Goal: Task Accomplishment & Management: Manage account settings

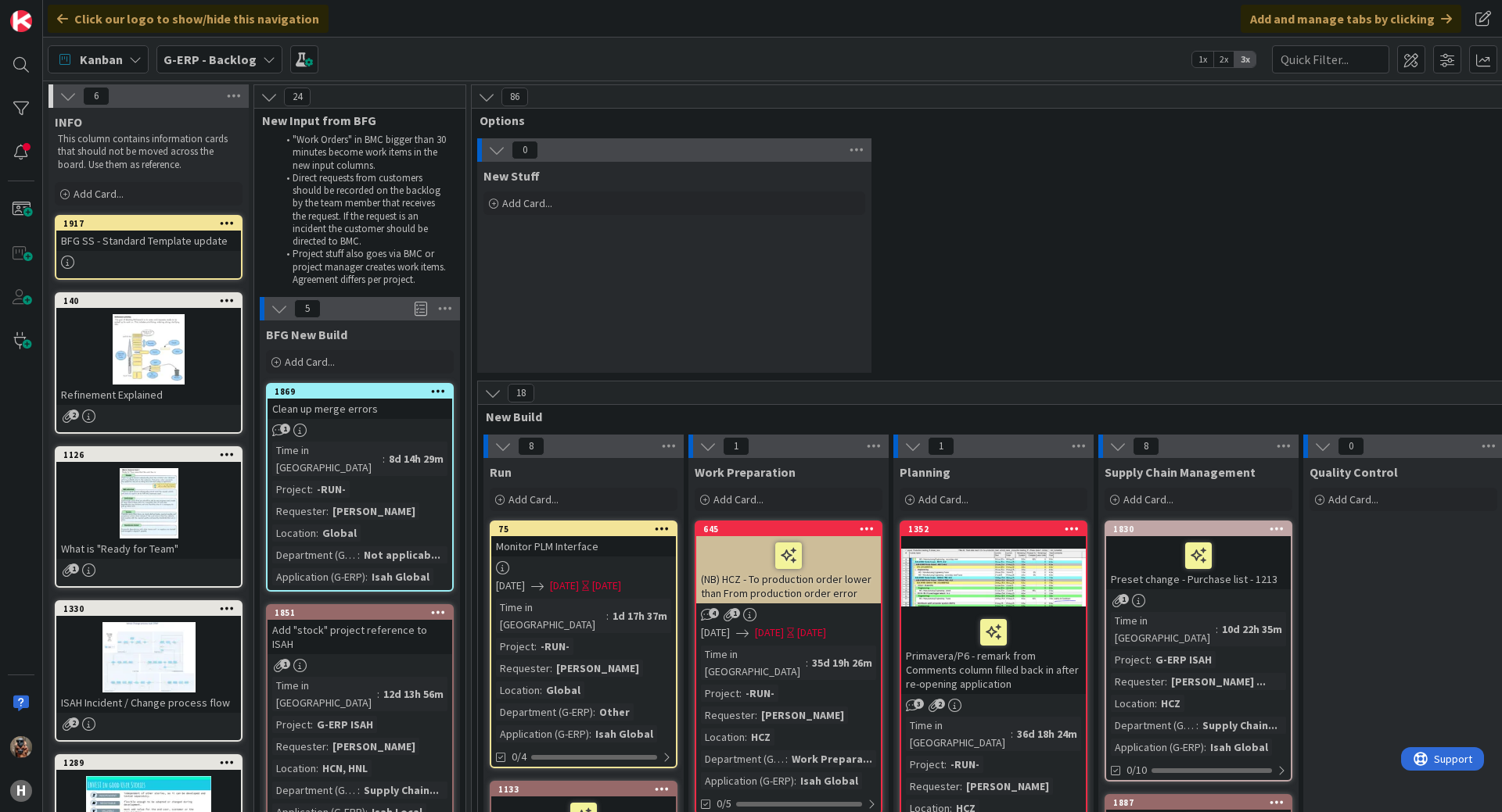
scroll to position [6917, 1563]
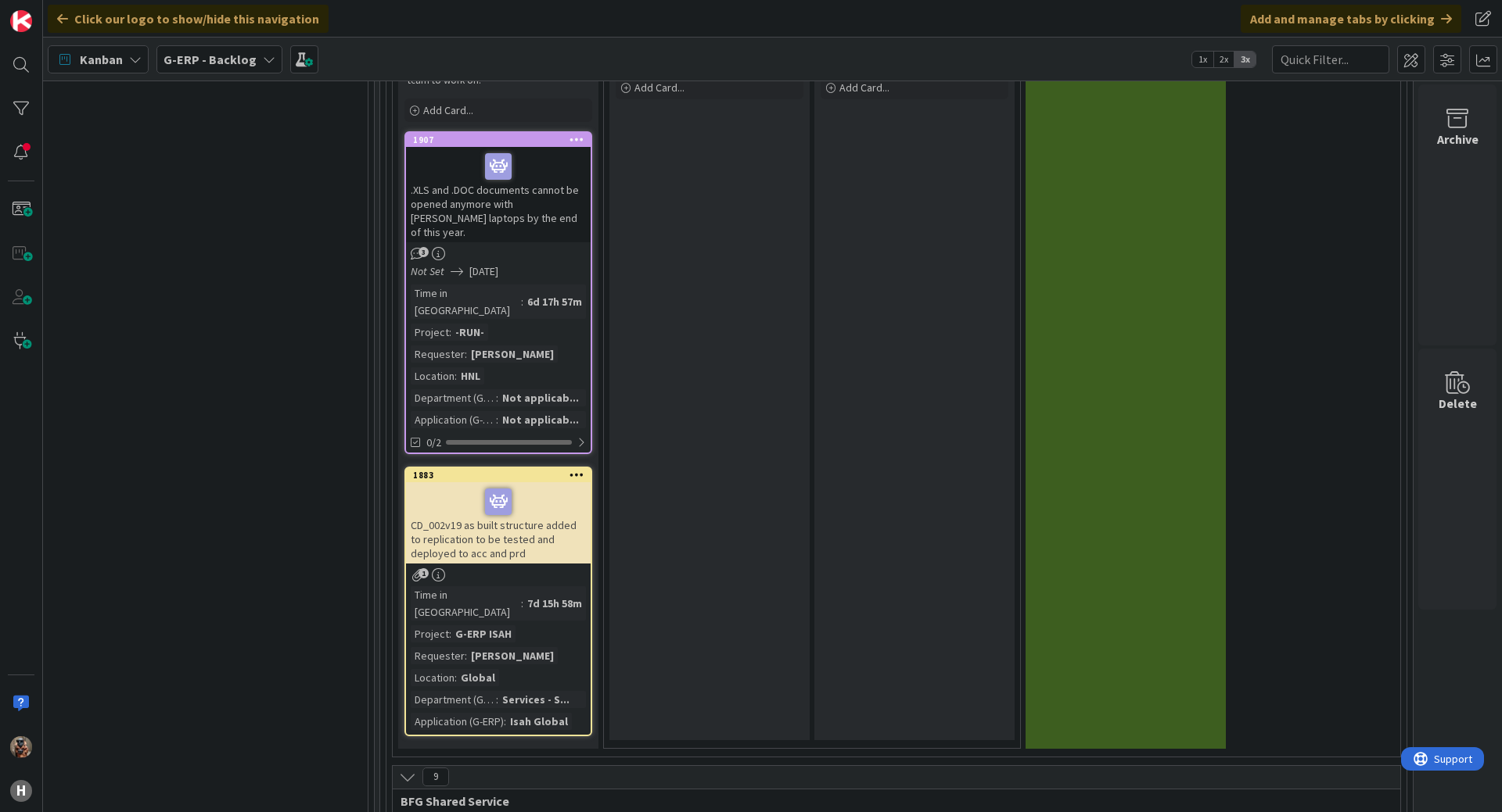
click at [208, 67] on span "G-ERP - Backlog" at bounding box center [210, 59] width 93 height 19
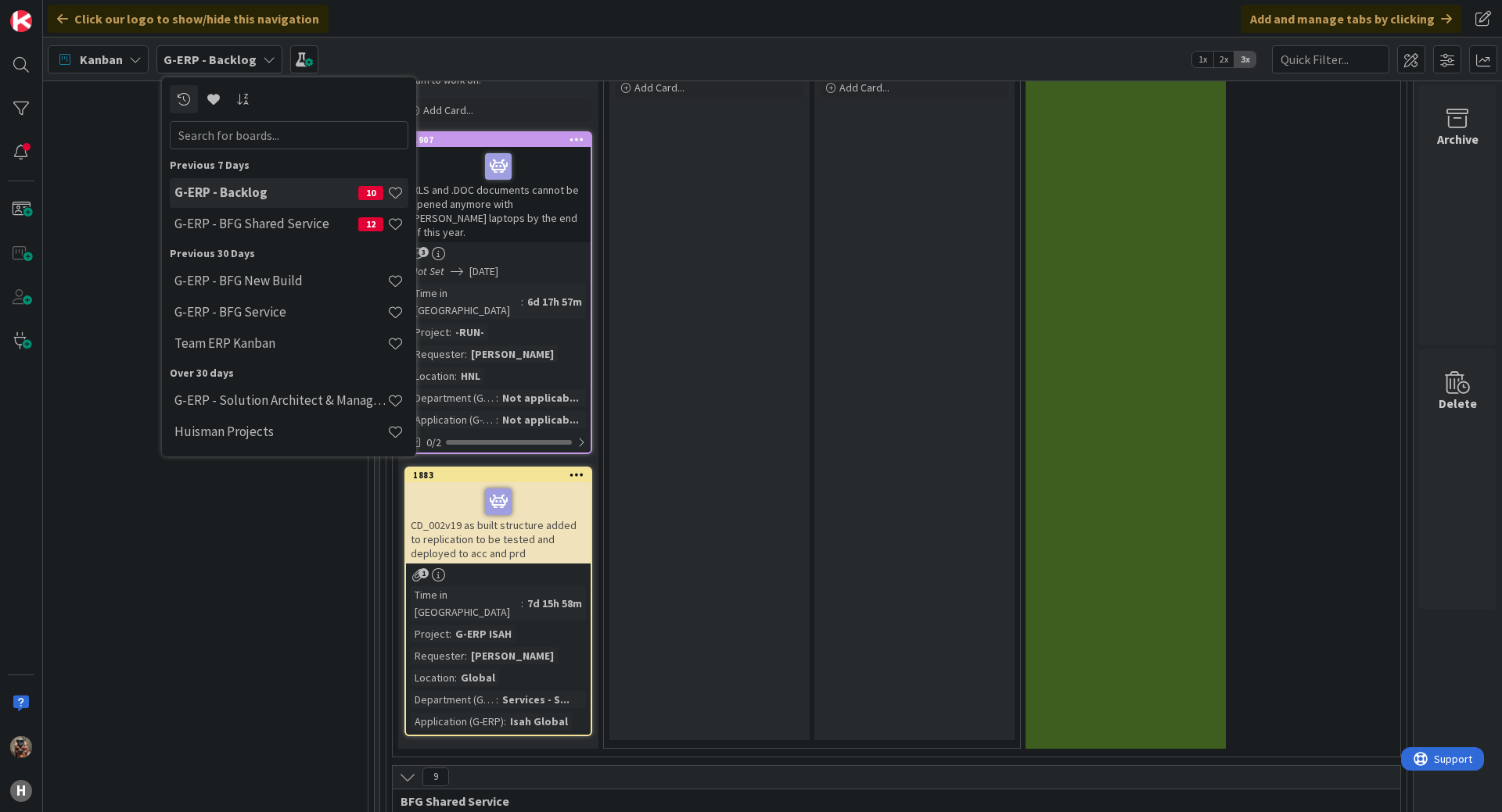
click at [242, 208] on div "G-ERP - Backlog 10 G-ERP - BFG Shared Service 12" at bounding box center [289, 209] width 239 height 63
click at [242, 219] on h4 "G-ERP - BFG Shared Service" at bounding box center [266, 223] width 184 height 15
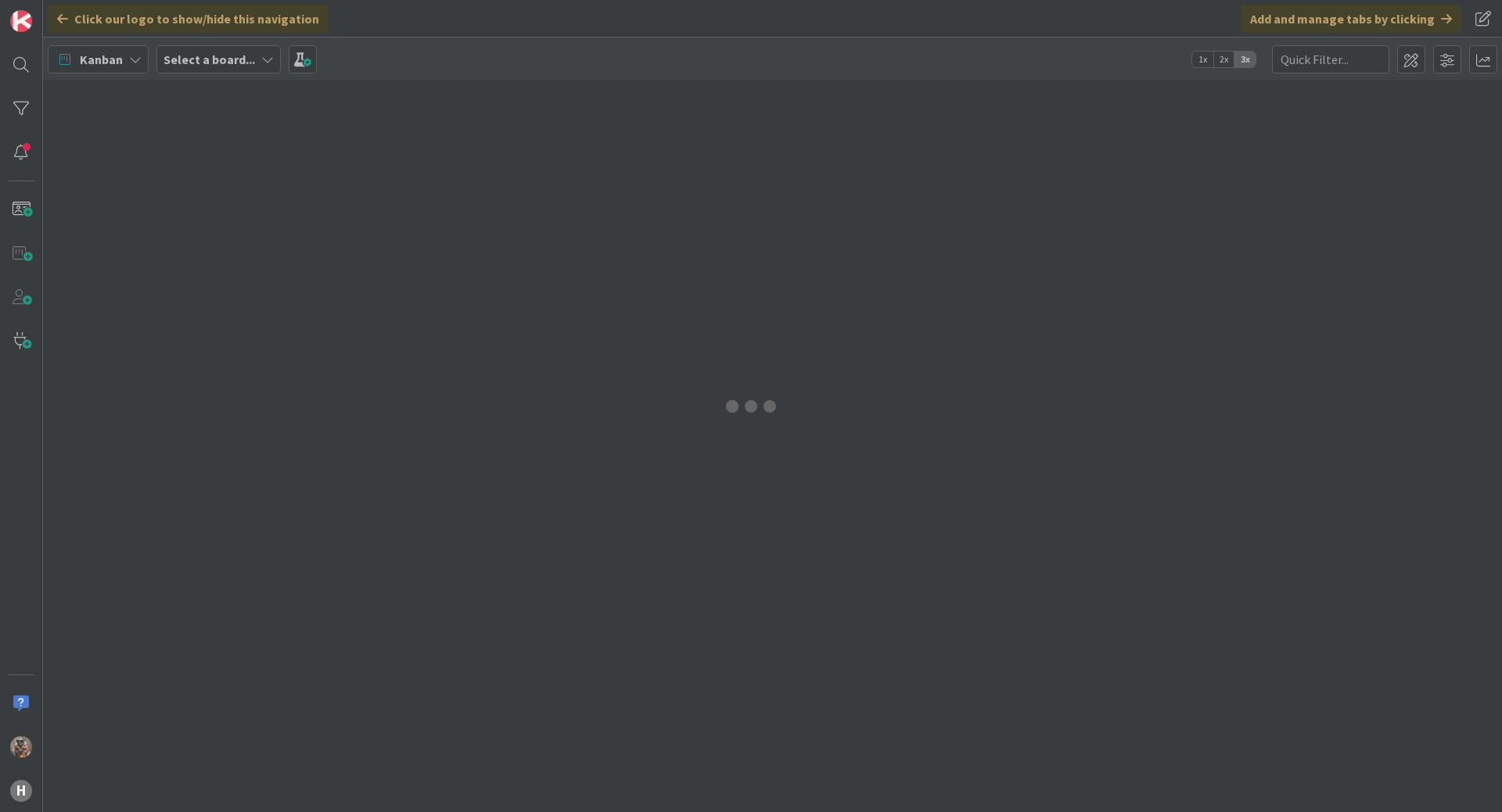
type input "4057"
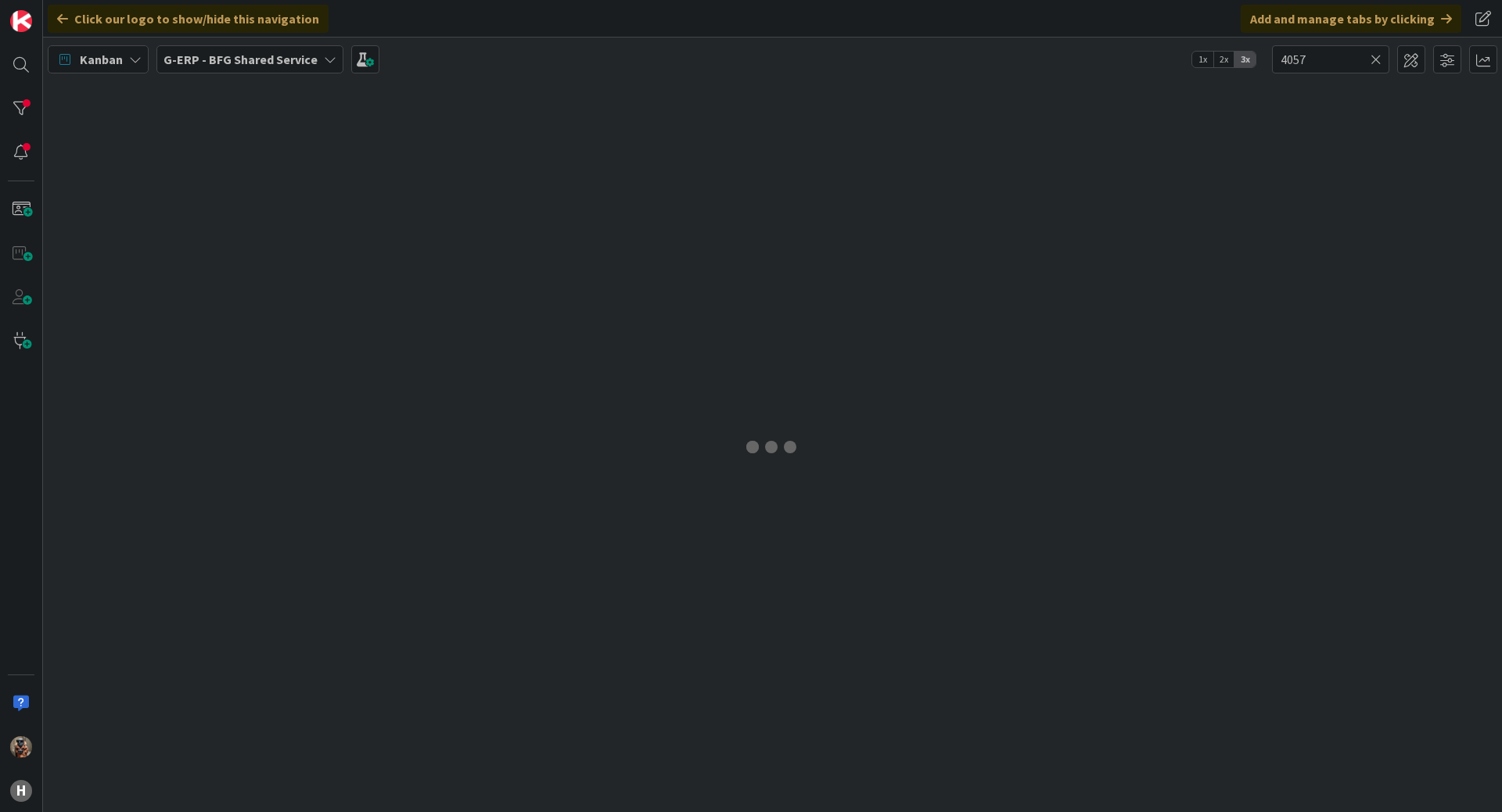
click at [1373, 59] on icon at bounding box center [1375, 59] width 11 height 14
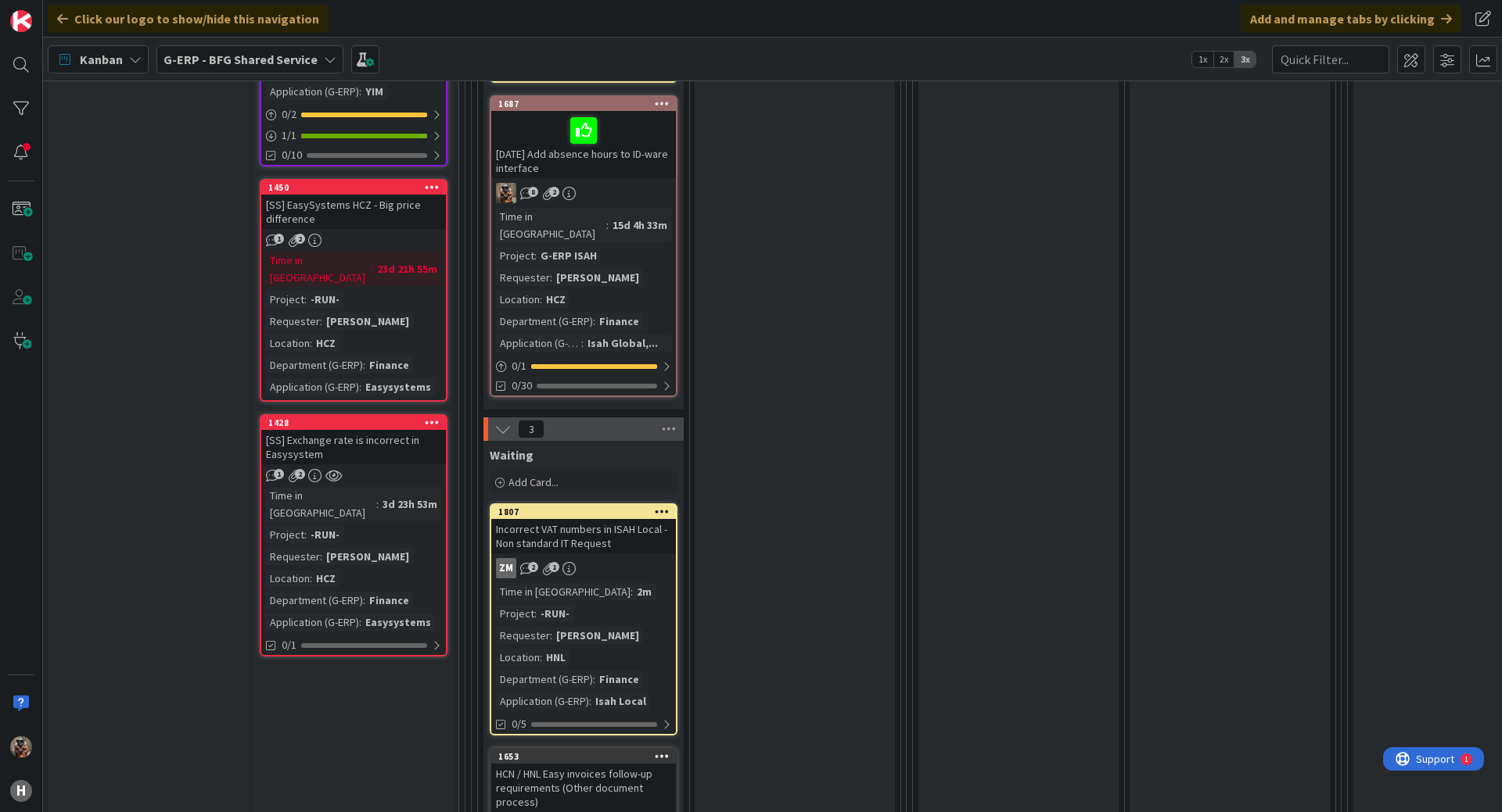
scroll to position [625, 0]
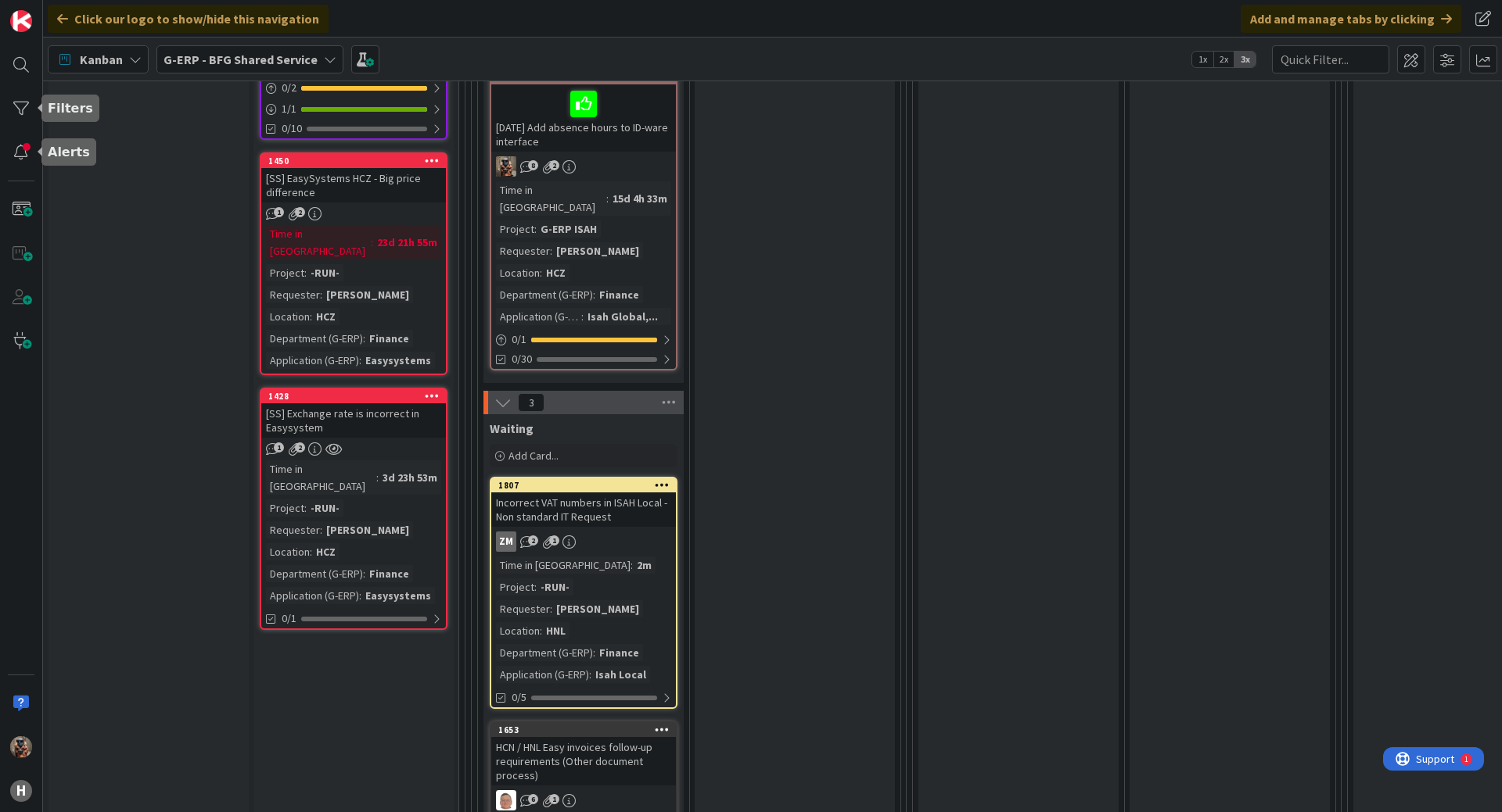
click at [40, 103] on div "H" at bounding box center [21, 406] width 43 height 812
click at [30, 109] on div at bounding box center [21, 109] width 32 height 32
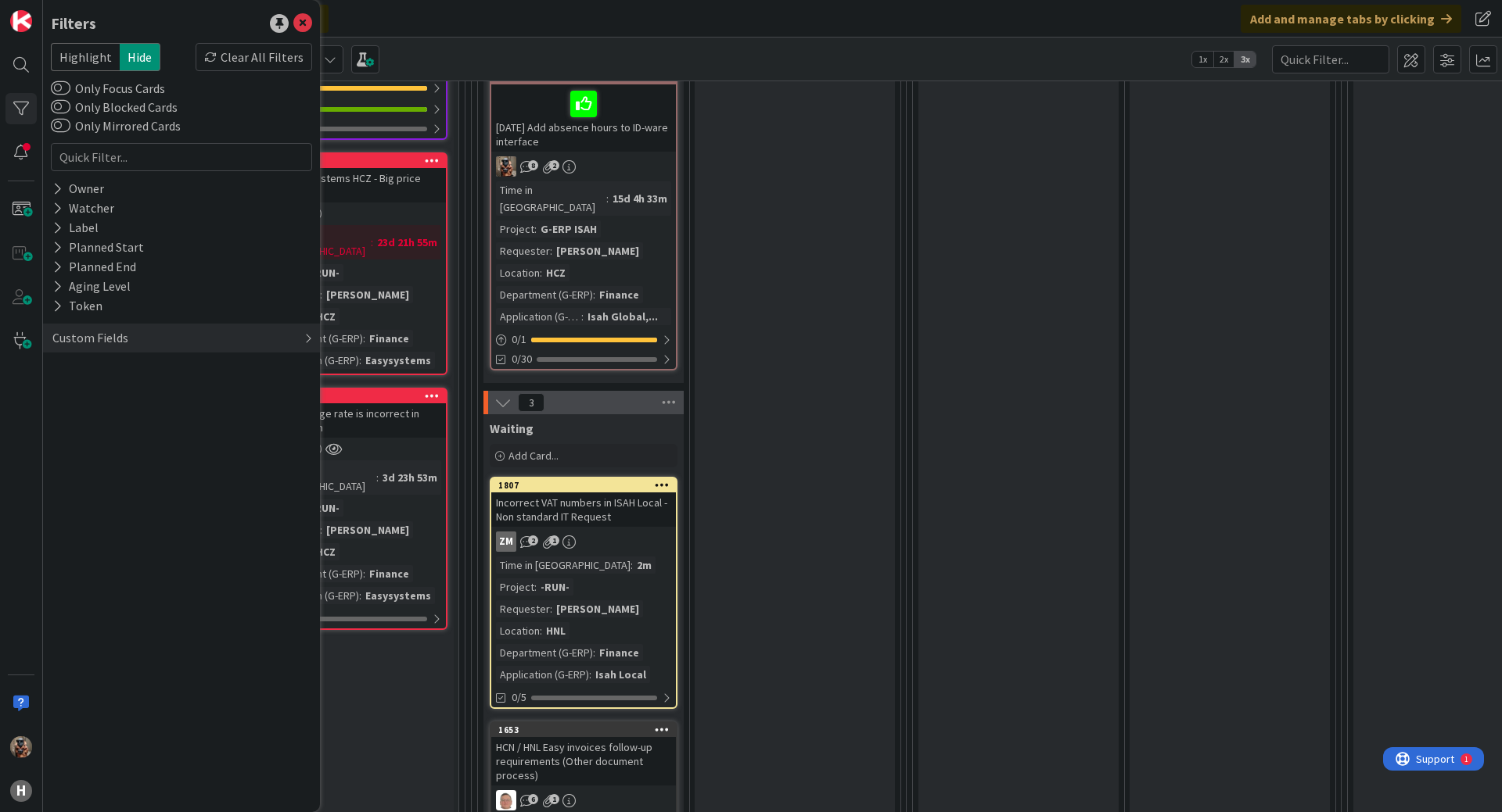
click at [147, 331] on div "Custom Fields" at bounding box center [181, 339] width 277 height 29
click at [133, 194] on div "Owner" at bounding box center [181, 188] width 277 height 19
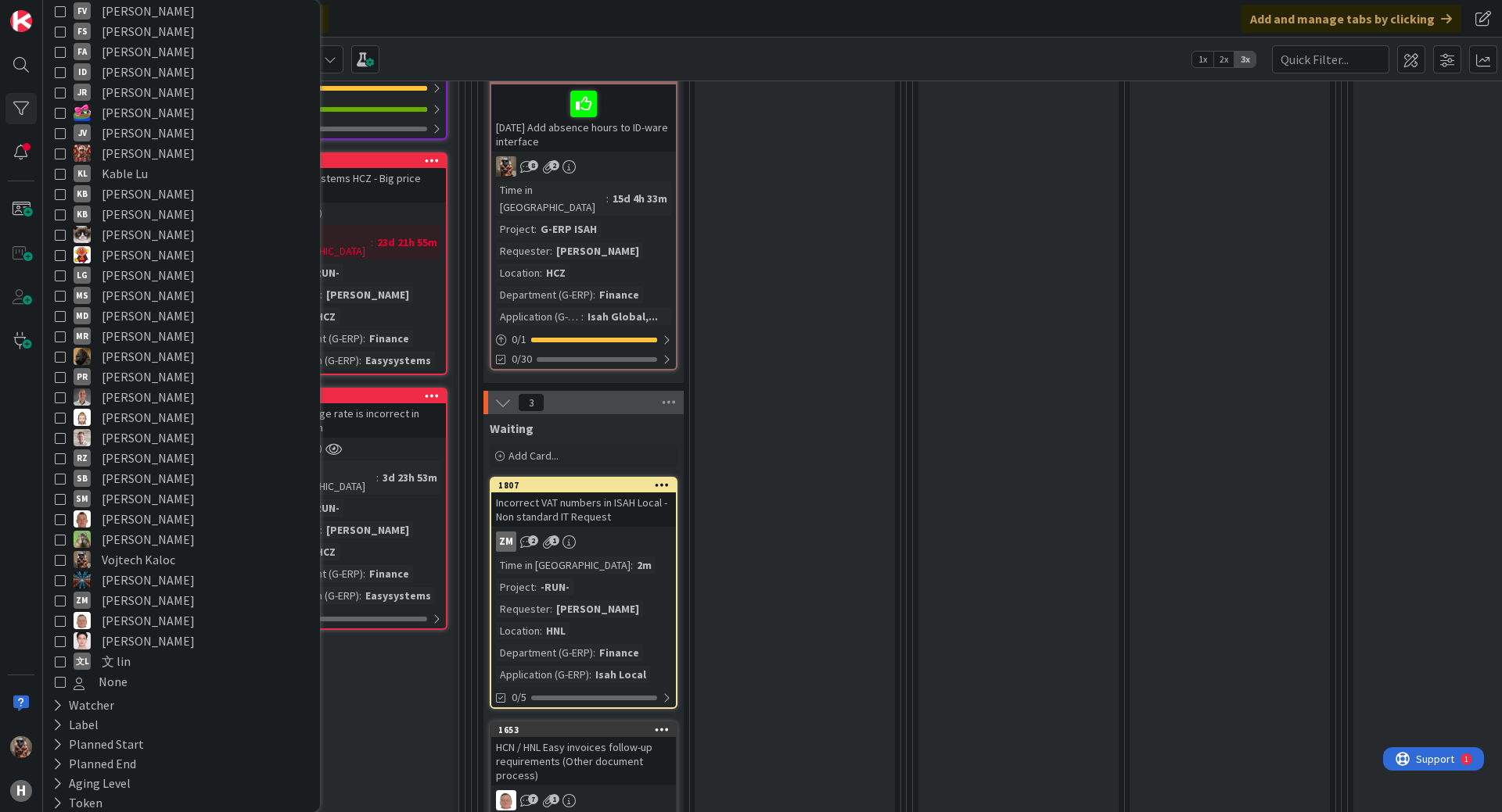
scroll to position [313, 0]
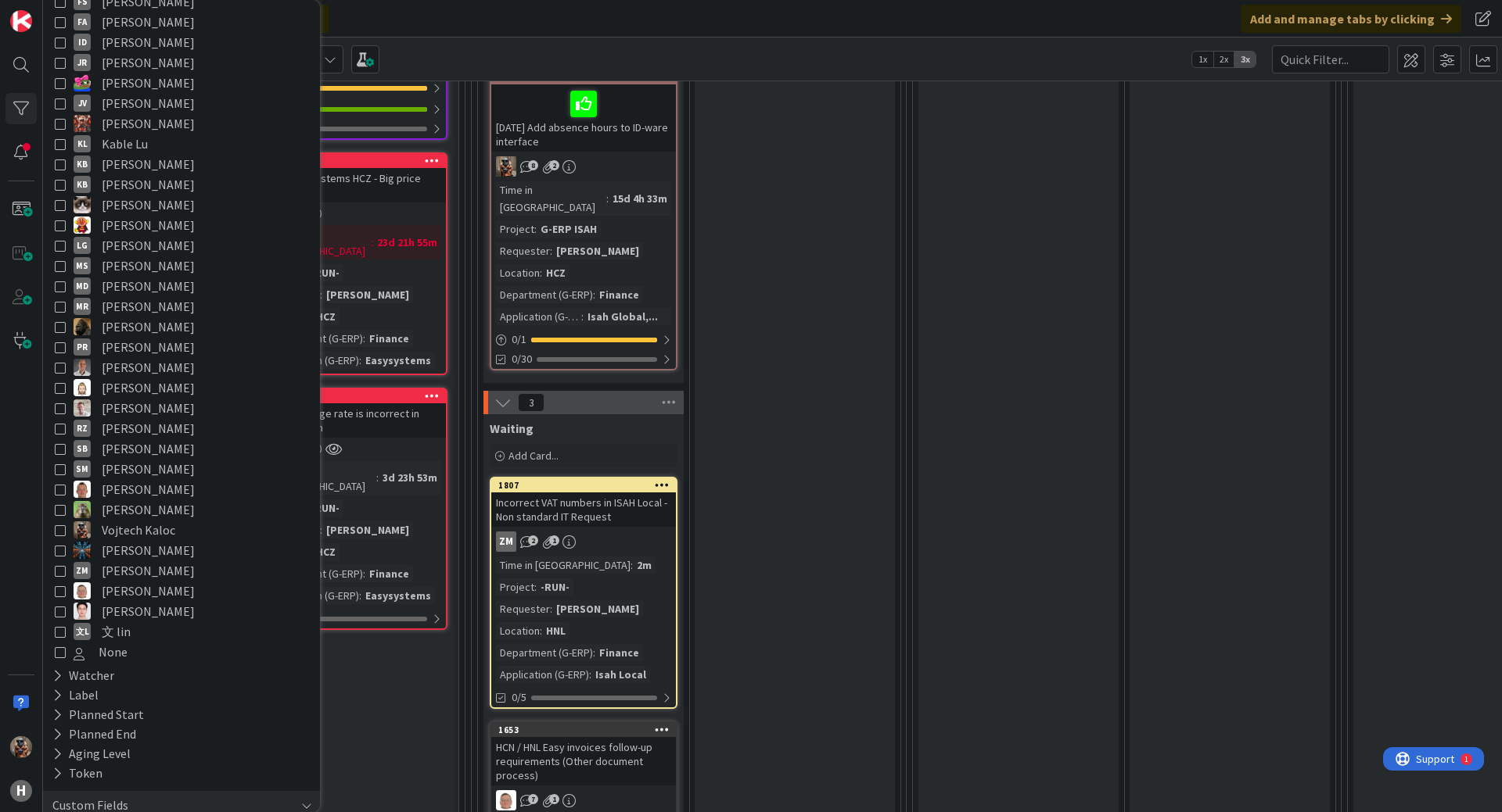
click at [117, 527] on span "Vojtech Kaloc" at bounding box center [138, 529] width 74 height 20
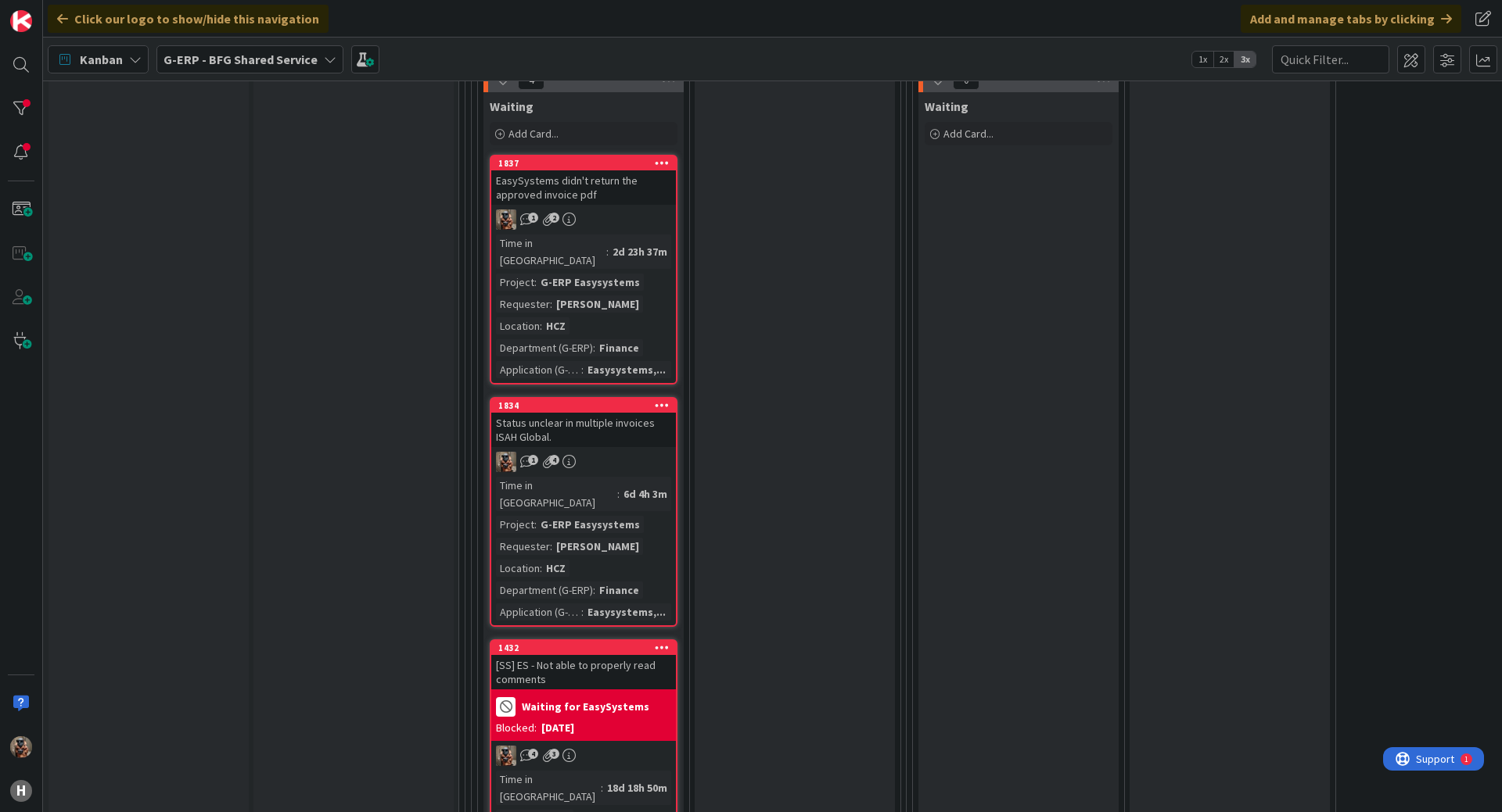
scroll to position [2580, 0]
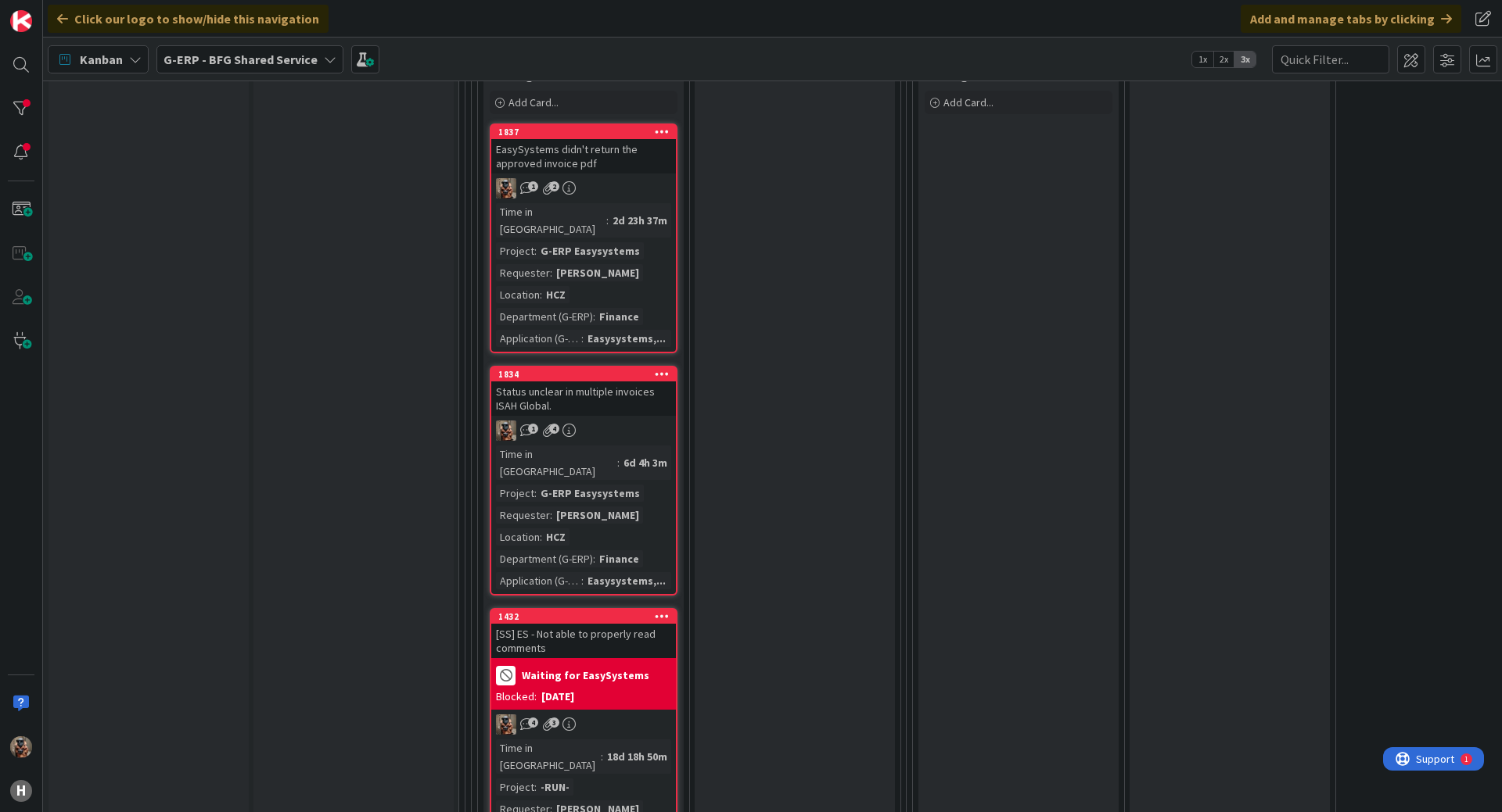
click at [664, 446] on div "Time in Column : 6d 4h 3m Project : G-ERP Easysystems Requester : [PERSON_NAME]…" at bounding box center [583, 517] width 175 height 144
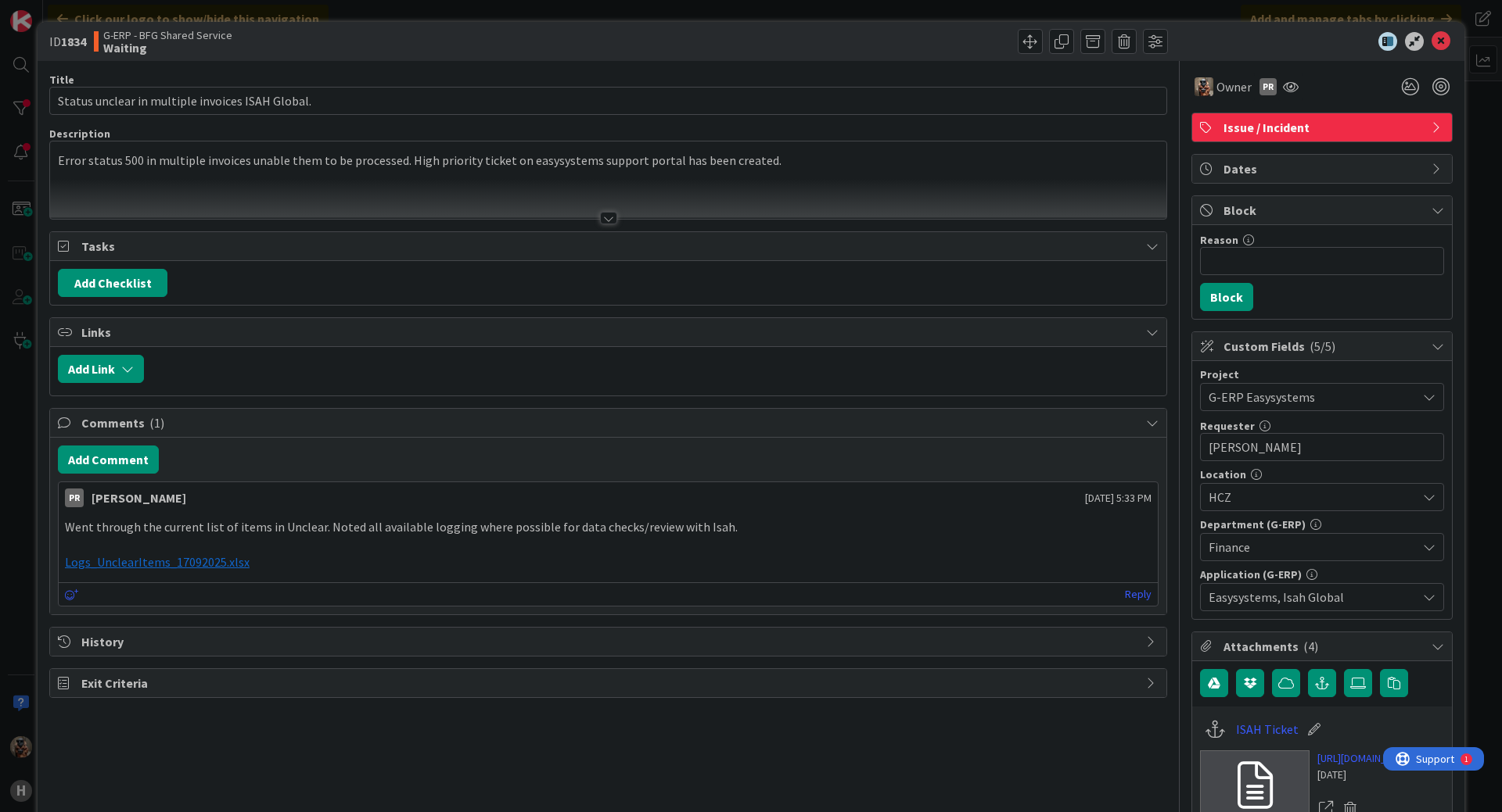
click at [1275, 281] on div "Reason 0 / 256 Block" at bounding box center [1322, 272] width 260 height 94
click at [1274, 273] on input "Reason" at bounding box center [1322, 261] width 244 height 28
type input "Waiting for easysystems"
click at [1206, 313] on div "Reason 23 / 256 Waiting for easysystems Block" at bounding box center [1322, 272] width 260 height 94
click at [1212, 302] on button "Block" at bounding box center [1226, 297] width 53 height 28
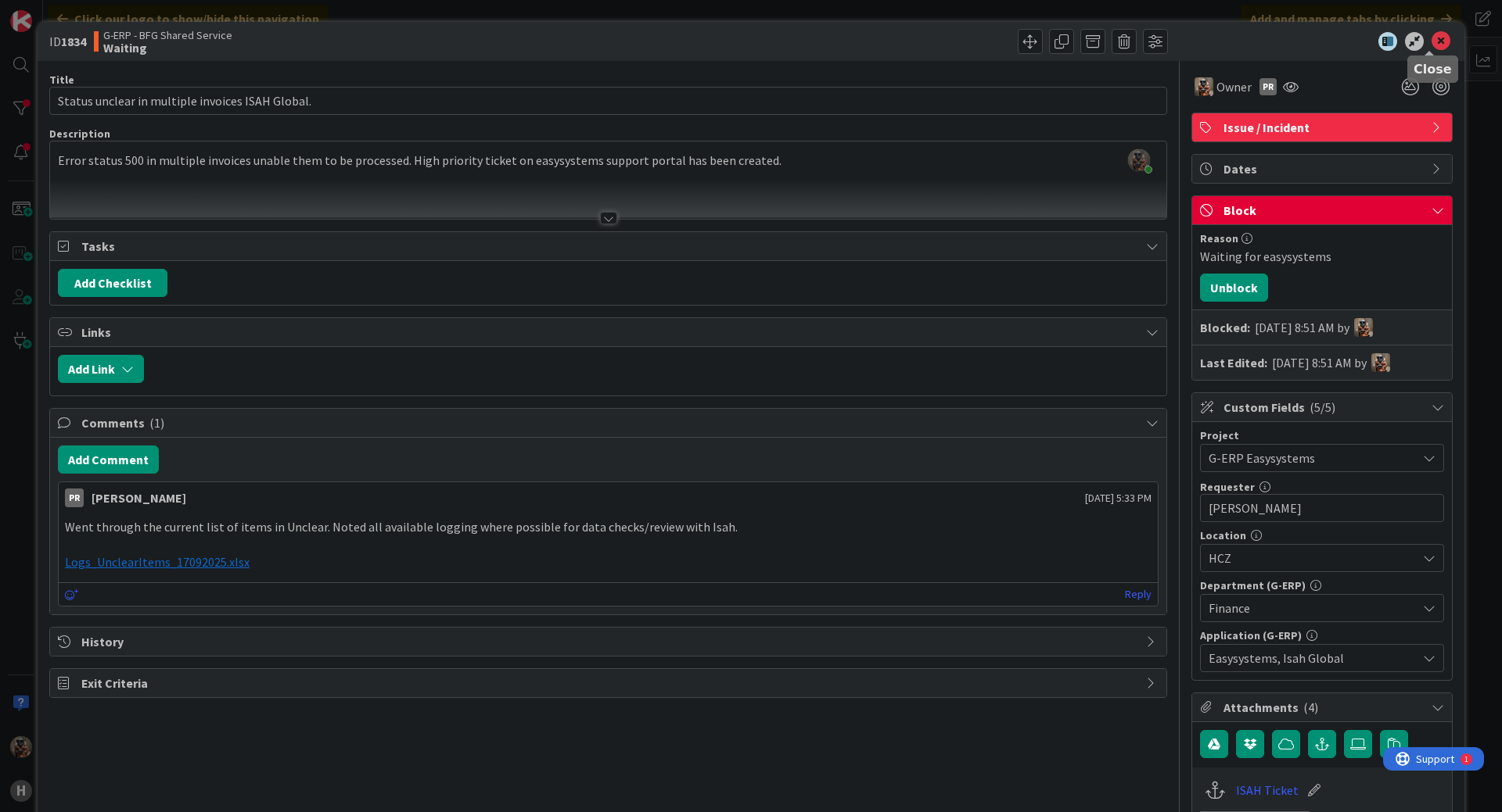
click at [1431, 44] on icon at bounding box center [1440, 41] width 19 height 19
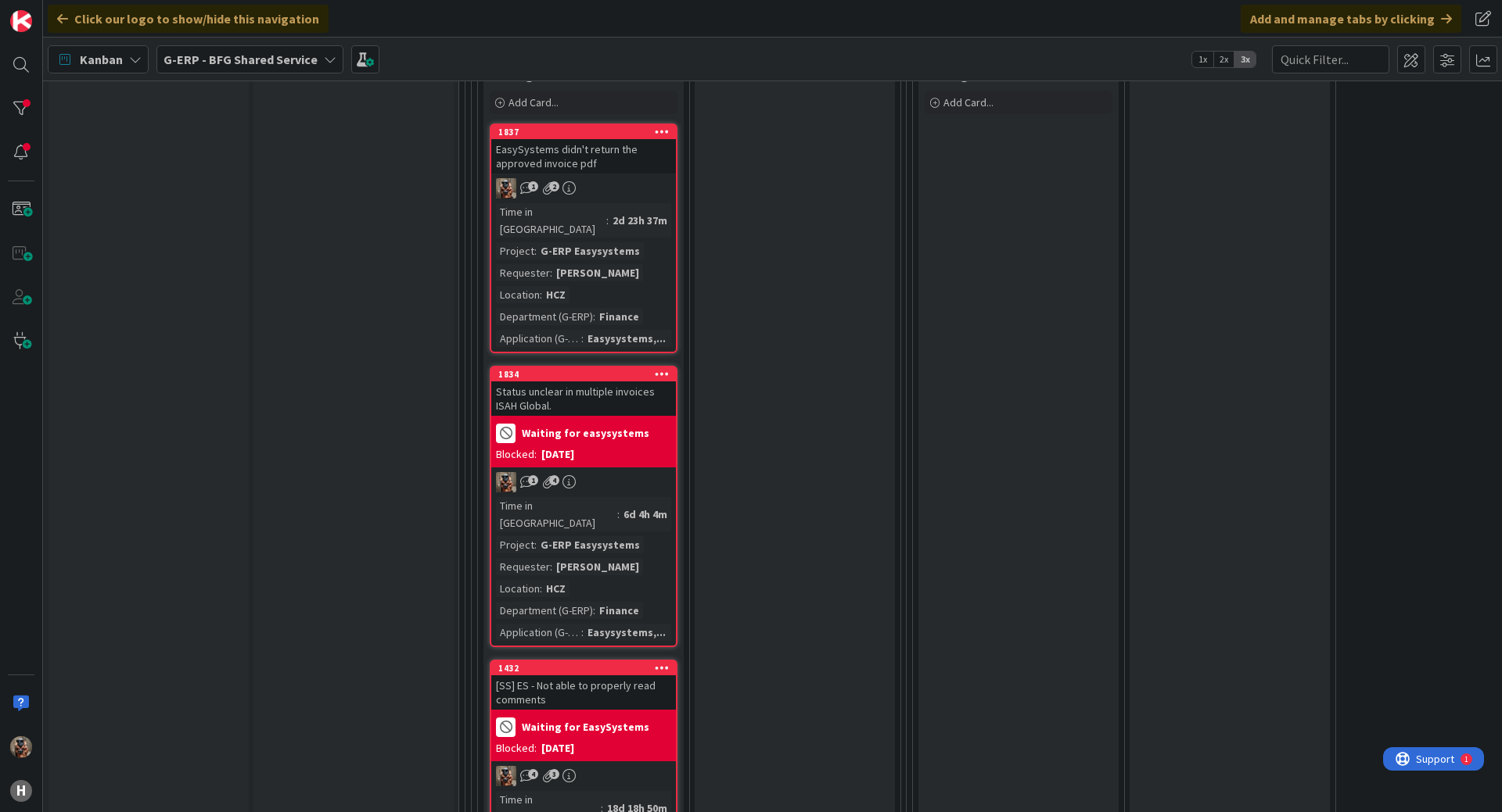
click at [630, 447] on div "Blocked: [DATE]" at bounding box center [583, 455] width 175 height 16
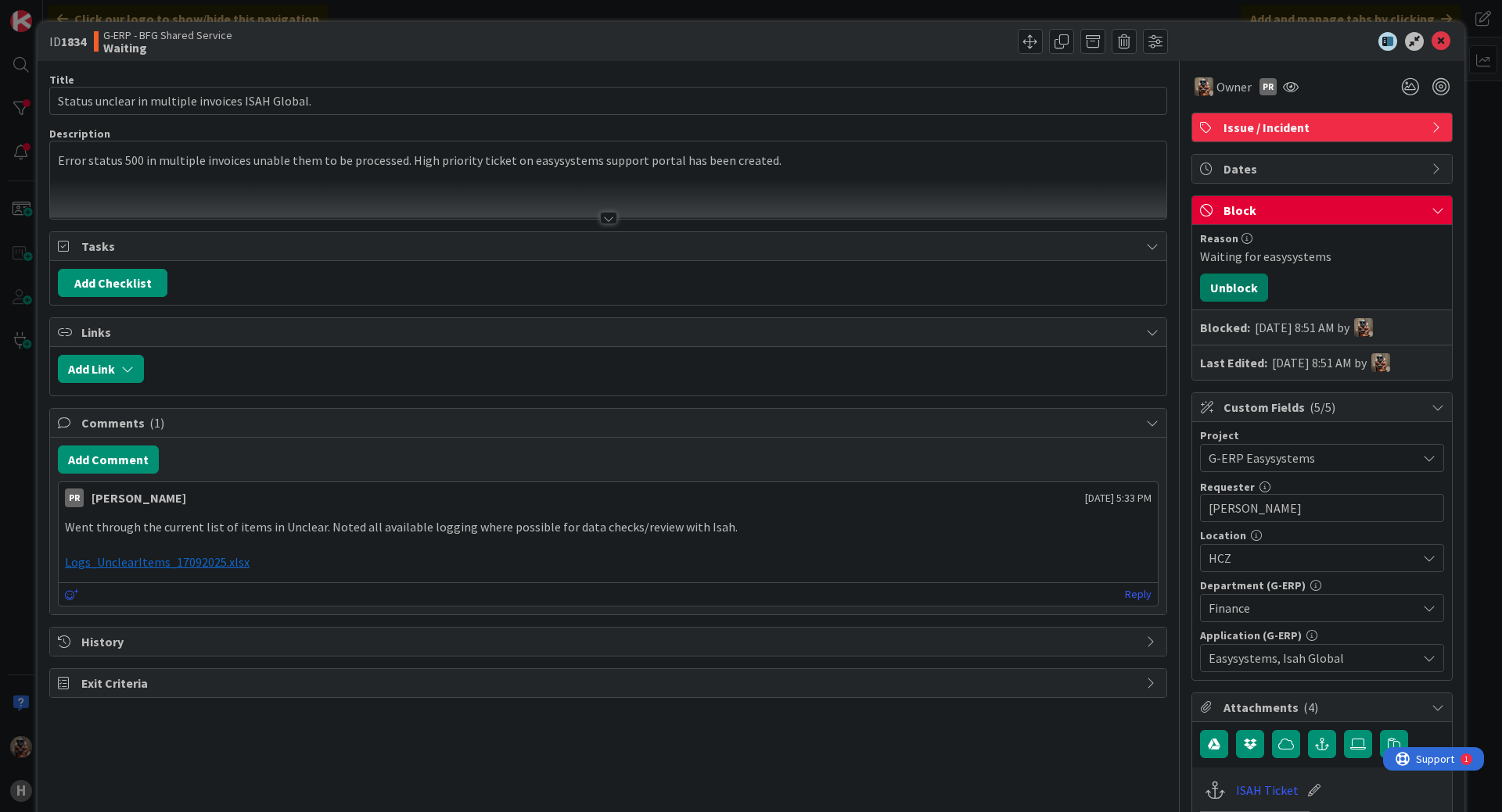
click at [1240, 288] on button "Unblock" at bounding box center [1234, 287] width 68 height 28
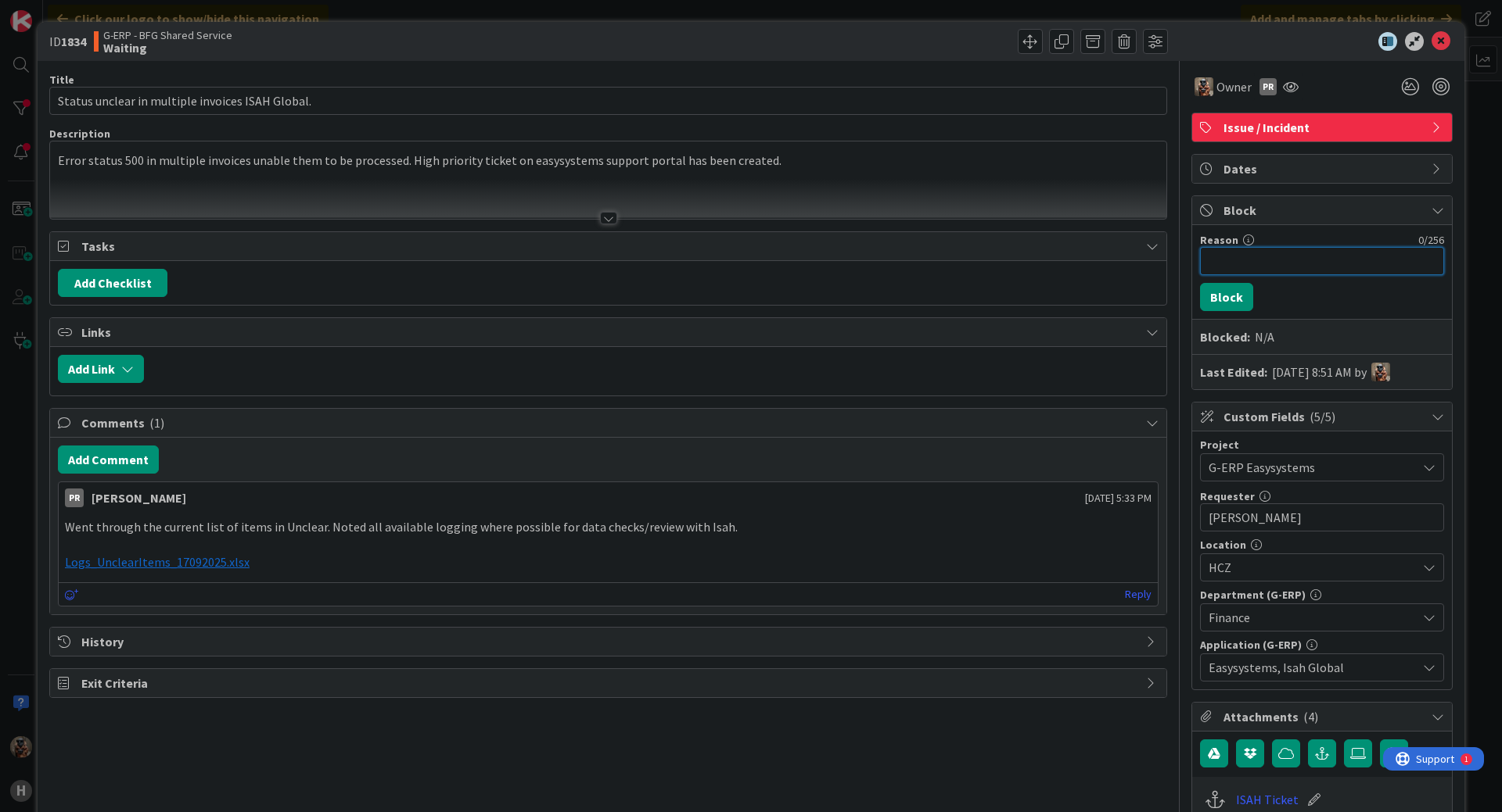
click at [1280, 263] on input "Reason" at bounding box center [1322, 261] width 244 height 28
paste input "Waiting for easysystems"
click at [1261, 263] on input "Waiting for easysystems" at bounding box center [1322, 261] width 244 height 28
type input "Waiting for EasySystems"
click at [1213, 296] on button "Block" at bounding box center [1226, 297] width 53 height 28
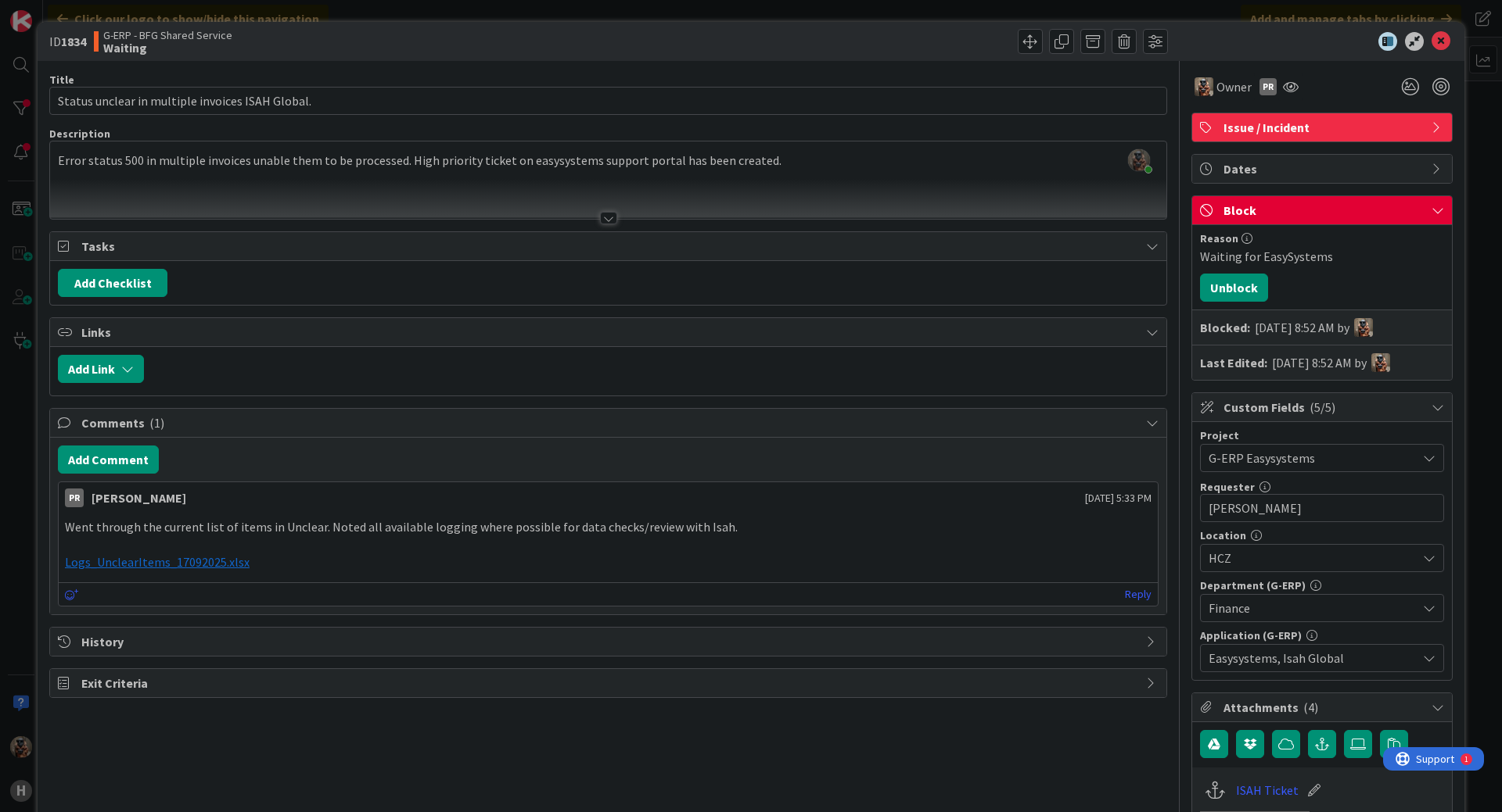
click at [1436, 32] on div "ID 1834 G-ERP - BFG Shared Service Waiting" at bounding box center [751, 41] width 1426 height 39
click at [1434, 36] on icon at bounding box center [1440, 41] width 19 height 19
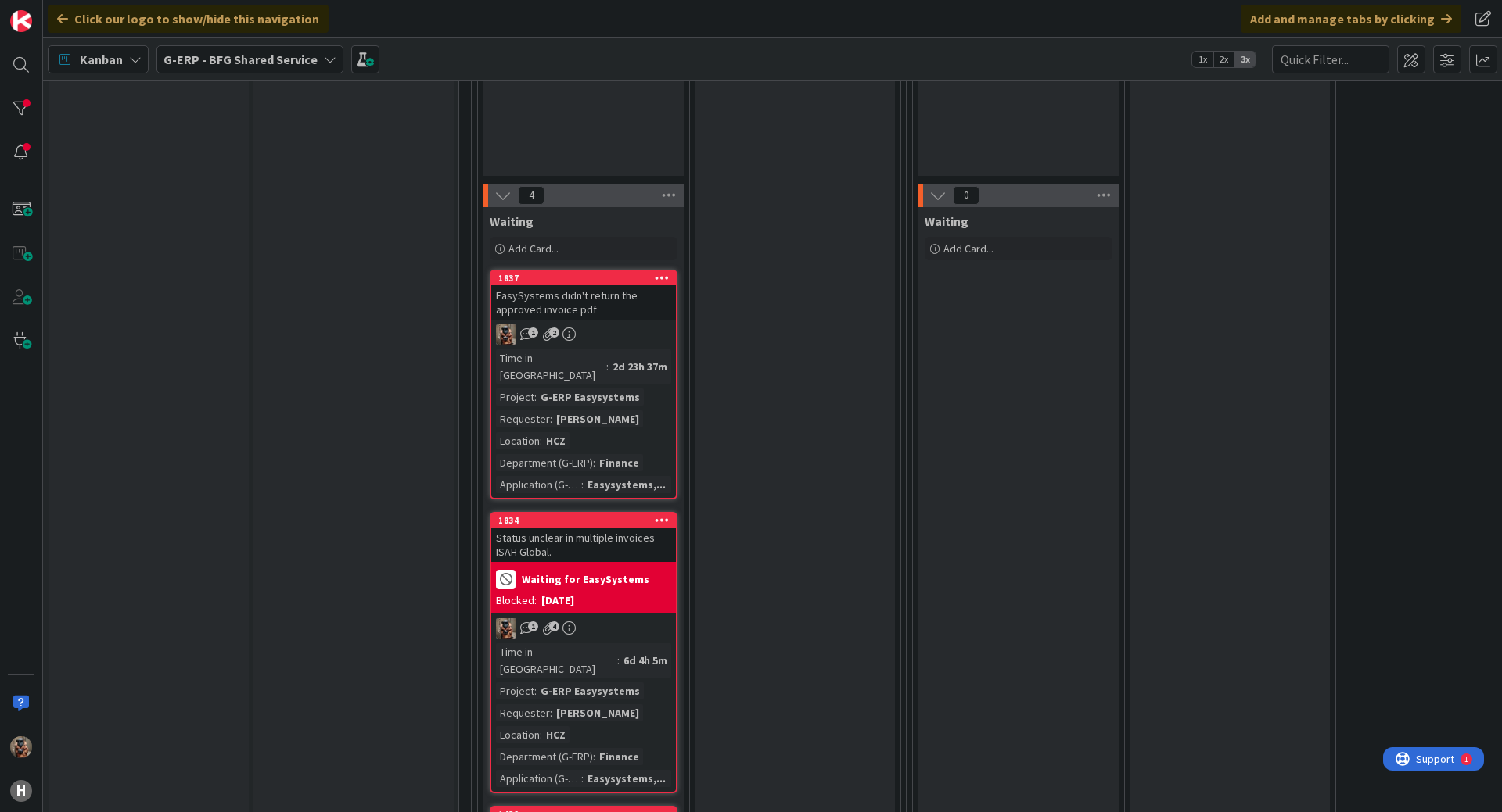
scroll to position [2424, 0]
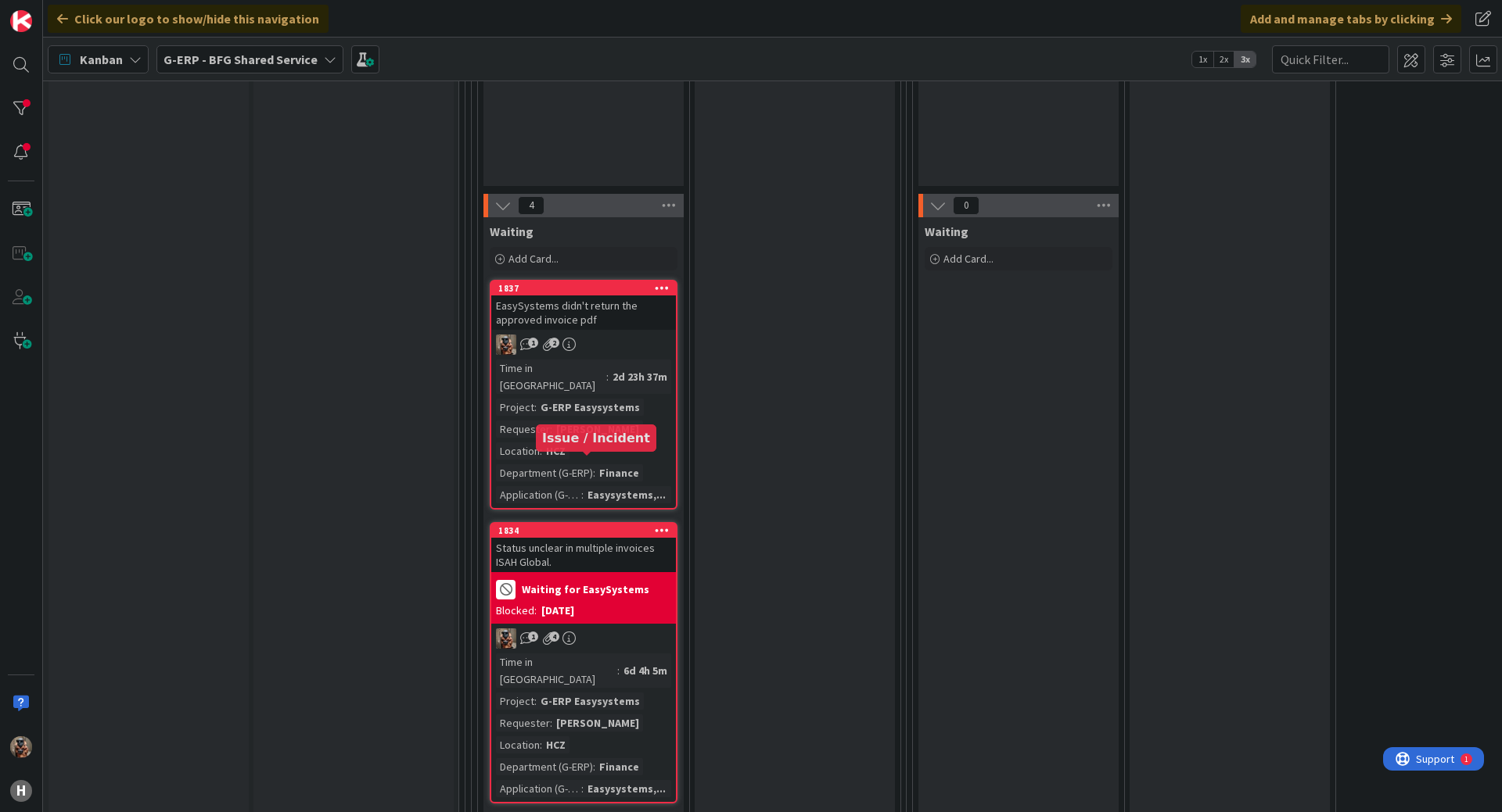
click at [642, 538] on div "Status unclear in multiple invoices ISAH Global." at bounding box center [583, 555] width 184 height 34
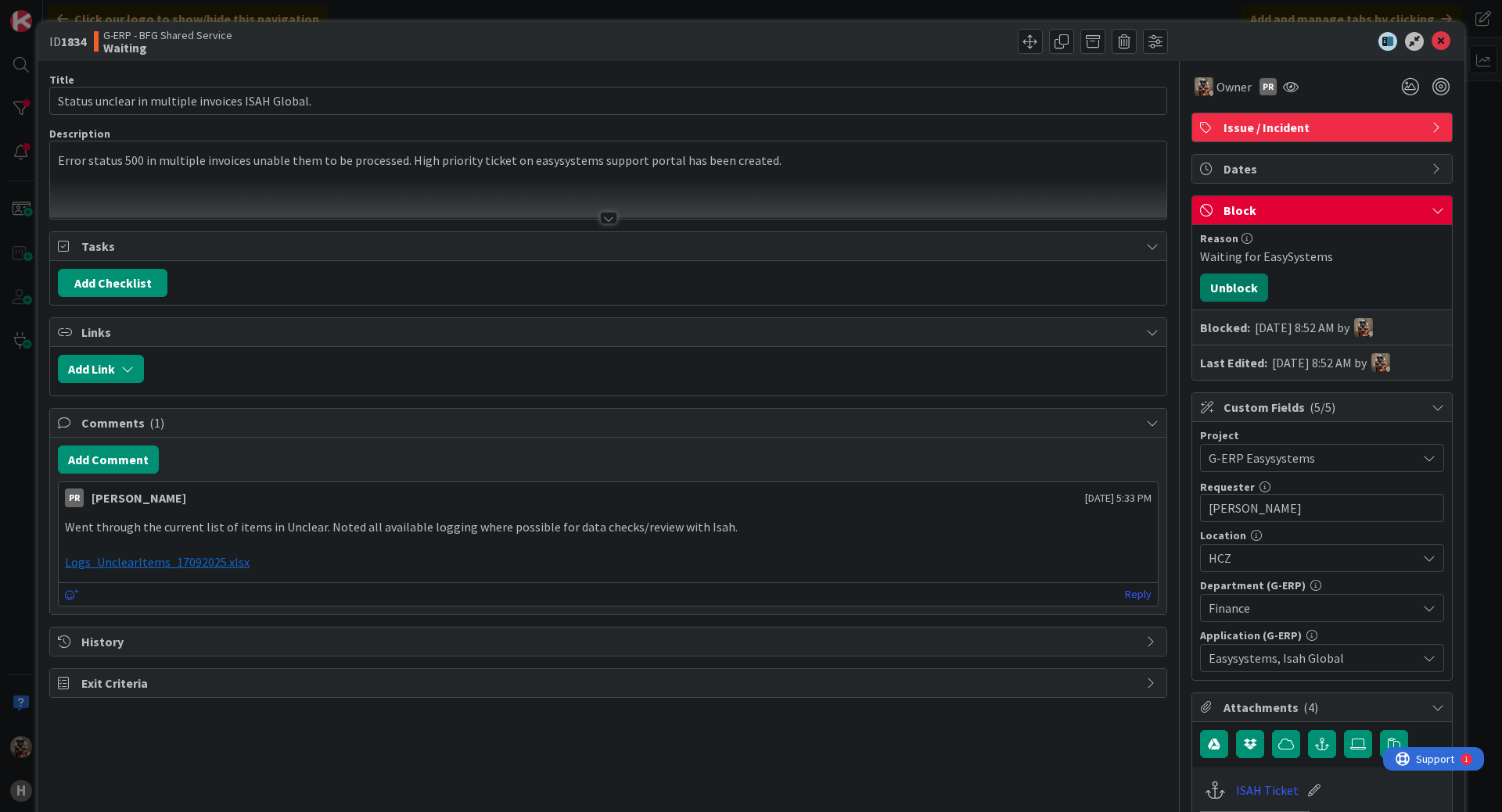
click at [1231, 277] on button "Unblock" at bounding box center [1234, 287] width 68 height 28
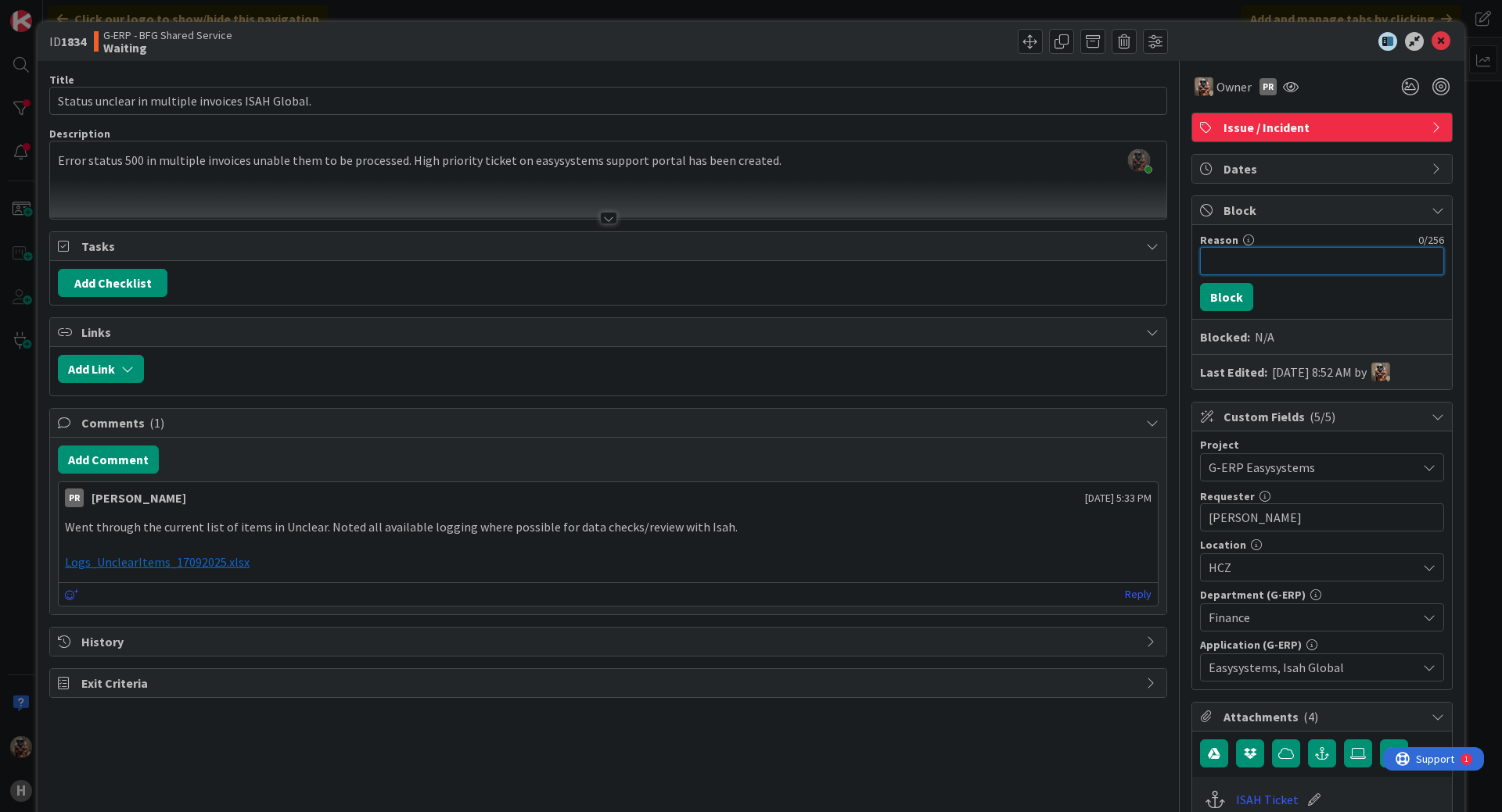
click at [1263, 268] on input "Reason" at bounding box center [1322, 261] width 244 height 28
type input "Waiting for ISAH"
click at [1210, 285] on button "Block" at bounding box center [1226, 297] width 53 height 28
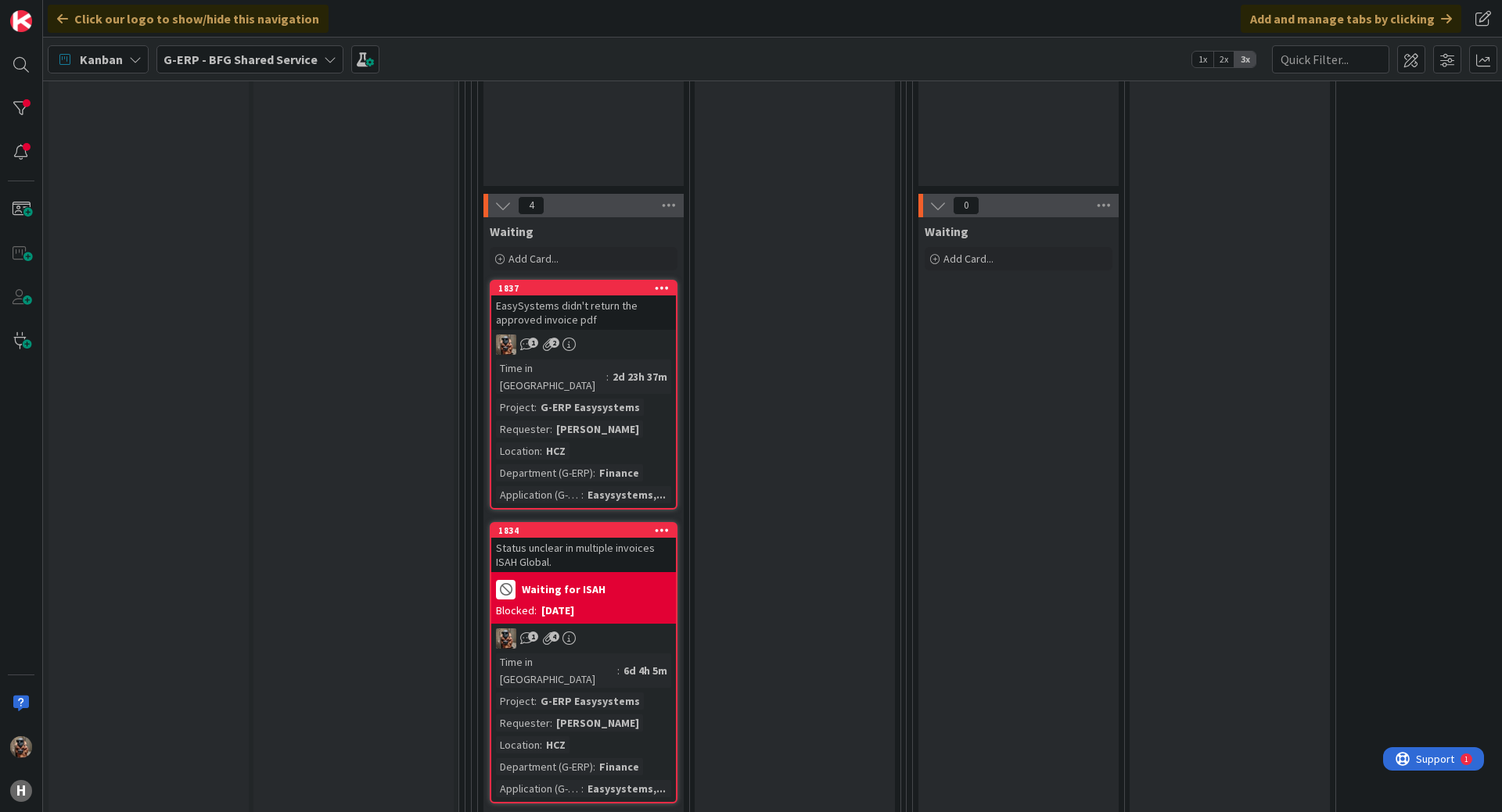
click at [622, 399] on div "G-ERP Easysystems" at bounding box center [591, 407] width 107 height 17
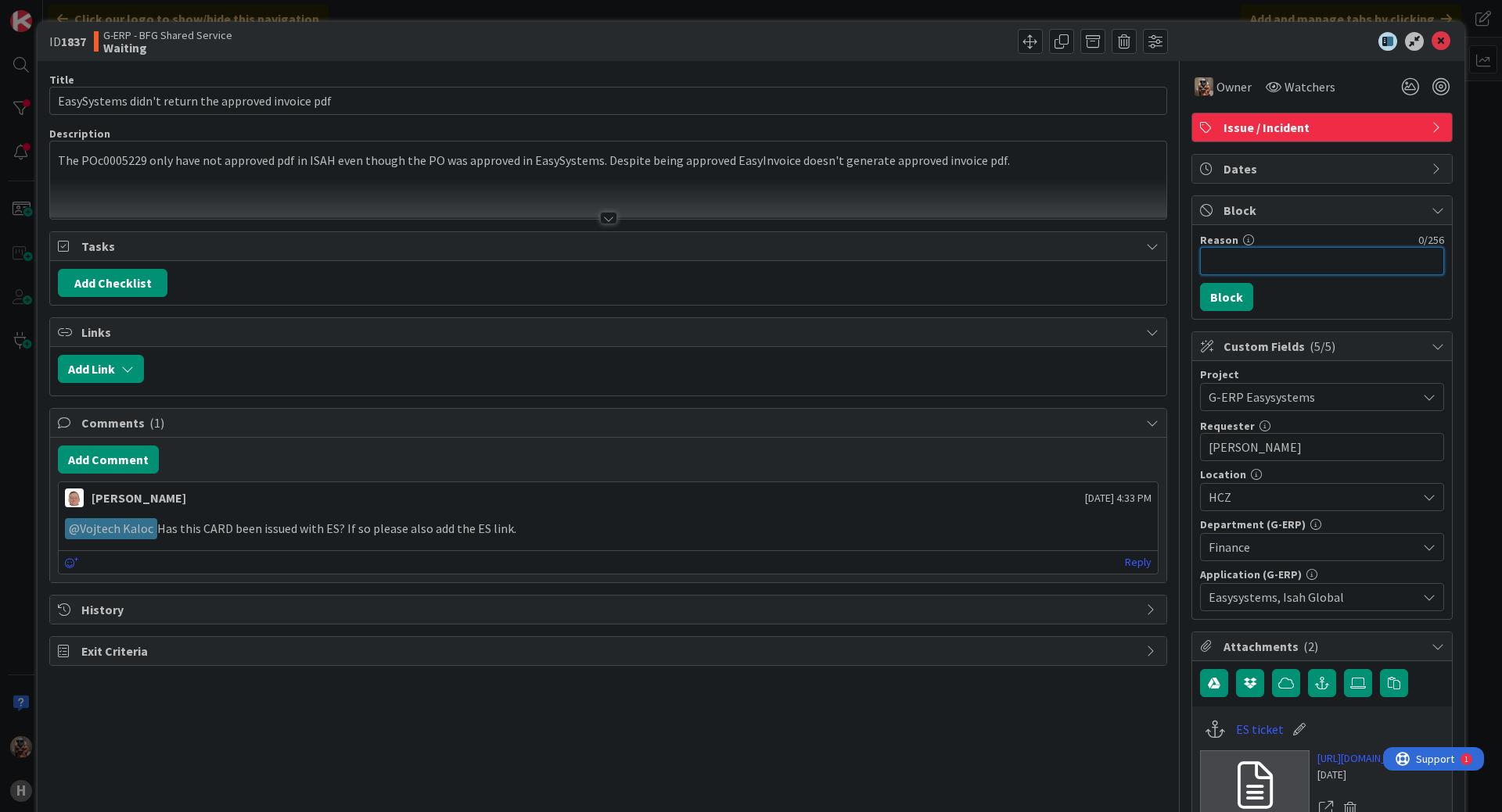
click at [1254, 248] on input "Reason" at bounding box center [1322, 261] width 244 height 28
paste input "Waiting for EasySystems"
type input "Waiting for EasySystems"
click at [1220, 305] on button "Block" at bounding box center [1226, 297] width 53 height 28
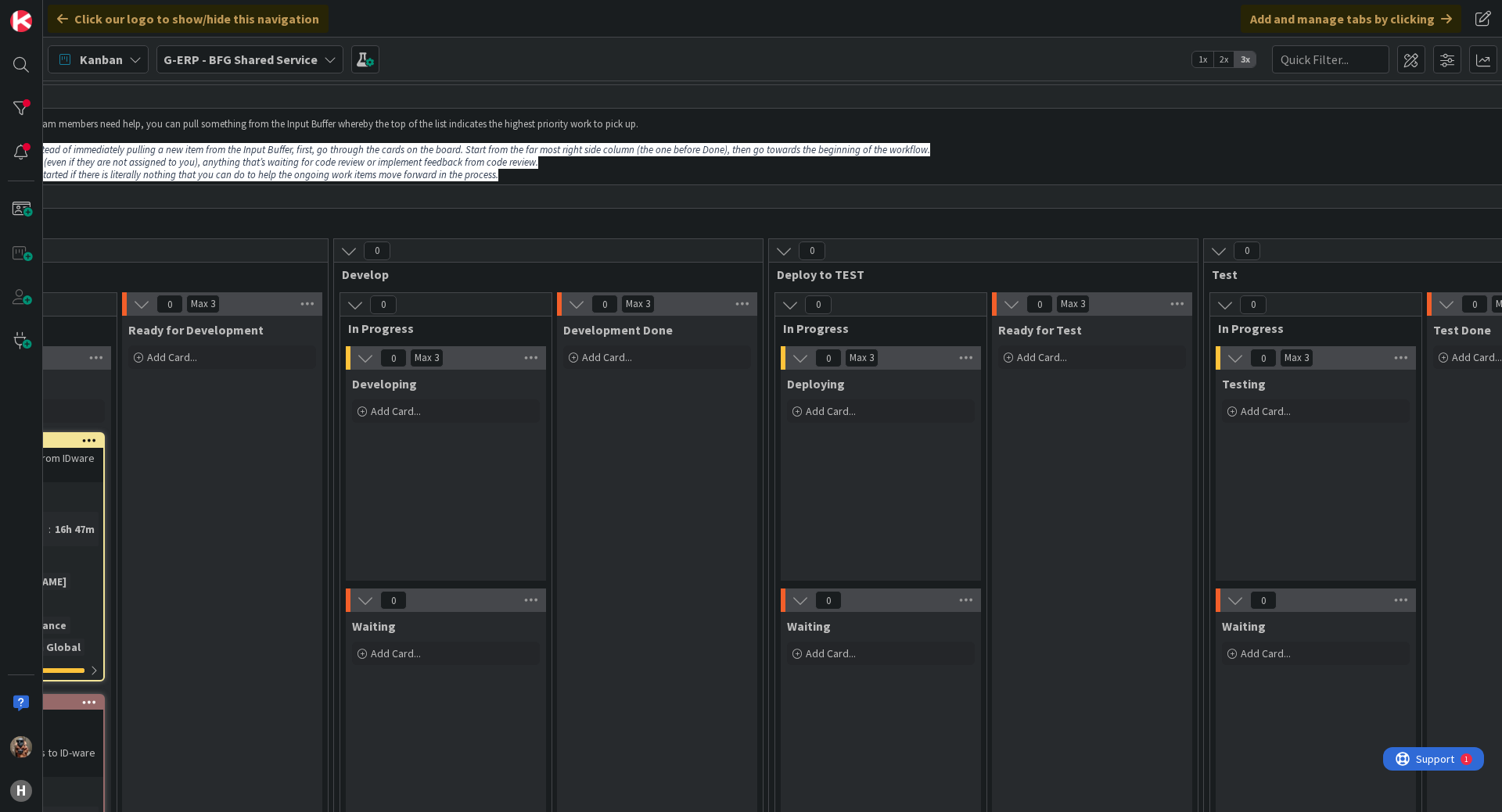
drag, startPoint x: 885, startPoint y: 473, endPoint x: 1032, endPoint y: 447, distance: 149.3
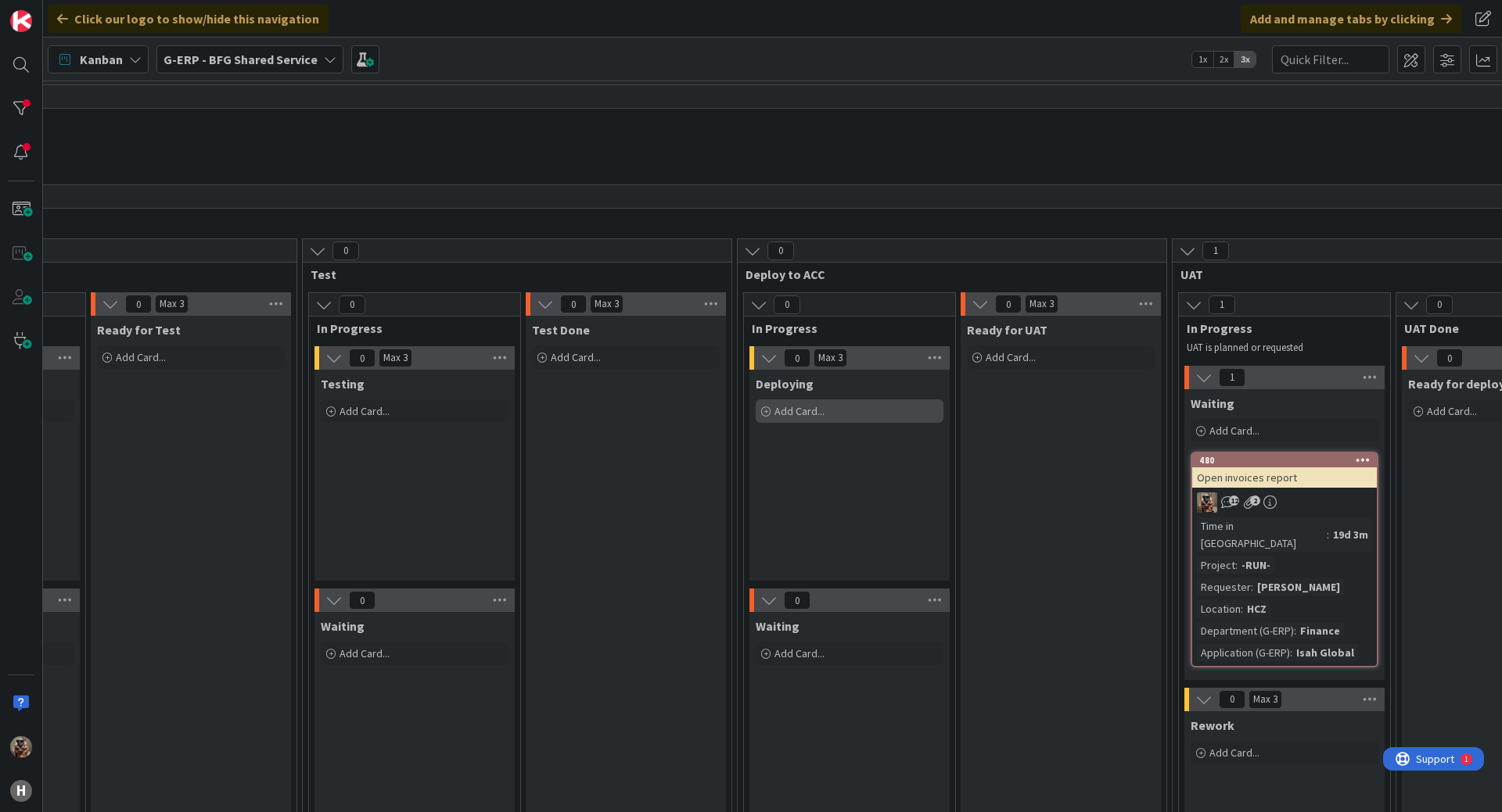
drag, startPoint x: 1039, startPoint y: 444, endPoint x: 1221, endPoint y: 419, distance: 183.7
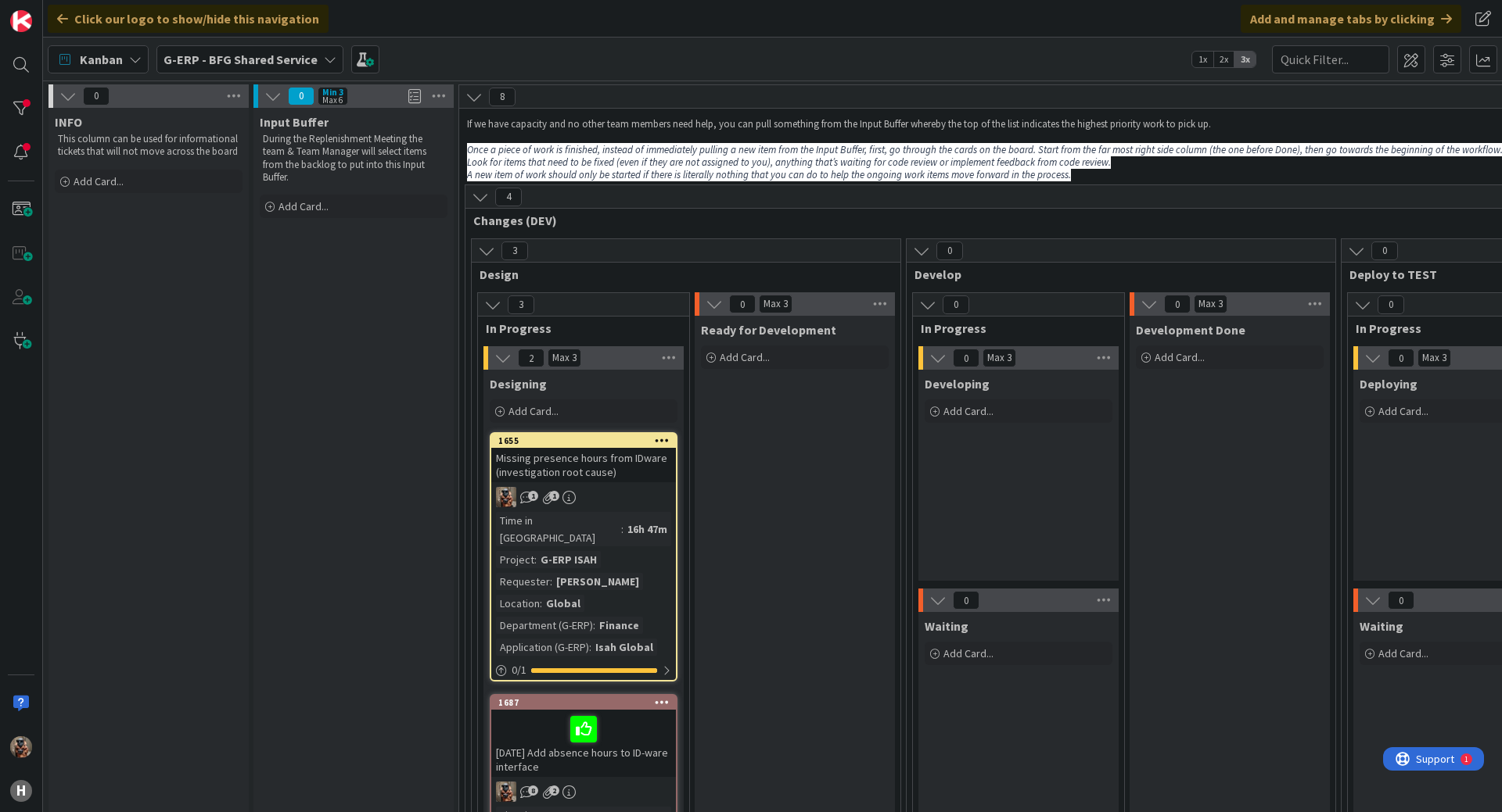
drag, startPoint x: 923, startPoint y: 500, endPoint x: 657, endPoint y: 498, distance: 266.0
click at [1440, 63] on span at bounding box center [1447, 59] width 28 height 28
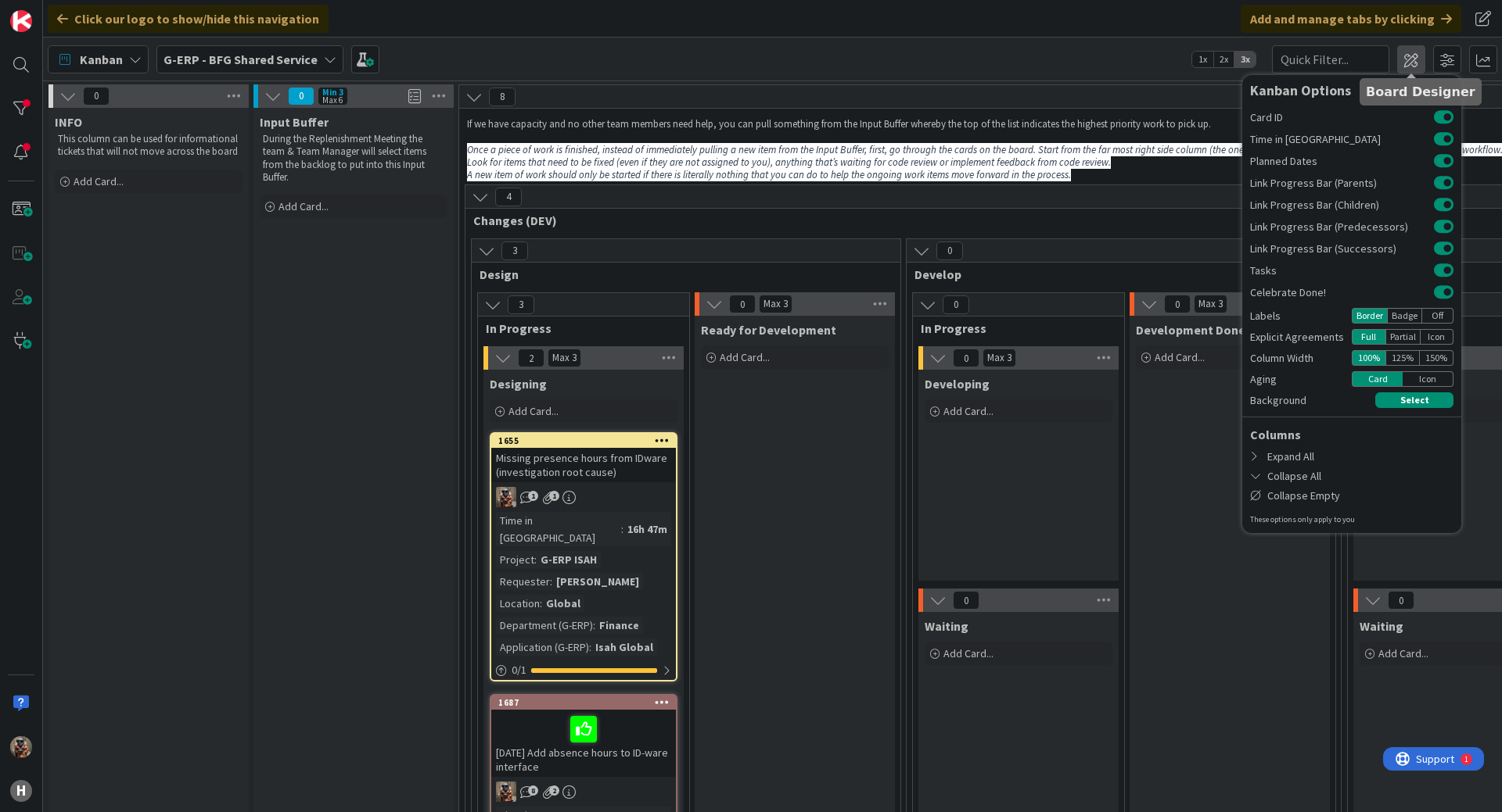
click at [1422, 56] on span at bounding box center [1411, 59] width 28 height 28
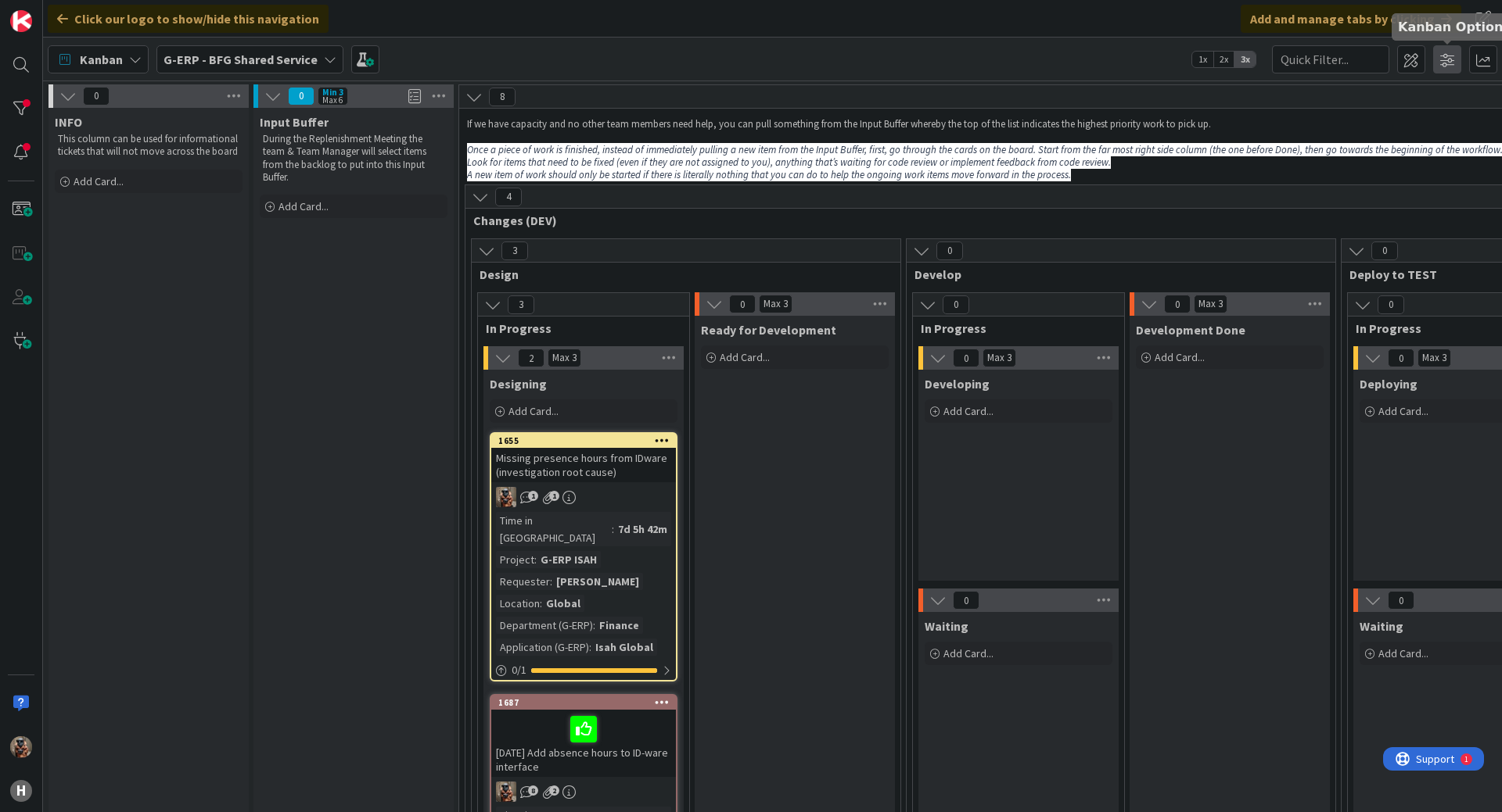
click at [1443, 50] on span at bounding box center [1447, 59] width 28 height 28
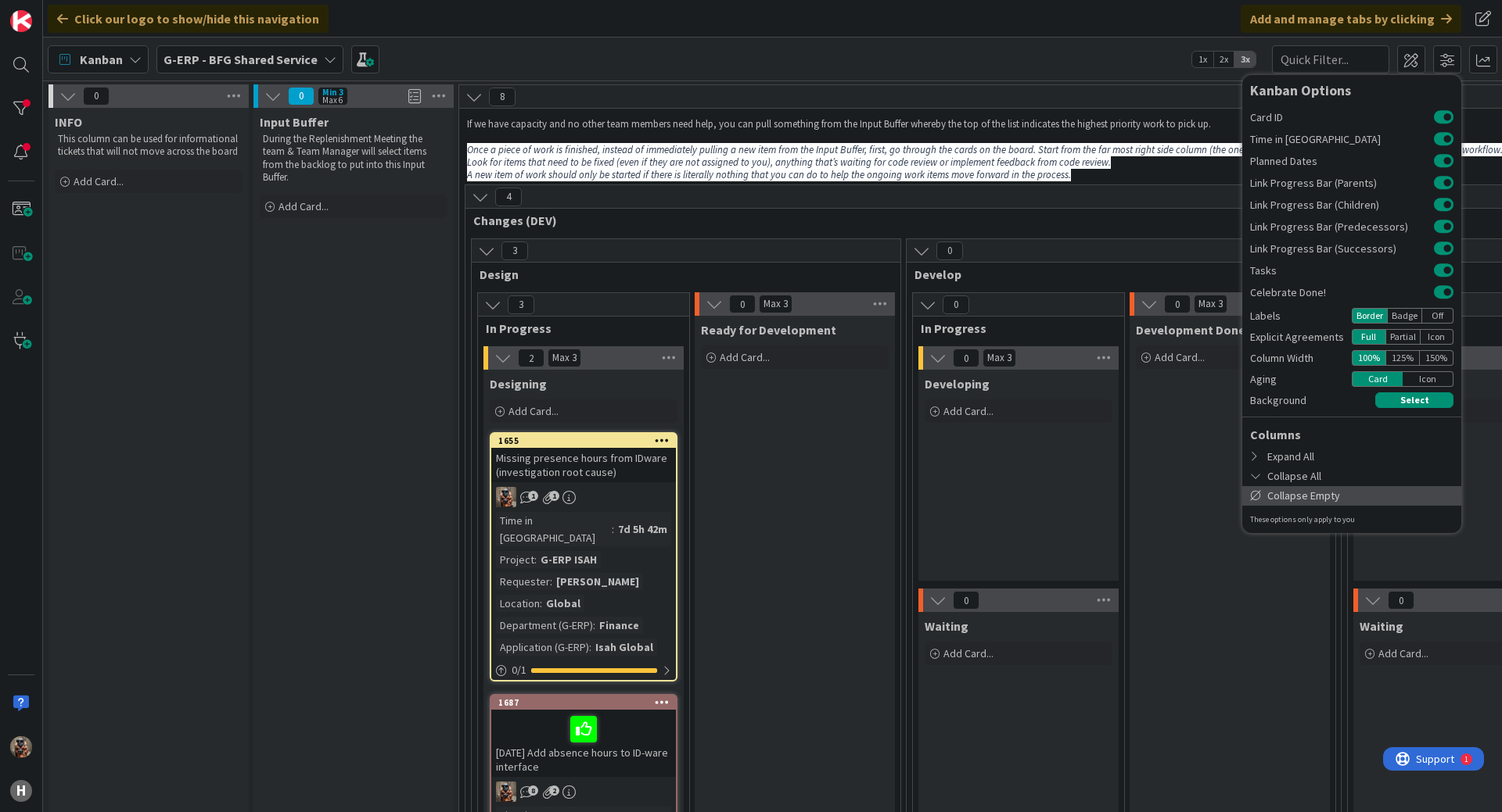
click at [1306, 498] on div "Collapse Empty" at bounding box center [1352, 496] width 219 height 19
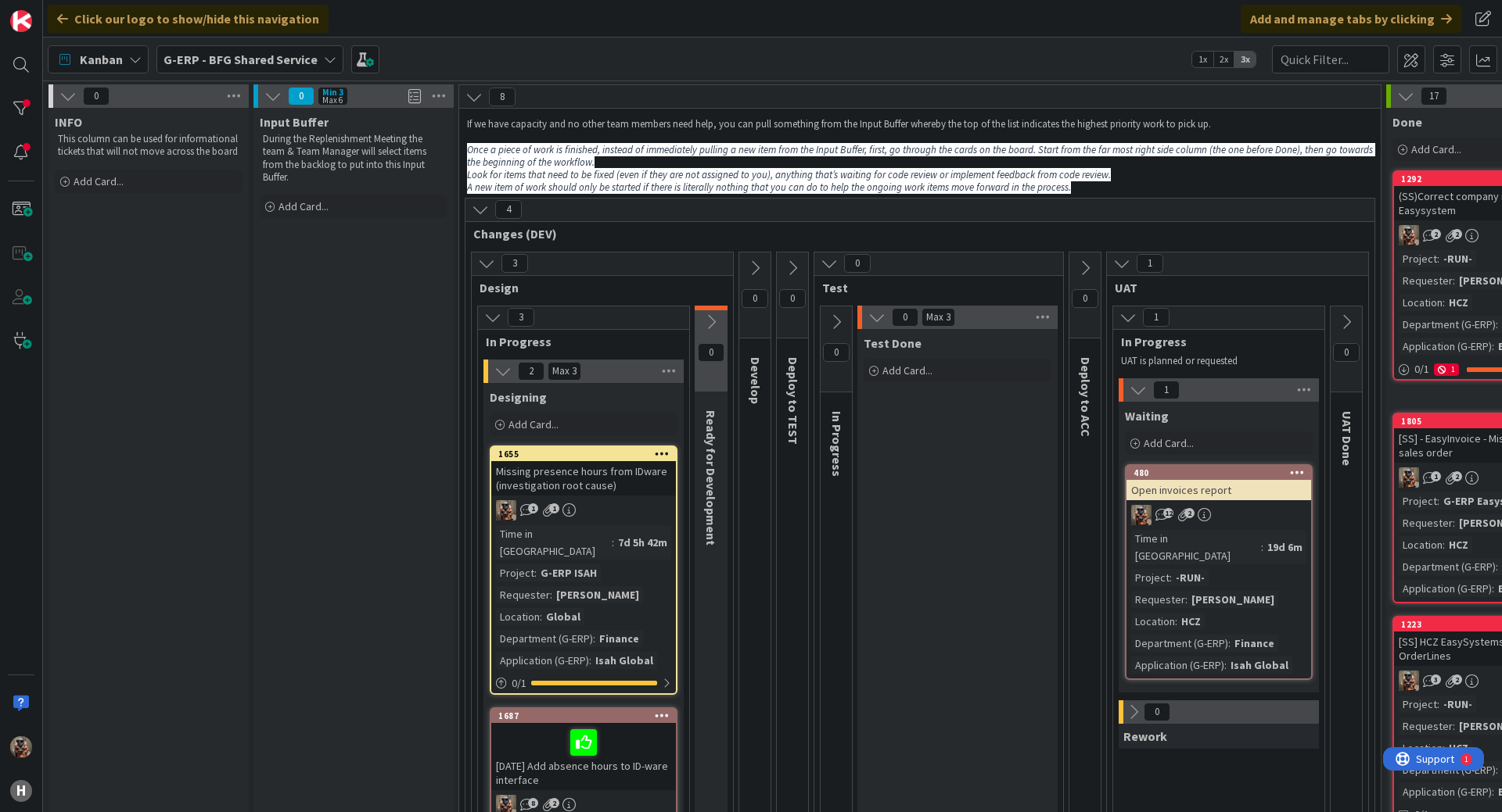
click at [865, 307] on div "0 Max 3" at bounding box center [957, 317] width 200 height 24
click at [865, 313] on div "0 Max 3" at bounding box center [957, 317] width 200 height 24
click at [877, 317] on icon at bounding box center [877, 317] width 17 height 17
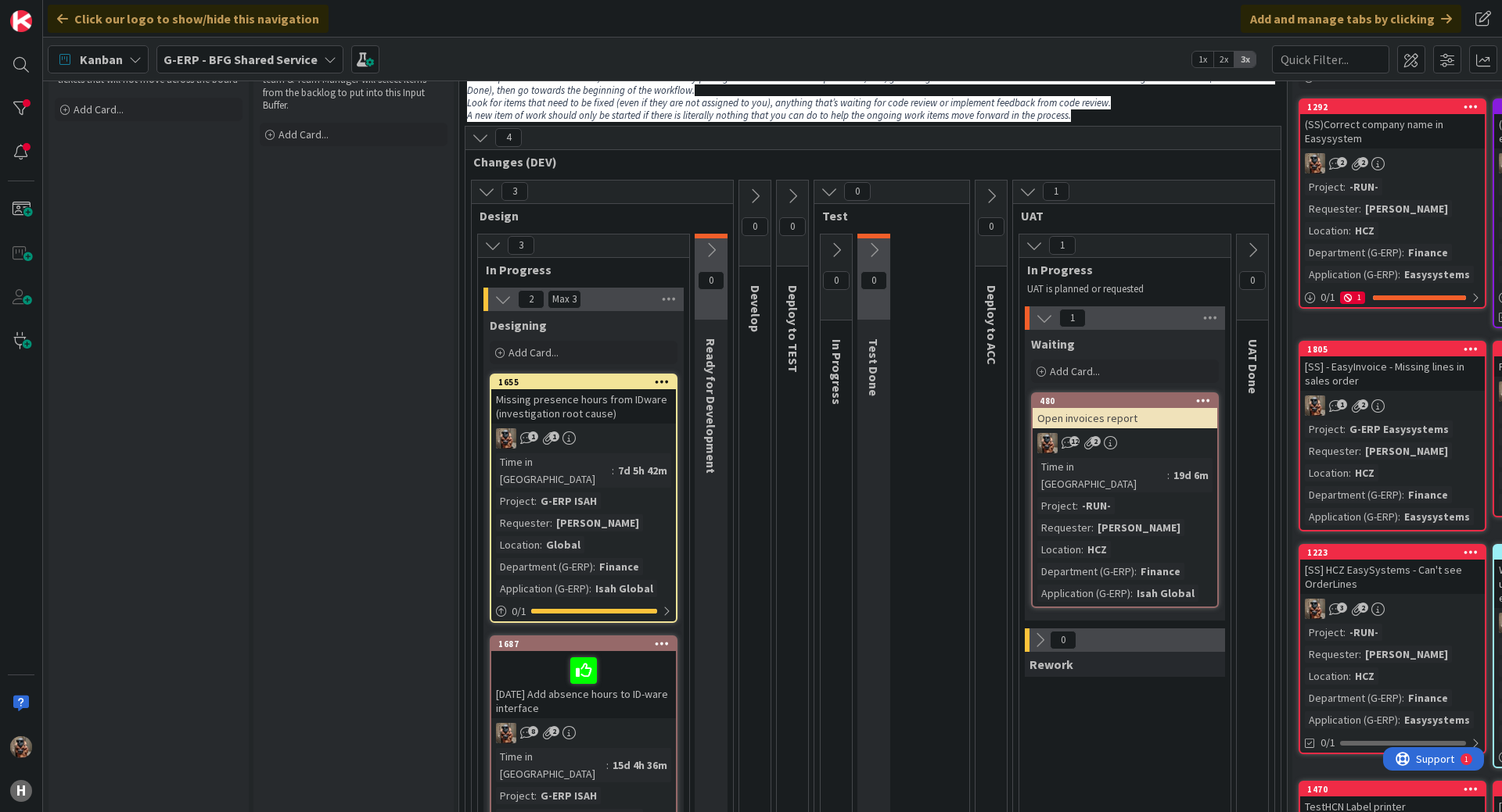
scroll to position [78, 0]
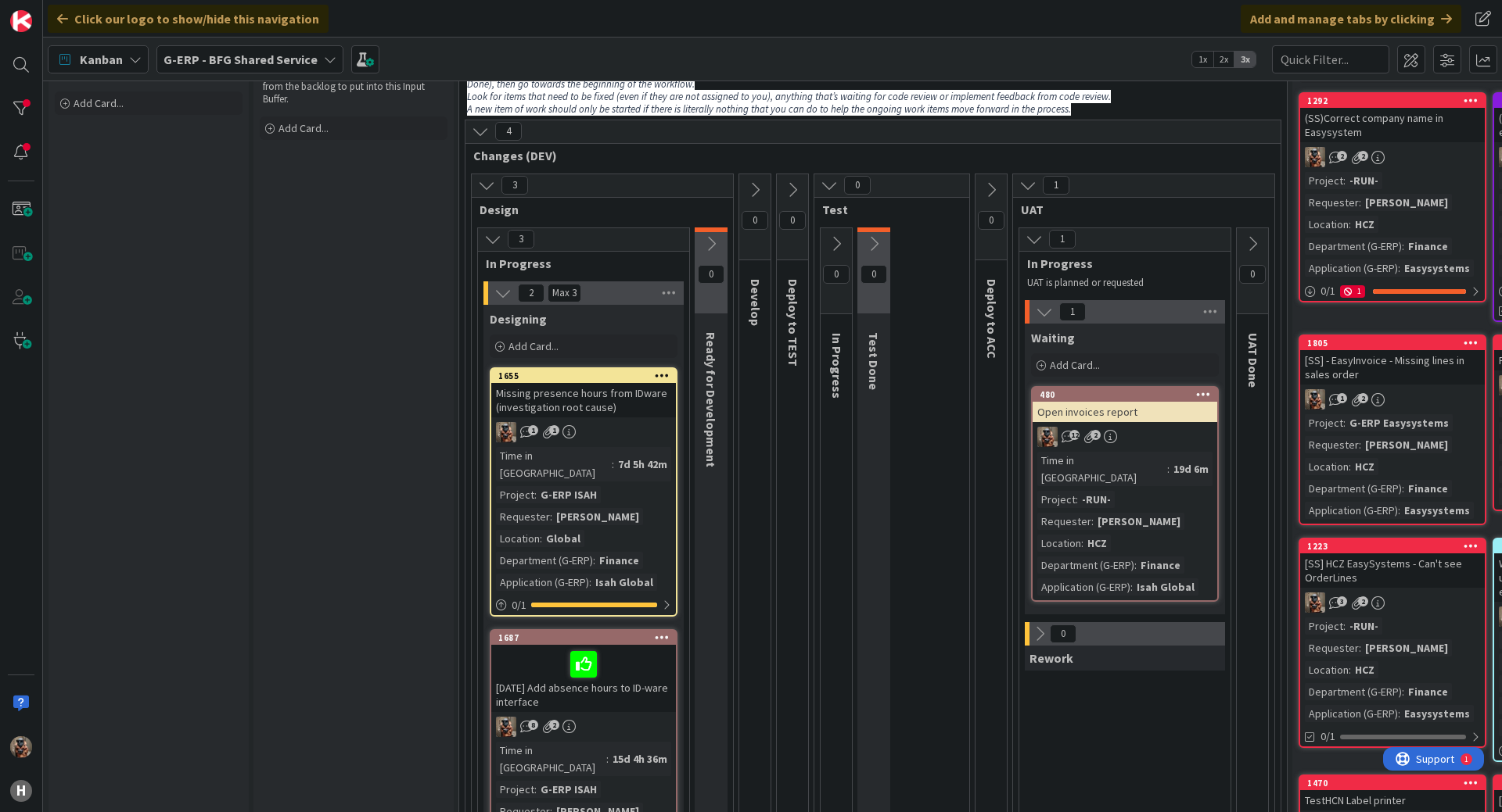
click at [829, 187] on icon at bounding box center [829, 185] width 17 height 17
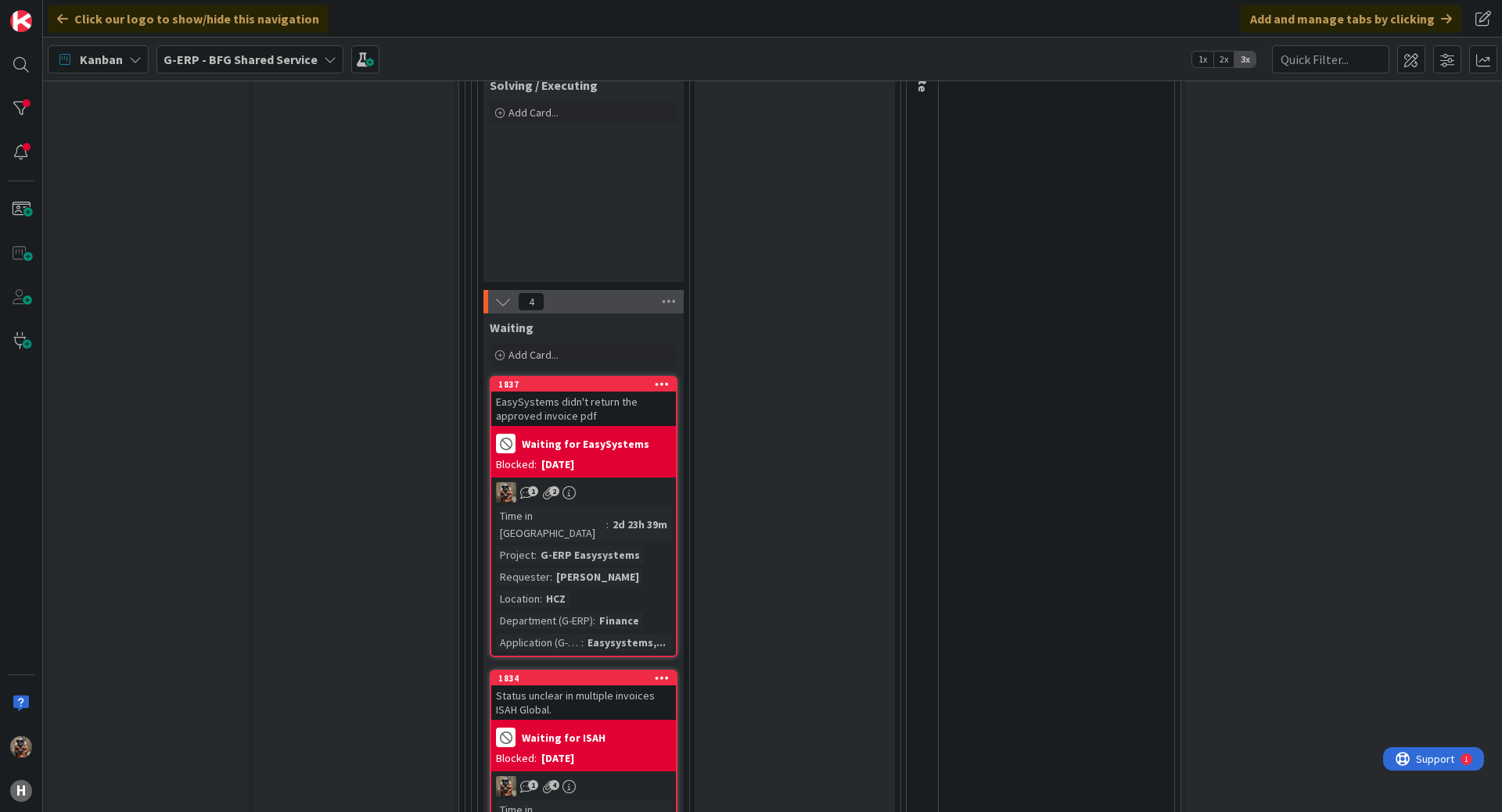
scroll to position [2346, 0]
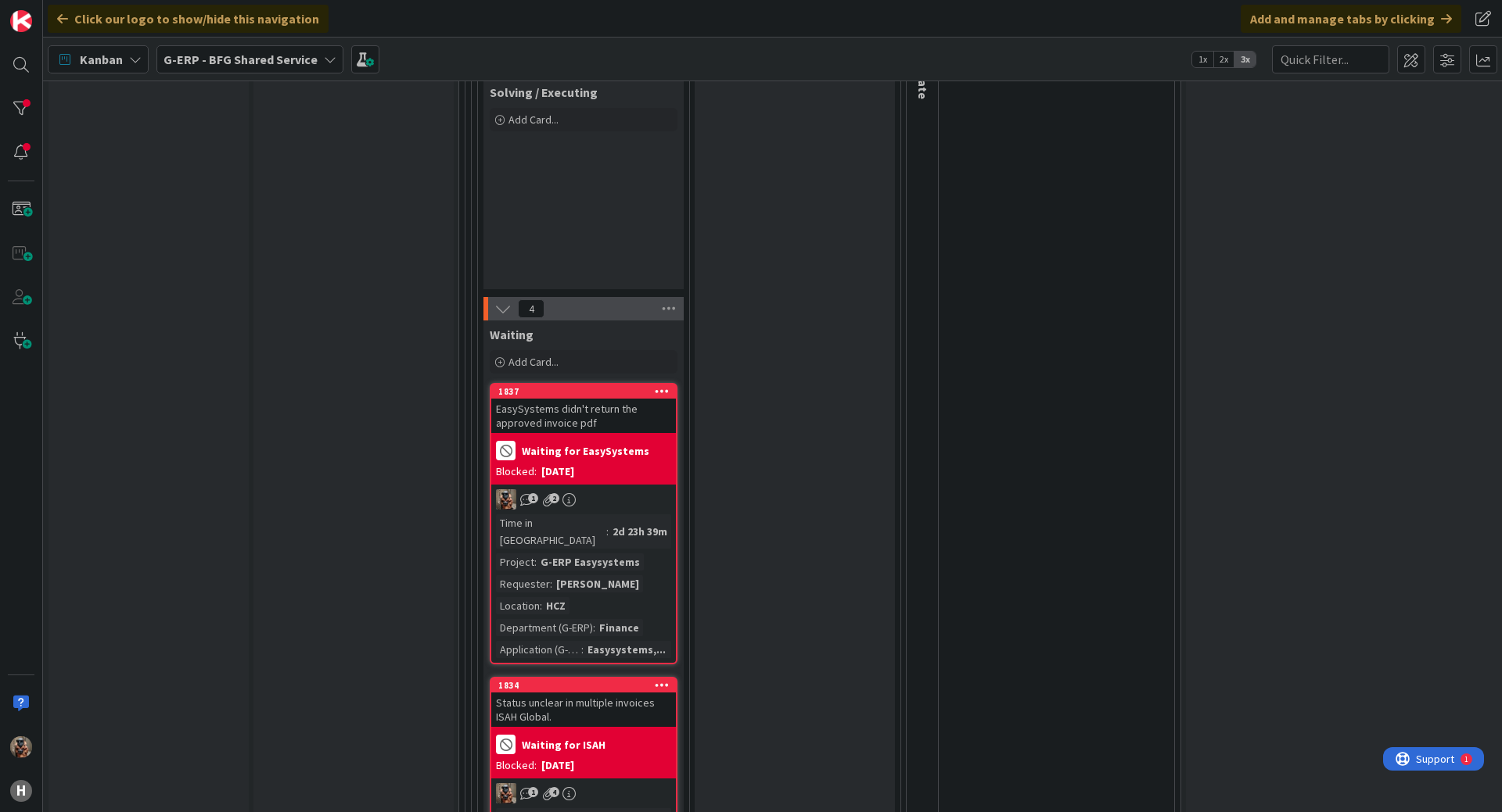
click at [645, 515] on div "Time in Column : 2d 23h 39m Project : G-ERP Easysystems Requester : [PERSON_NAM…" at bounding box center [583, 586] width 175 height 144
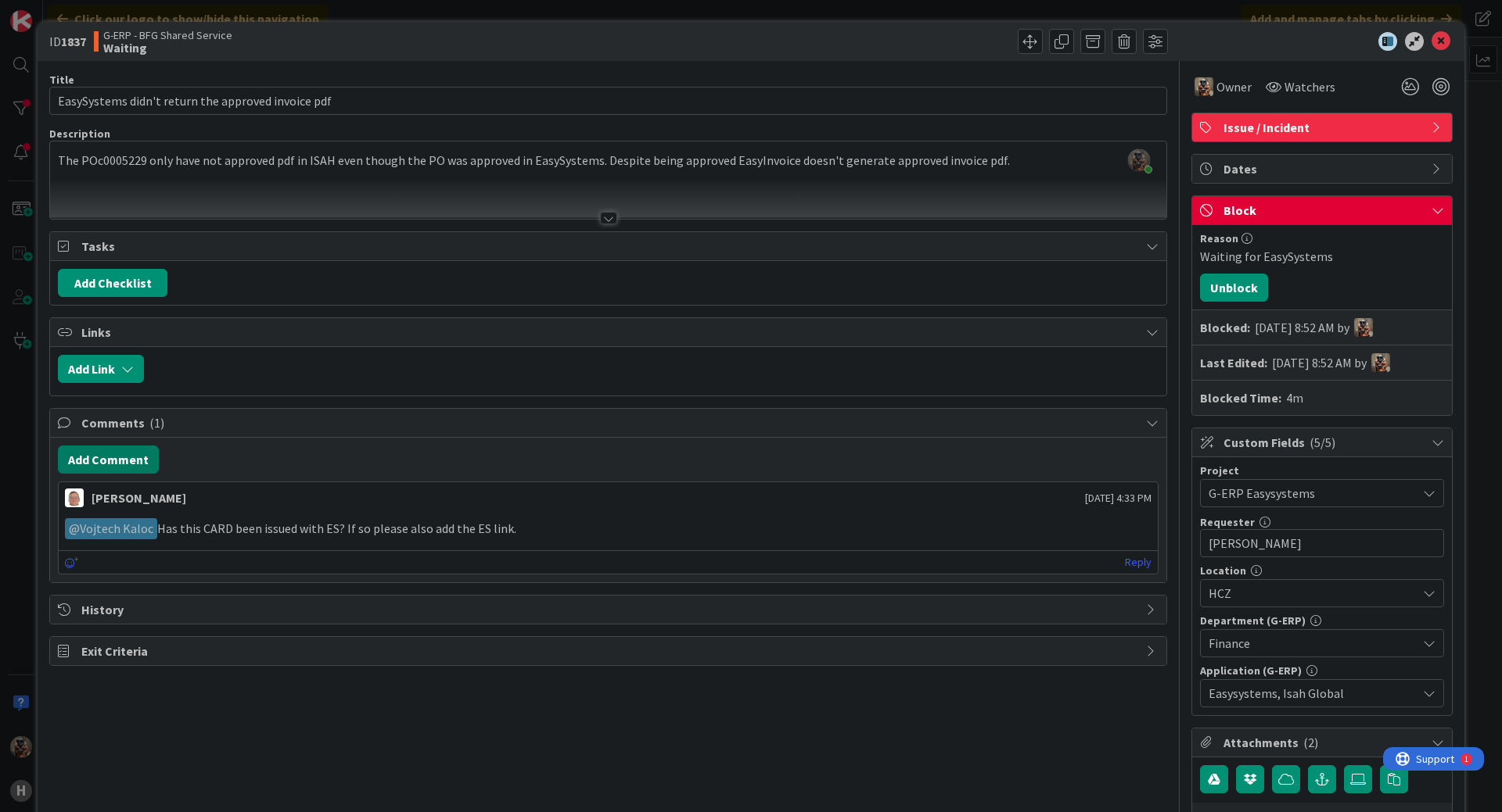
click at [141, 470] on button "Add Comment" at bounding box center [108, 460] width 101 height 28
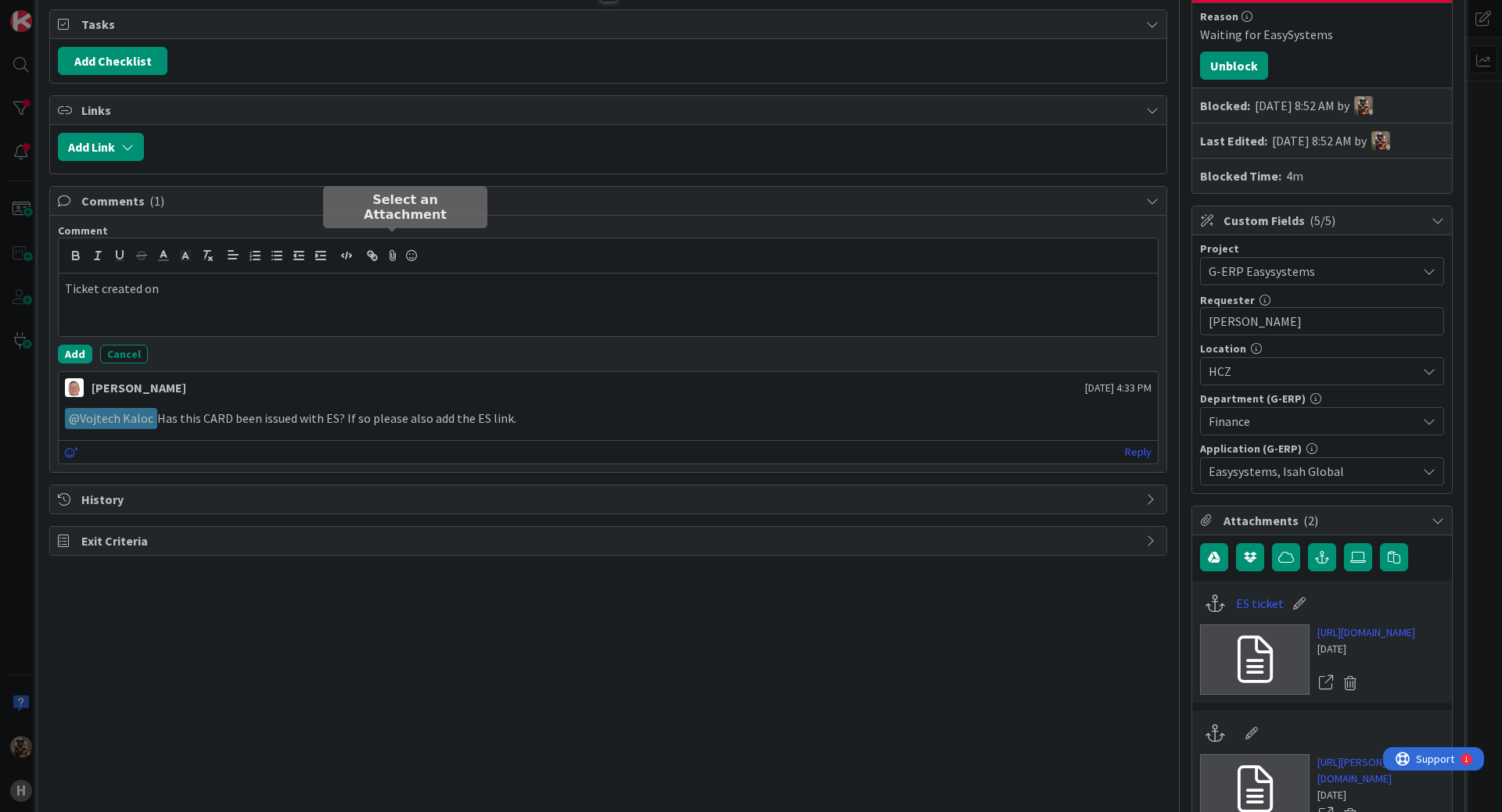
scroll to position [203, 0]
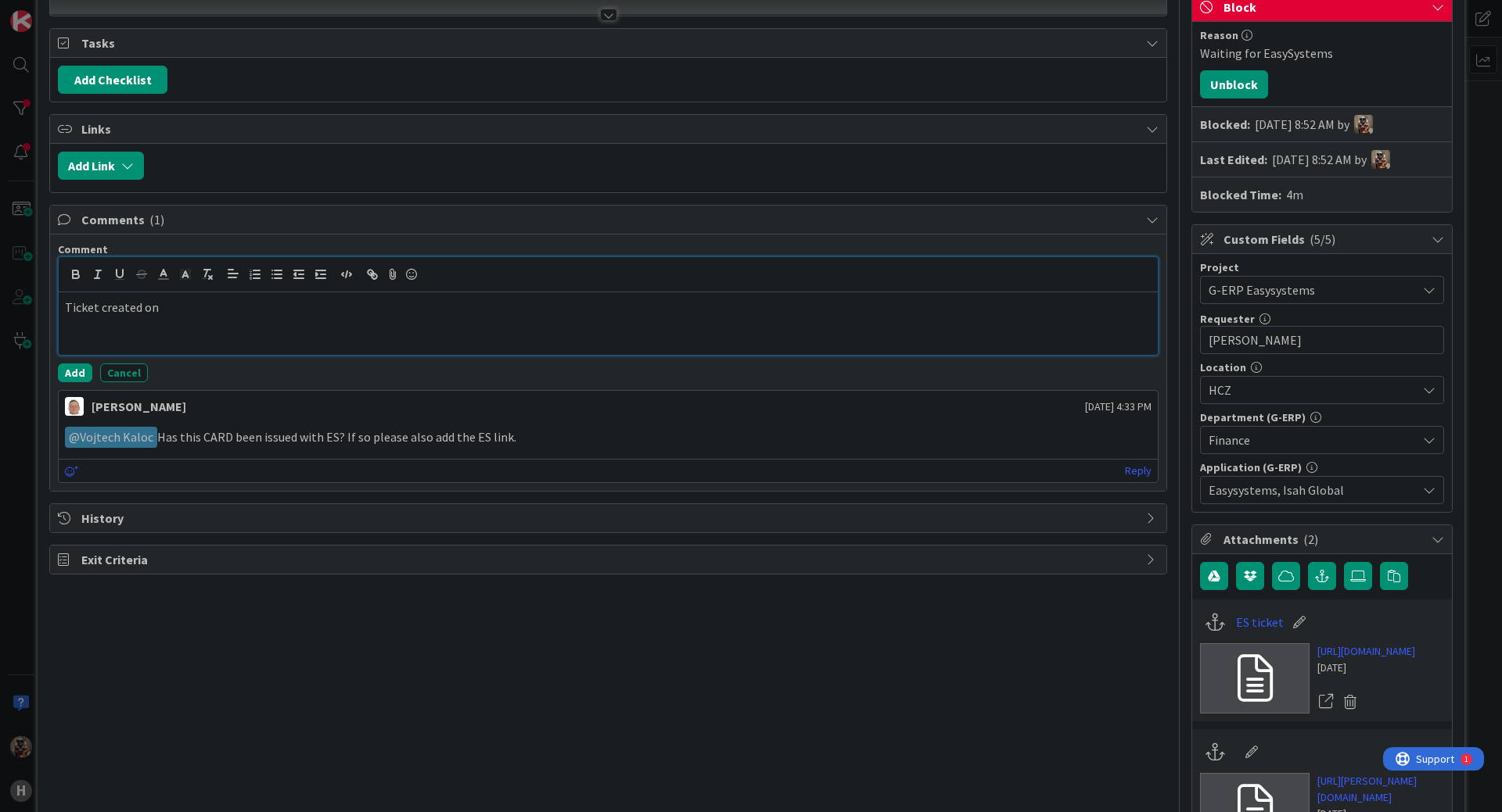
click at [368, 326] on div "Ticket created on" at bounding box center [608, 323] width 1099 height 63
click at [88, 371] on button "Add" at bounding box center [75, 373] width 34 height 19
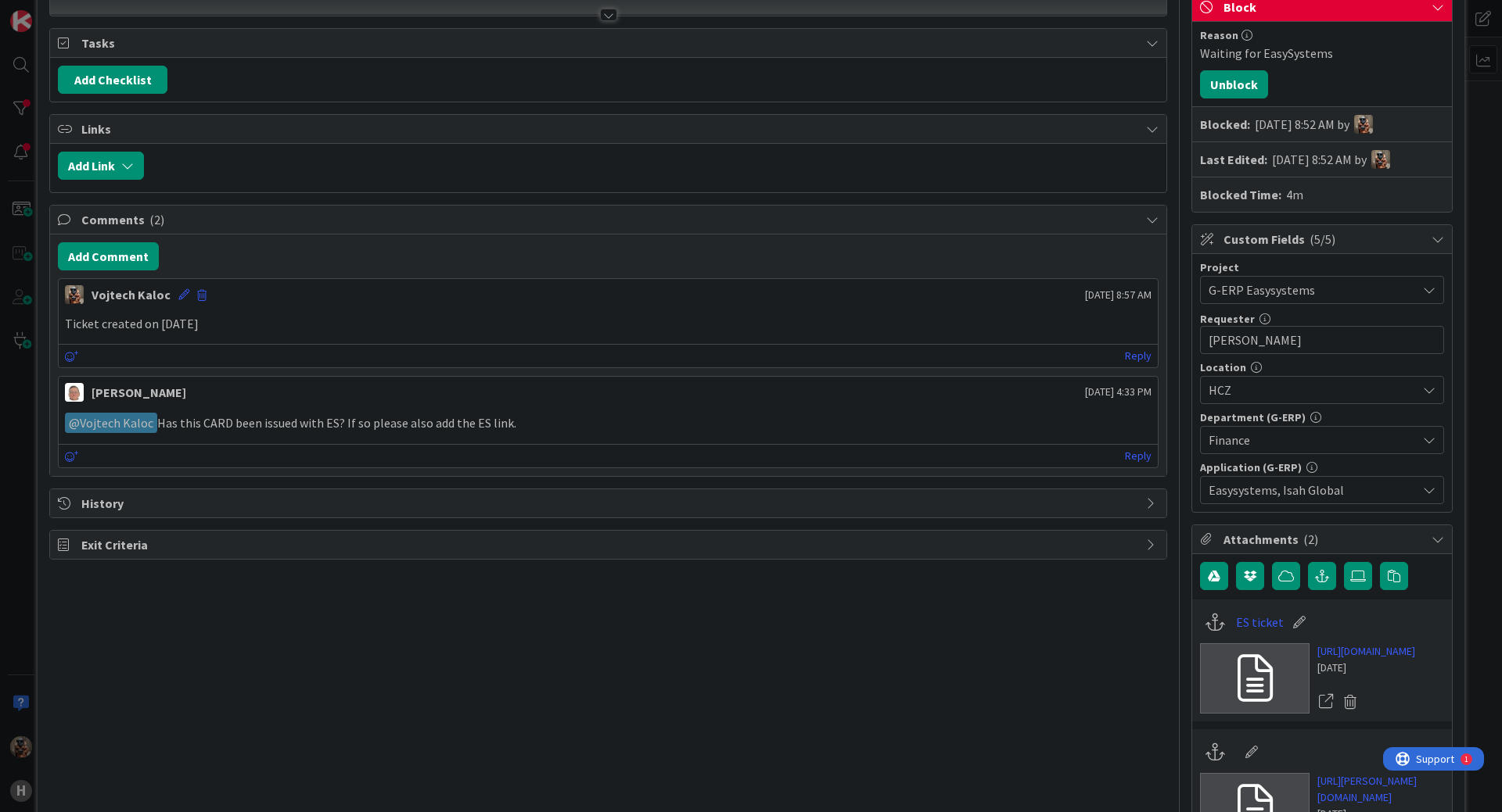
click at [17, 414] on div "ID 1837 G-ERP - BFG Shared Service Waiting Title 51 / 128 EasySystems didn't re…" at bounding box center [751, 406] width 1502 height 812
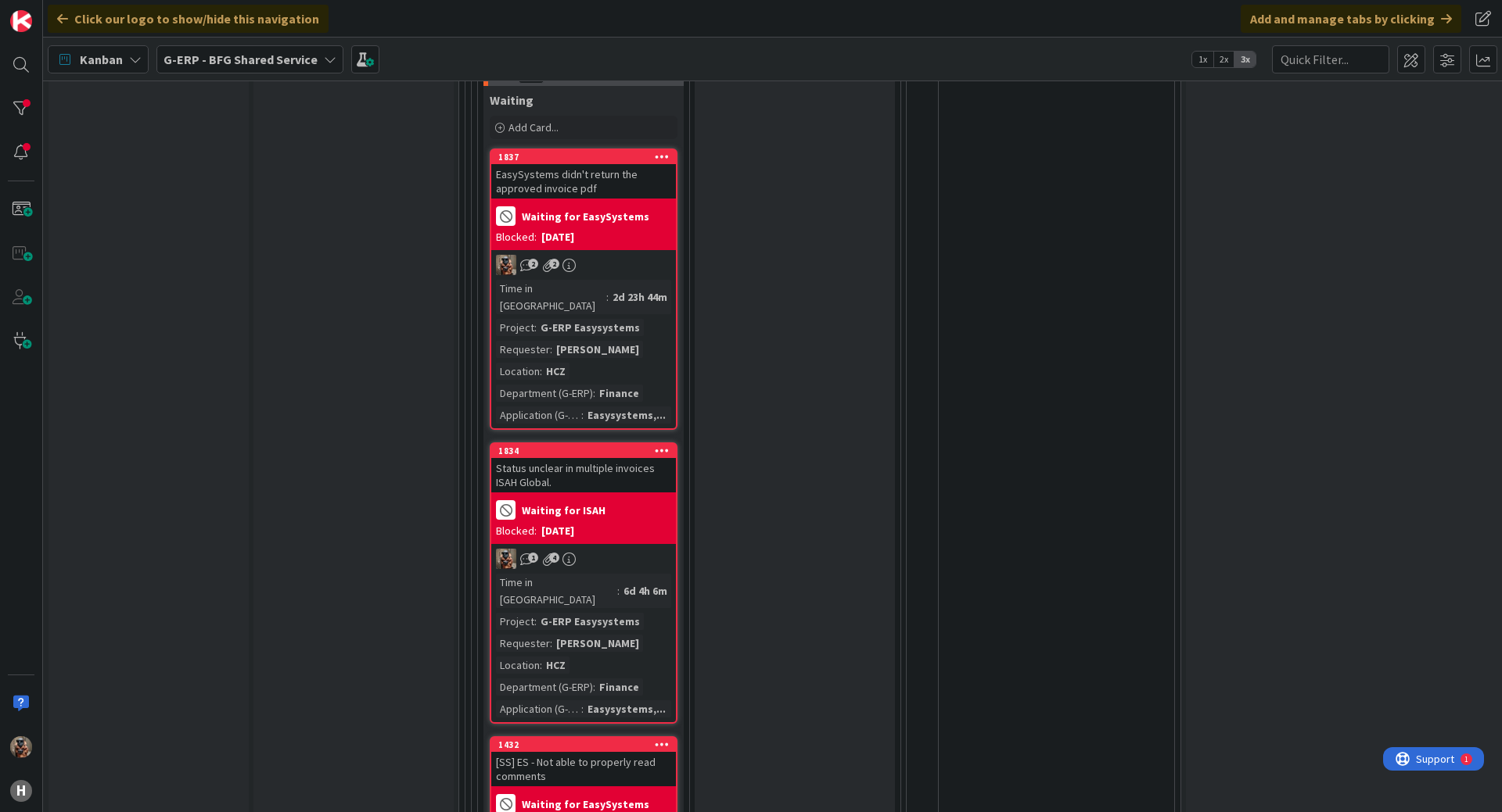
click at [608, 613] on div "G-ERP Easysystems" at bounding box center [591, 621] width 107 height 17
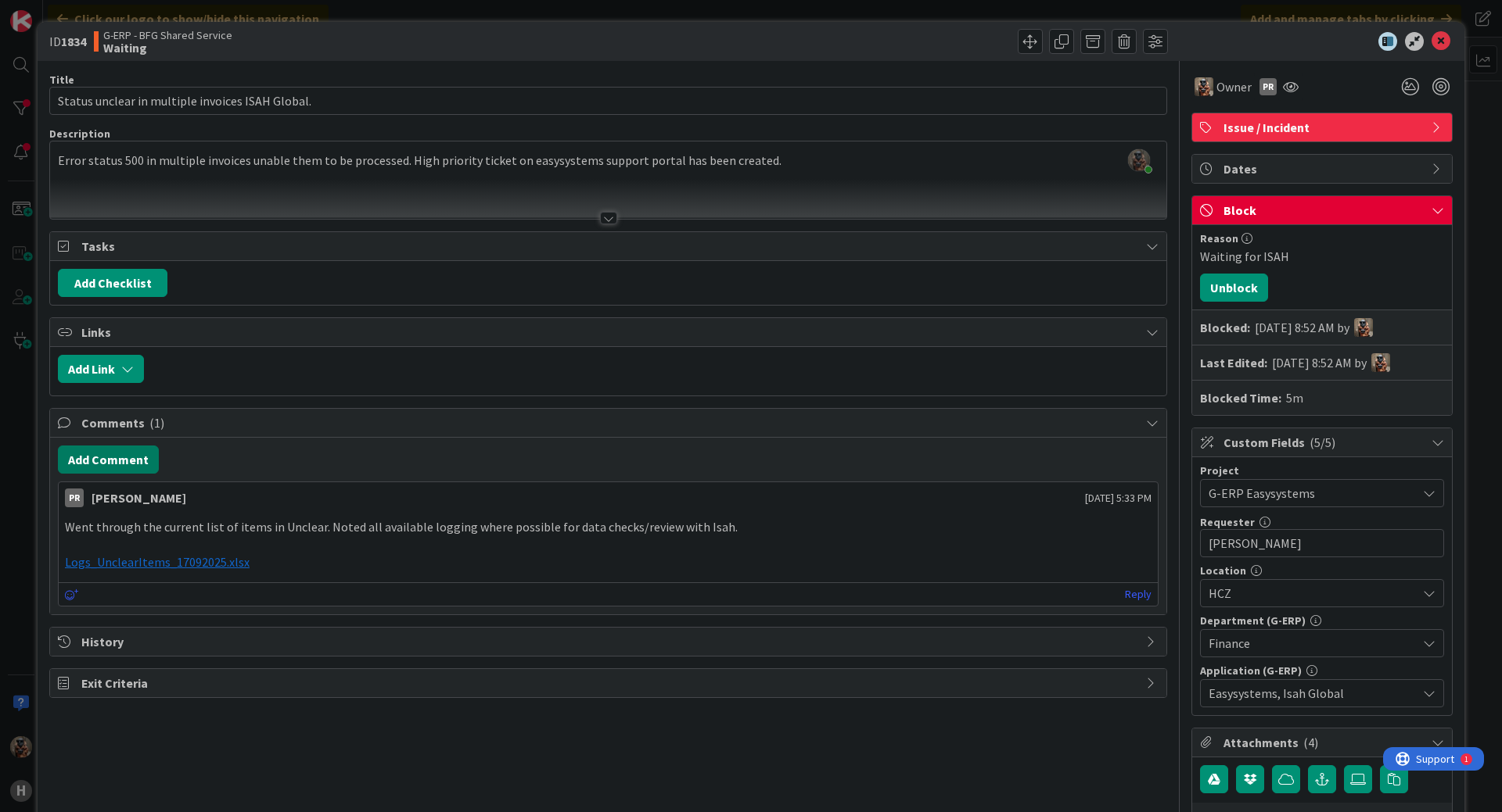
click at [113, 468] on button "Add Comment" at bounding box center [108, 460] width 101 height 28
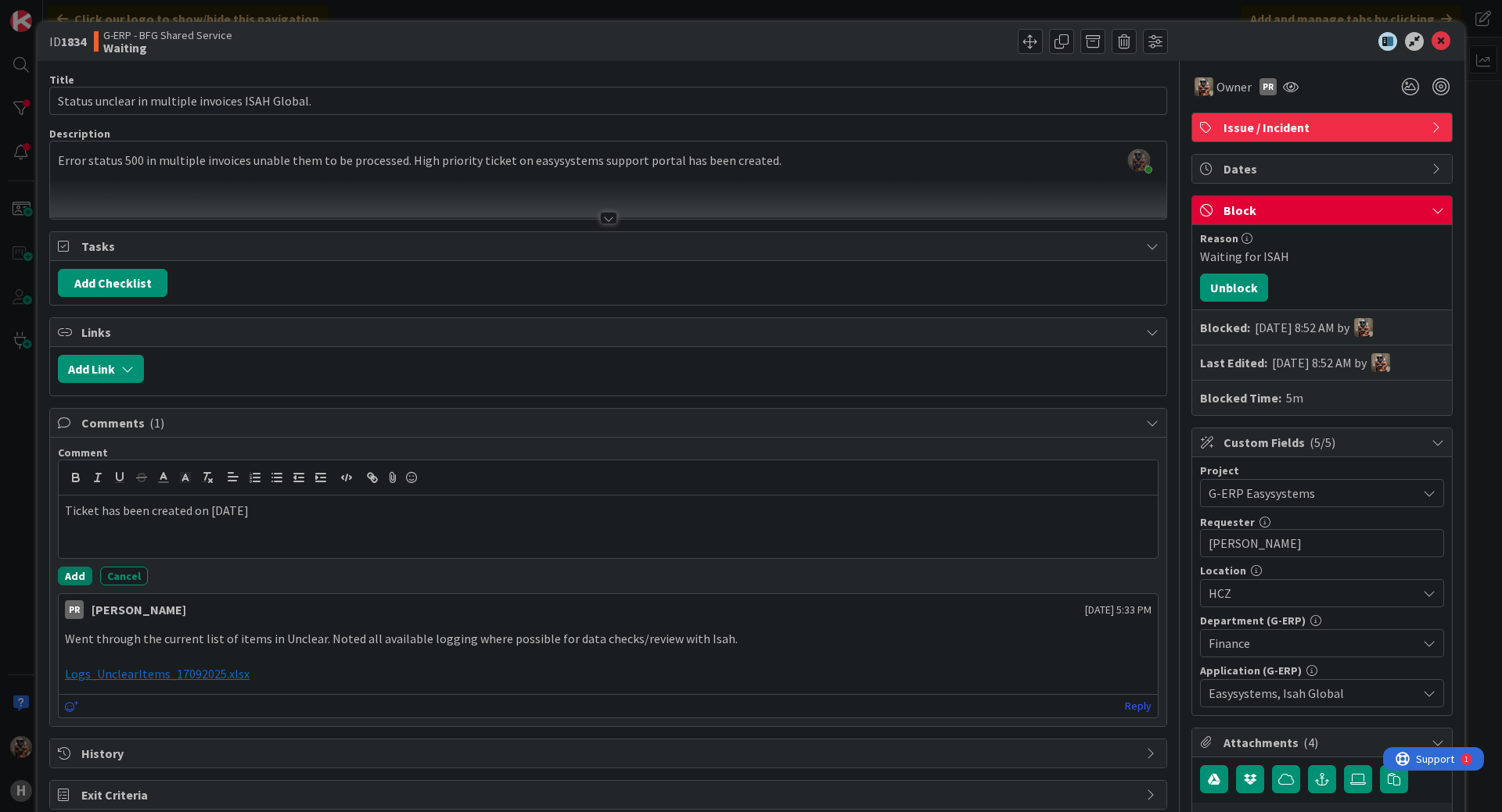
click at [81, 577] on button "Add" at bounding box center [75, 576] width 34 height 19
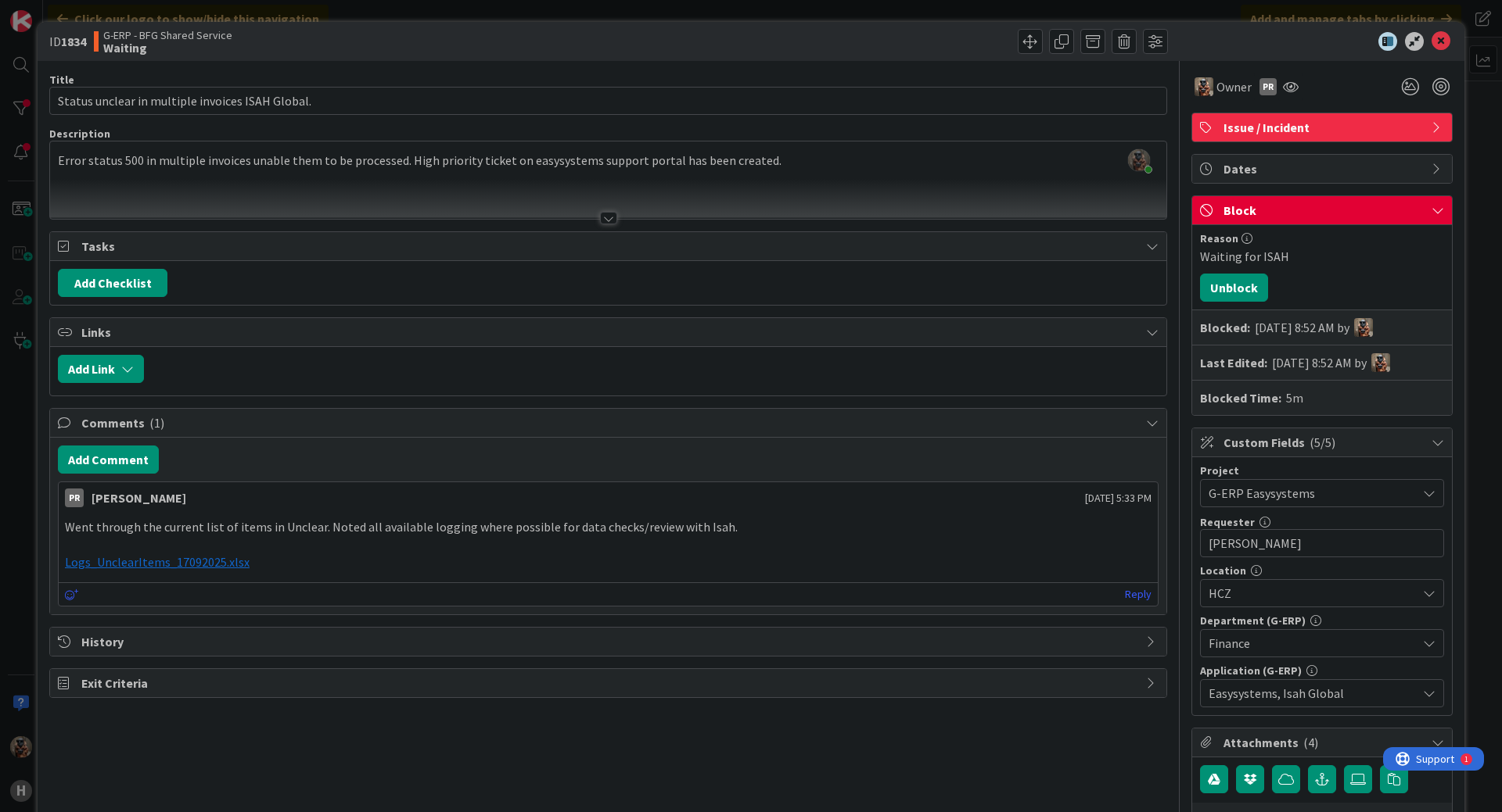
click at [6, 568] on div "ID 1834 G-ERP - BFG Shared Service Waiting Title 48 / 128 Status unclear in mul…" at bounding box center [751, 406] width 1502 height 812
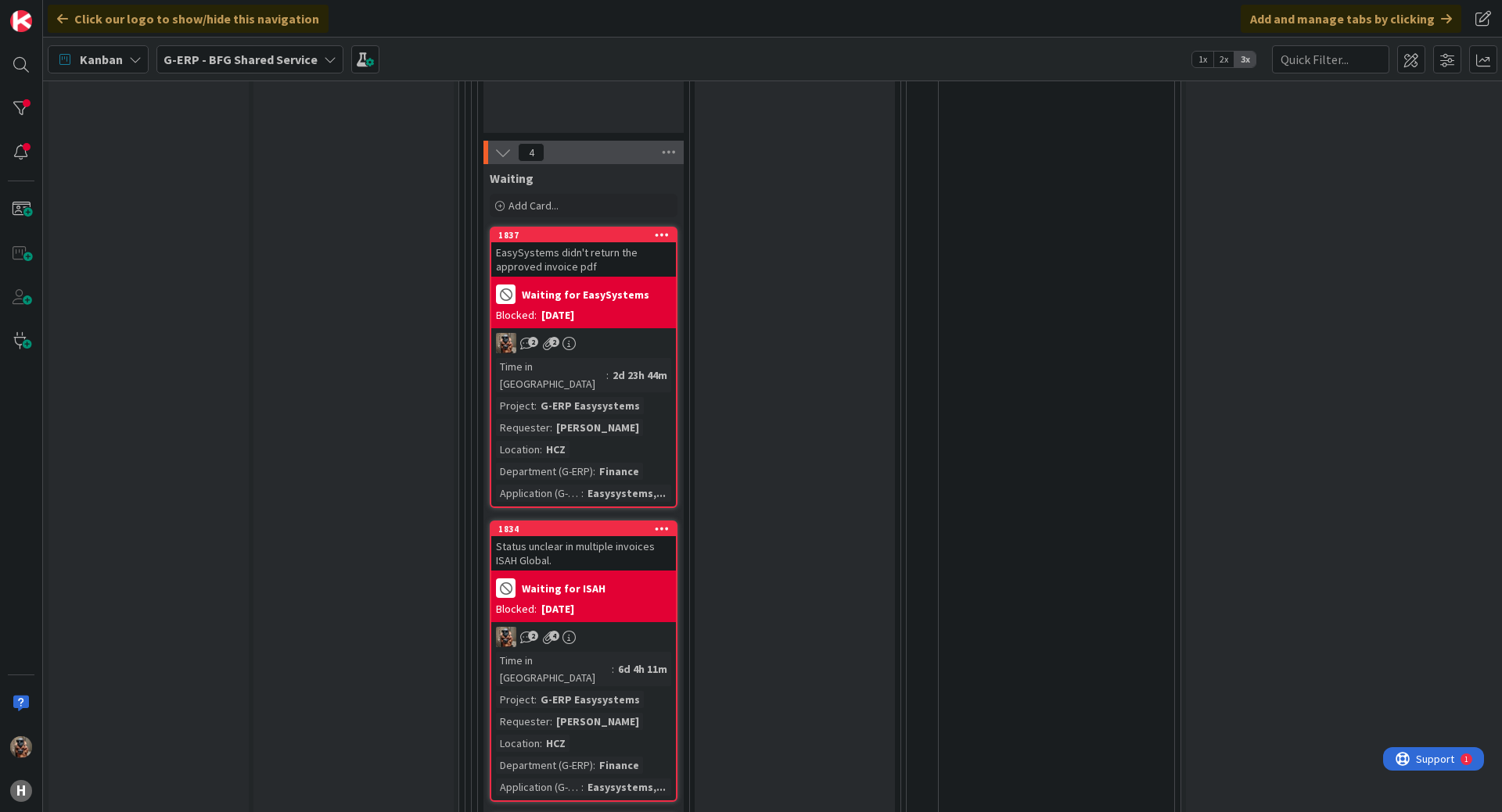
click at [640, 379] on div "Time in Column : 2d 23h 44m Project : G-ERP Easysystems Requester : [PERSON_NAM…" at bounding box center [583, 430] width 175 height 144
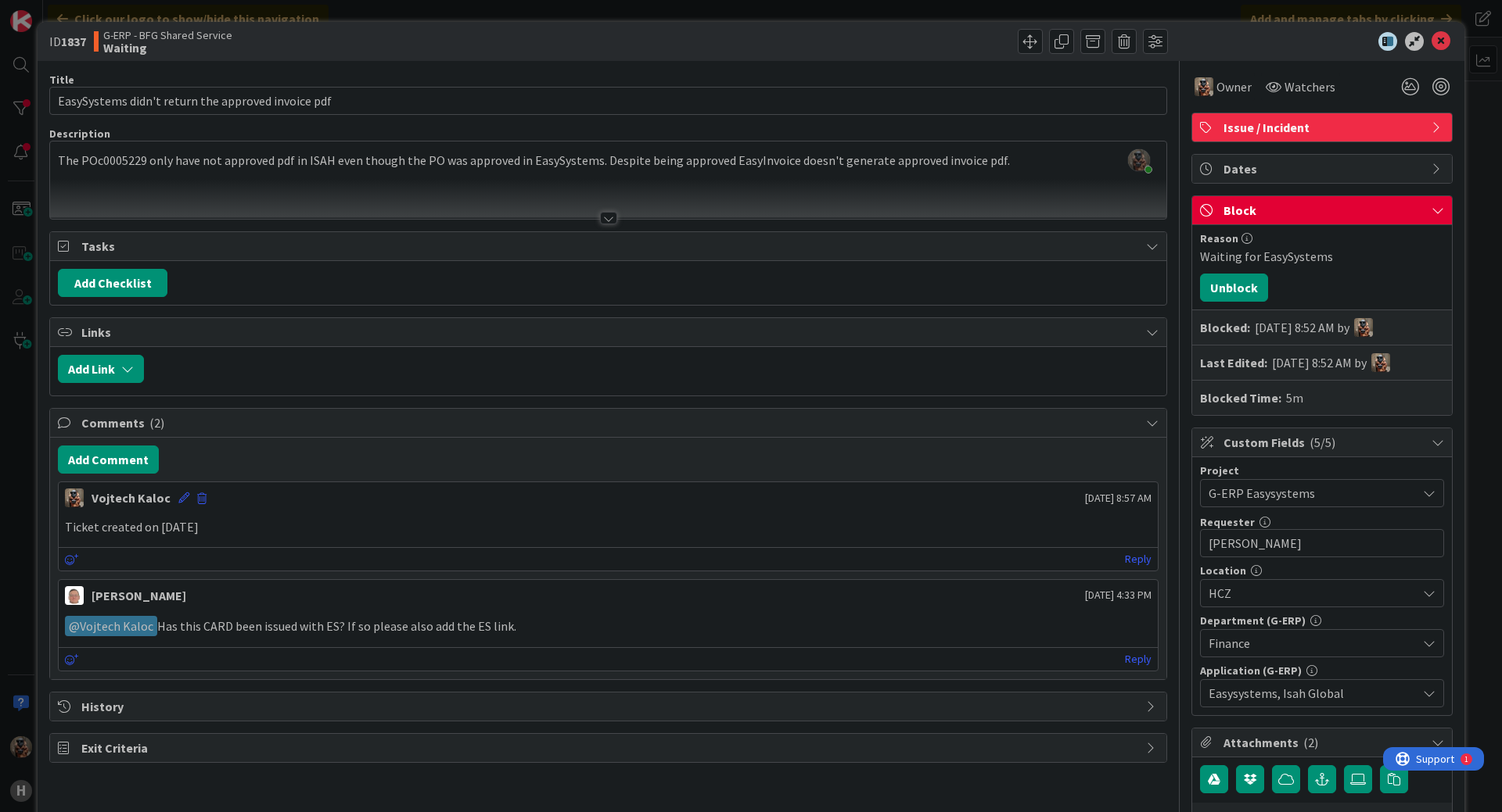
click at [171, 501] on div "[PERSON_NAME] [DATE] 8:57 AM" at bounding box center [608, 495] width 1099 height 25
click at [179, 501] on icon at bounding box center [184, 498] width 11 height 11
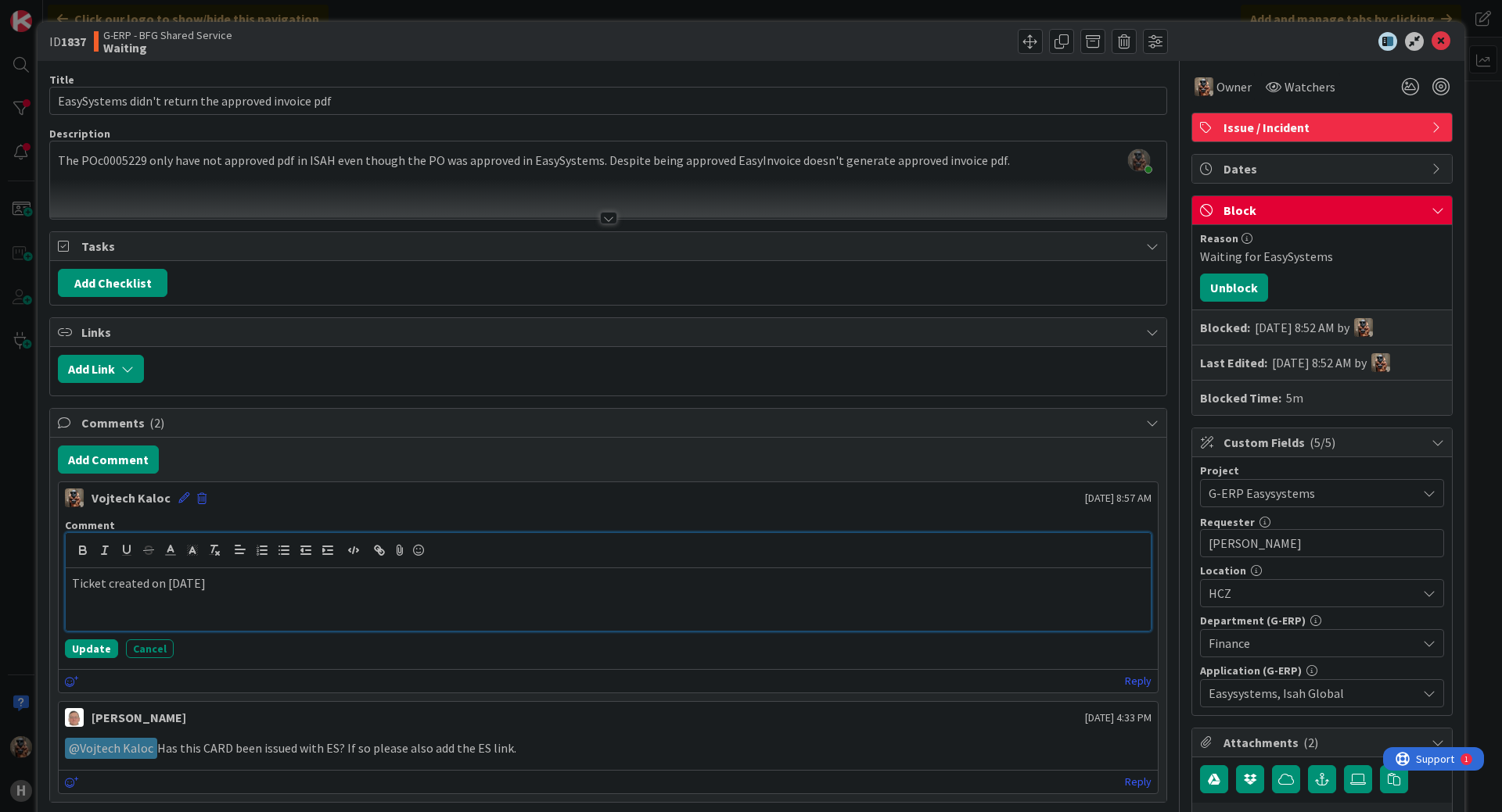
click at [188, 585] on p "Ticket created on [DATE]" at bounding box center [608, 584] width 1072 height 18
click at [102, 640] on div "Comment Ticket created on [DATE] Update Cancel" at bounding box center [608, 589] width 1099 height 153
click at [102, 640] on button "Update" at bounding box center [91, 649] width 53 height 19
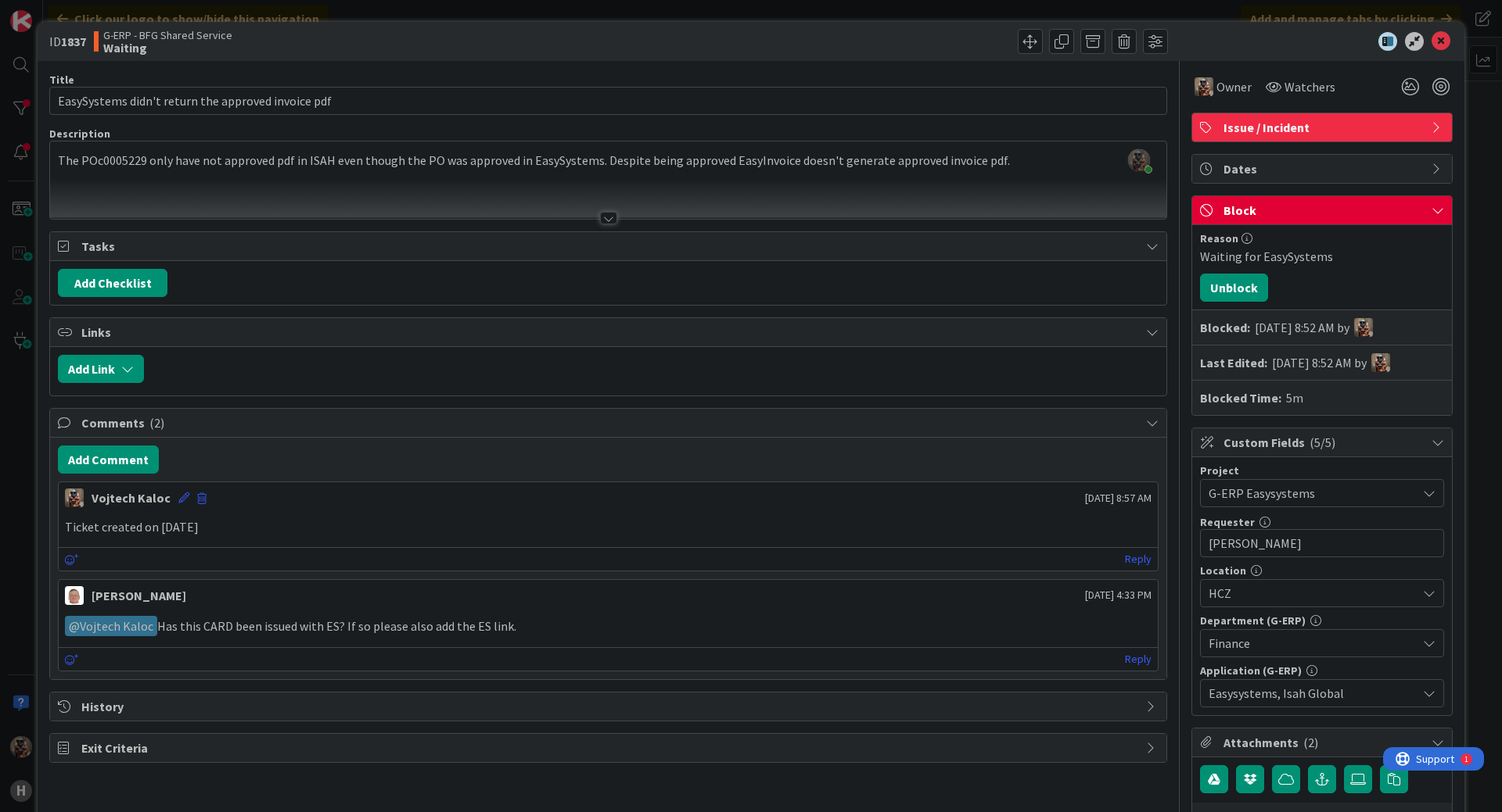
click at [22, 617] on div "ID 1837 G-ERP - BFG Shared Service Waiting Title 51 / 128 EasySystems didn't re…" at bounding box center [751, 406] width 1502 height 812
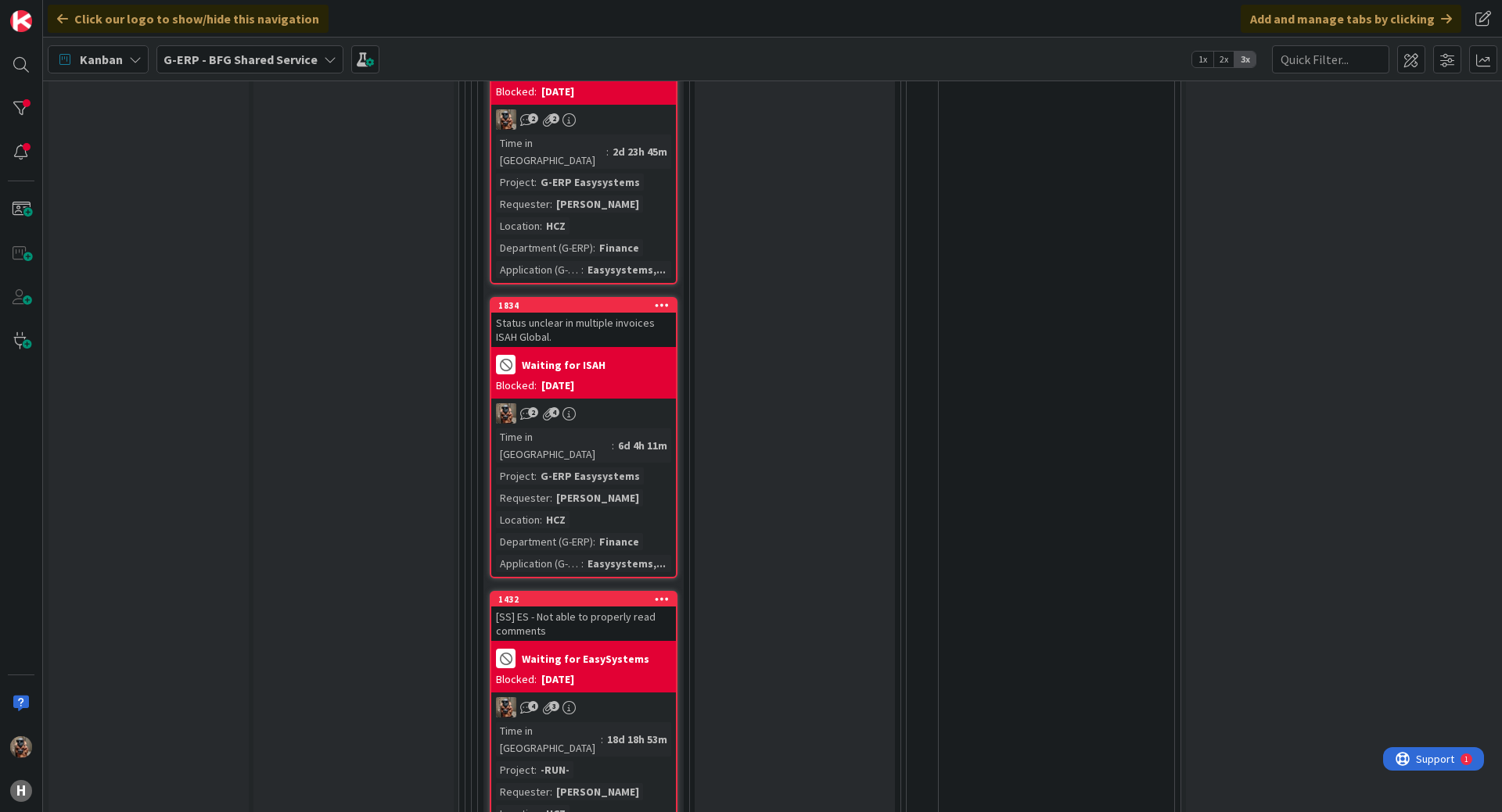
scroll to position [2814, 0]
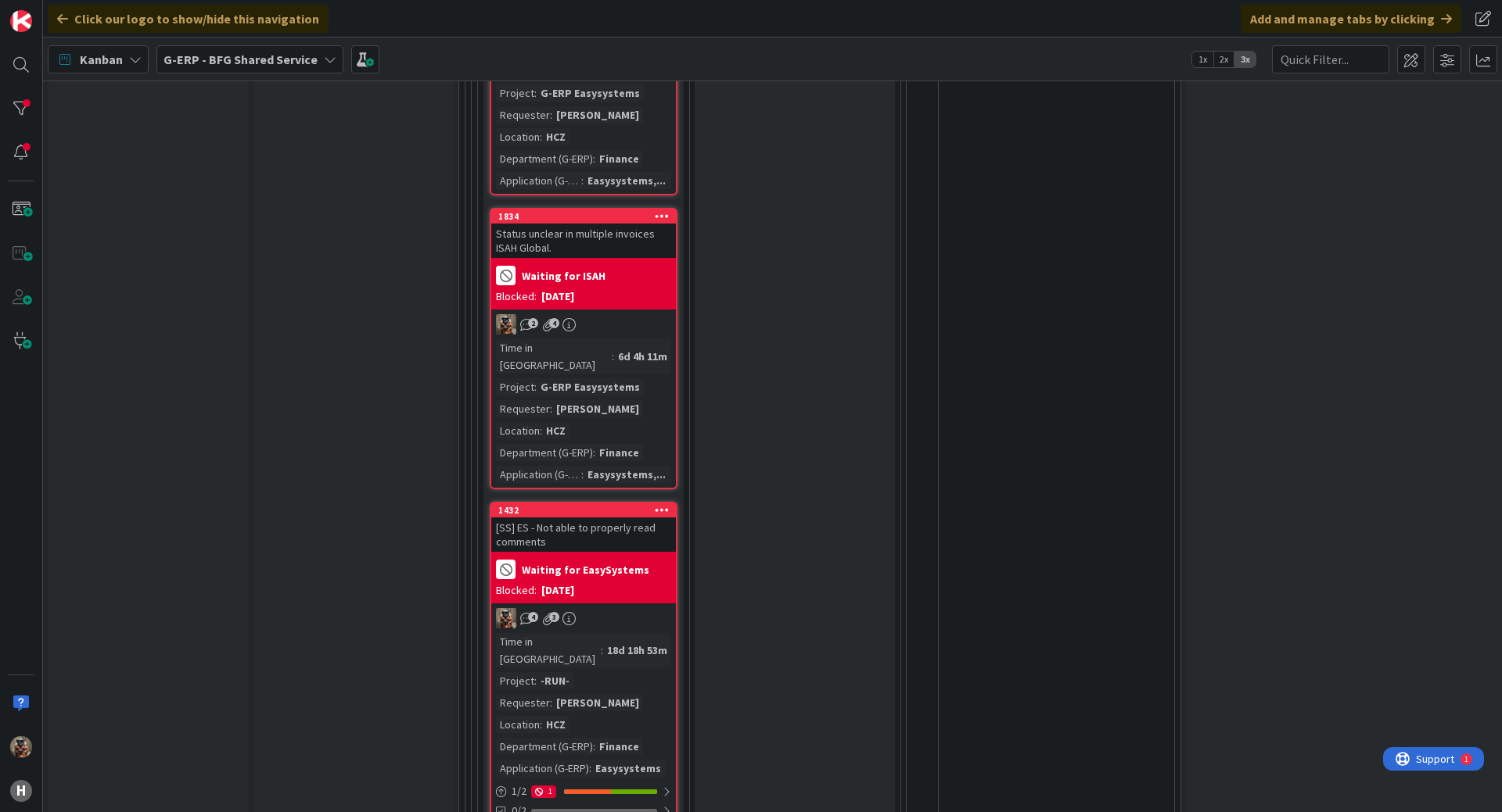
click at [600, 633] on div "Time in Column : 18d 18h 53m Project : -RUN- Requester : [PERSON_NAME] Location…" at bounding box center [583, 705] width 175 height 144
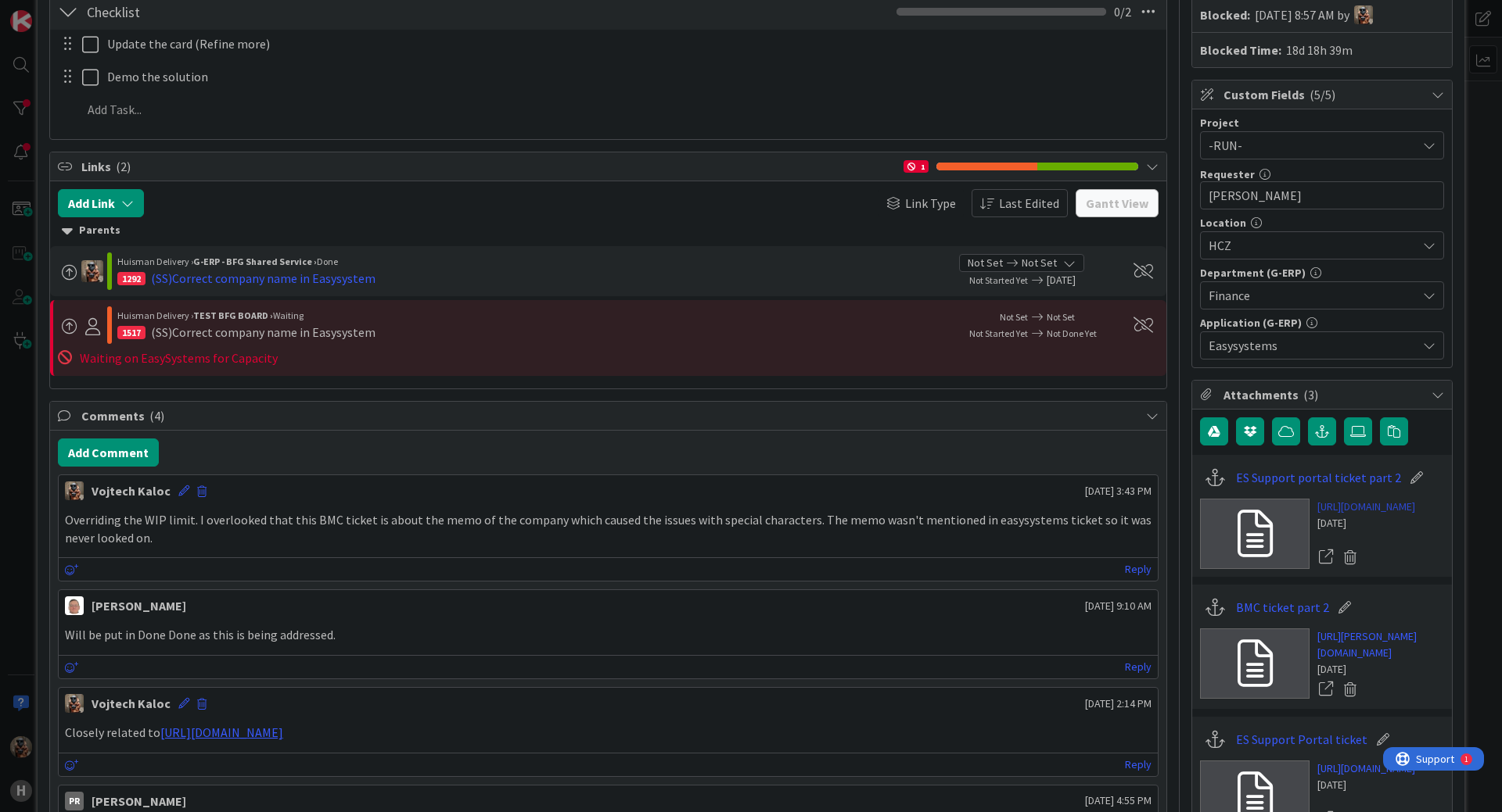
click at [1348, 508] on link "[URL][DOMAIN_NAME]" at bounding box center [1366, 507] width 97 height 16
click at [103, 447] on button "Add Comment" at bounding box center [108, 452] width 101 height 28
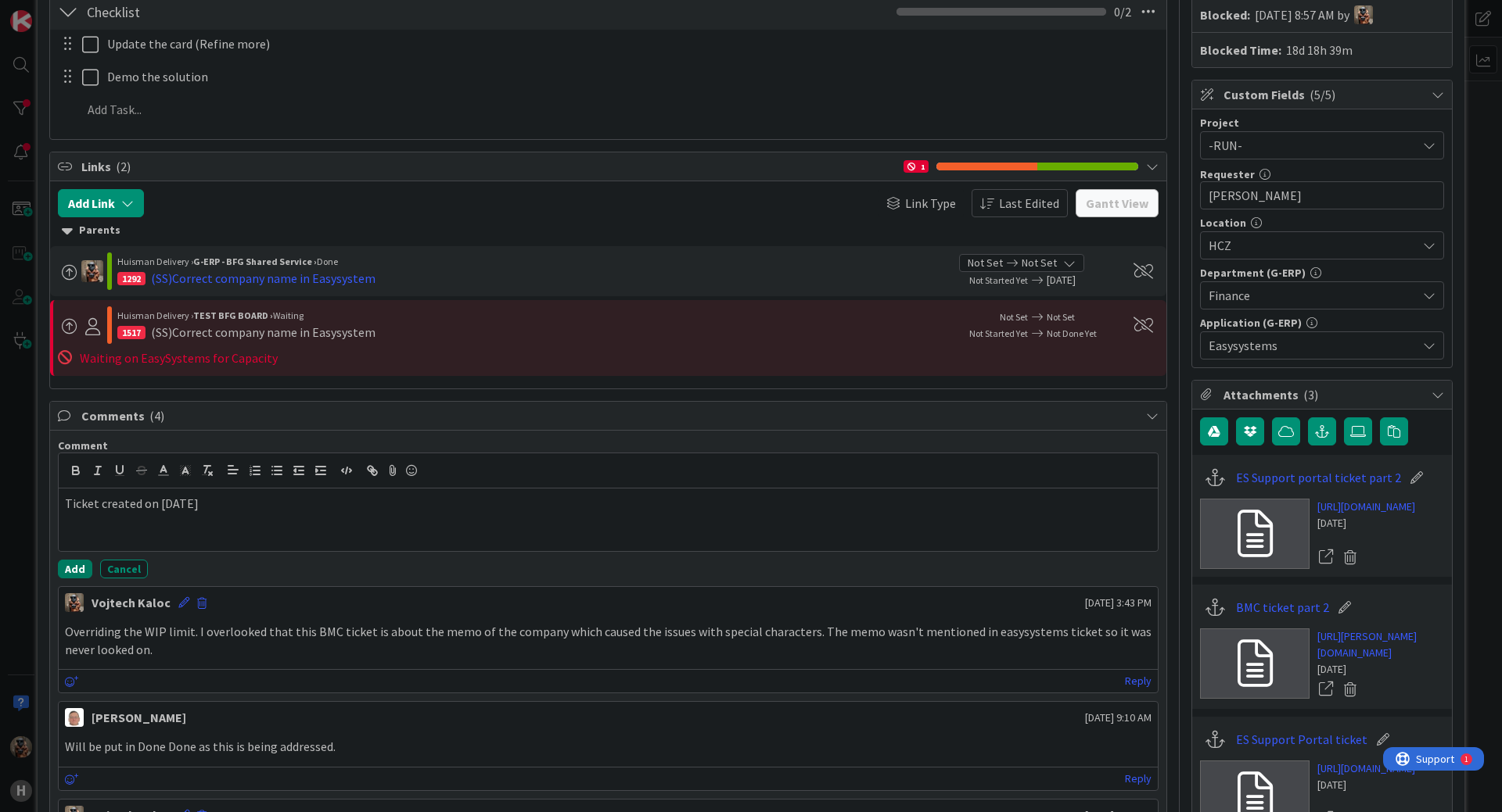
click at [83, 560] on button "Add" at bounding box center [75, 568] width 34 height 19
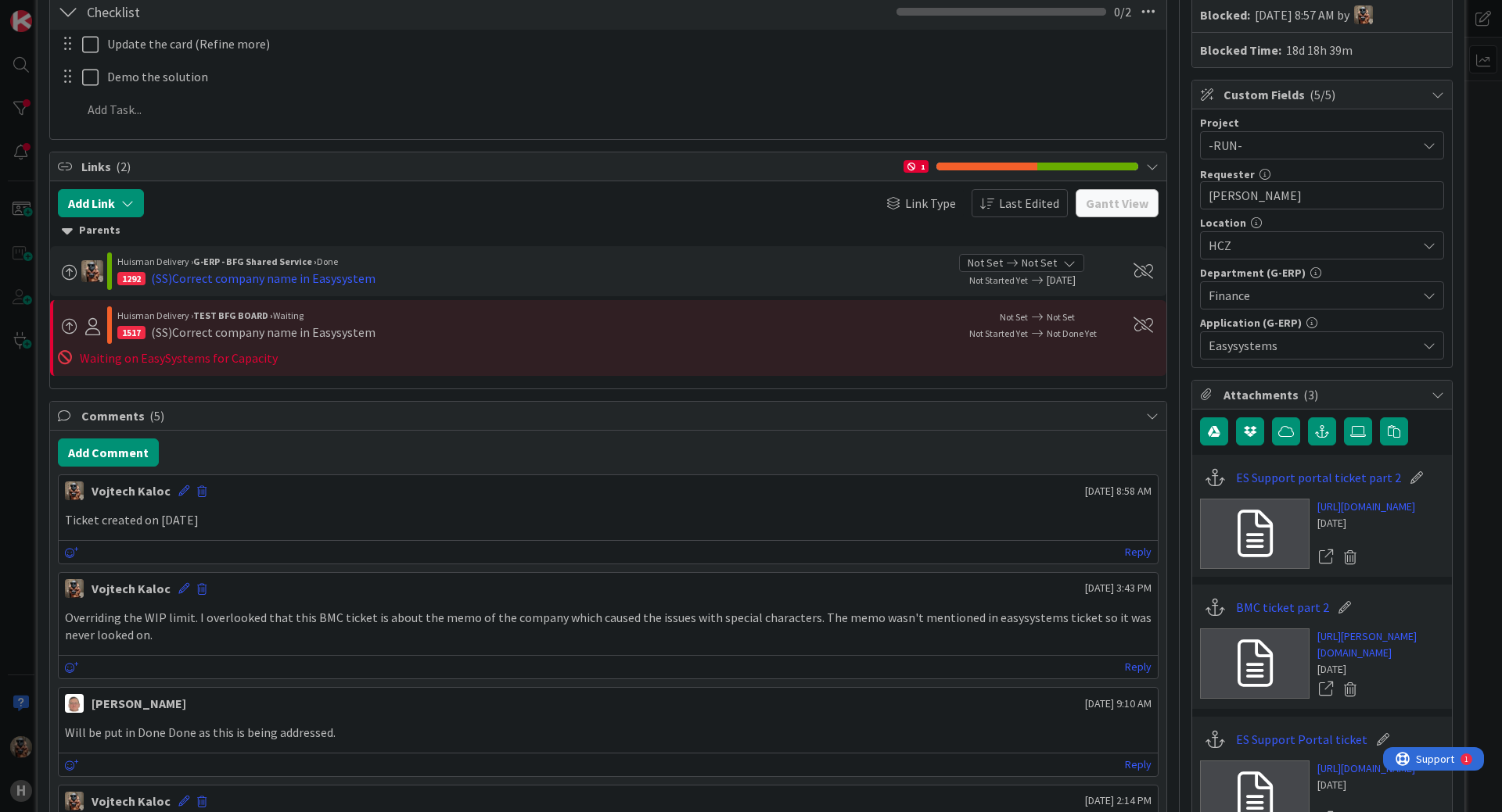
click at [0, 654] on div "ID 1432 G-ERP - BFG Shared Service Waiting Title 44 / 128 [SS] ES - Not able to…" at bounding box center [751, 406] width 1502 height 812
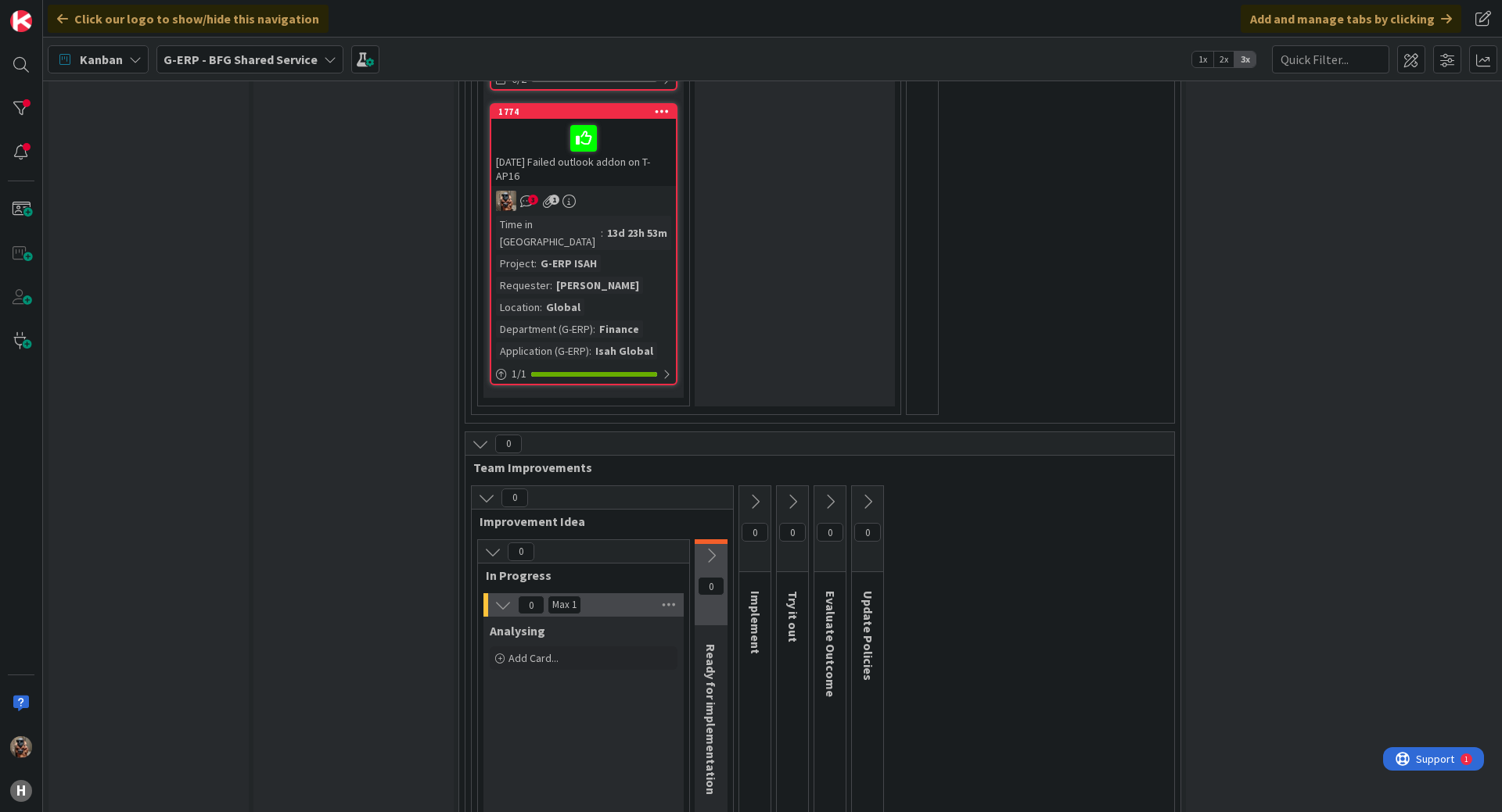
scroll to position [3552, 0]
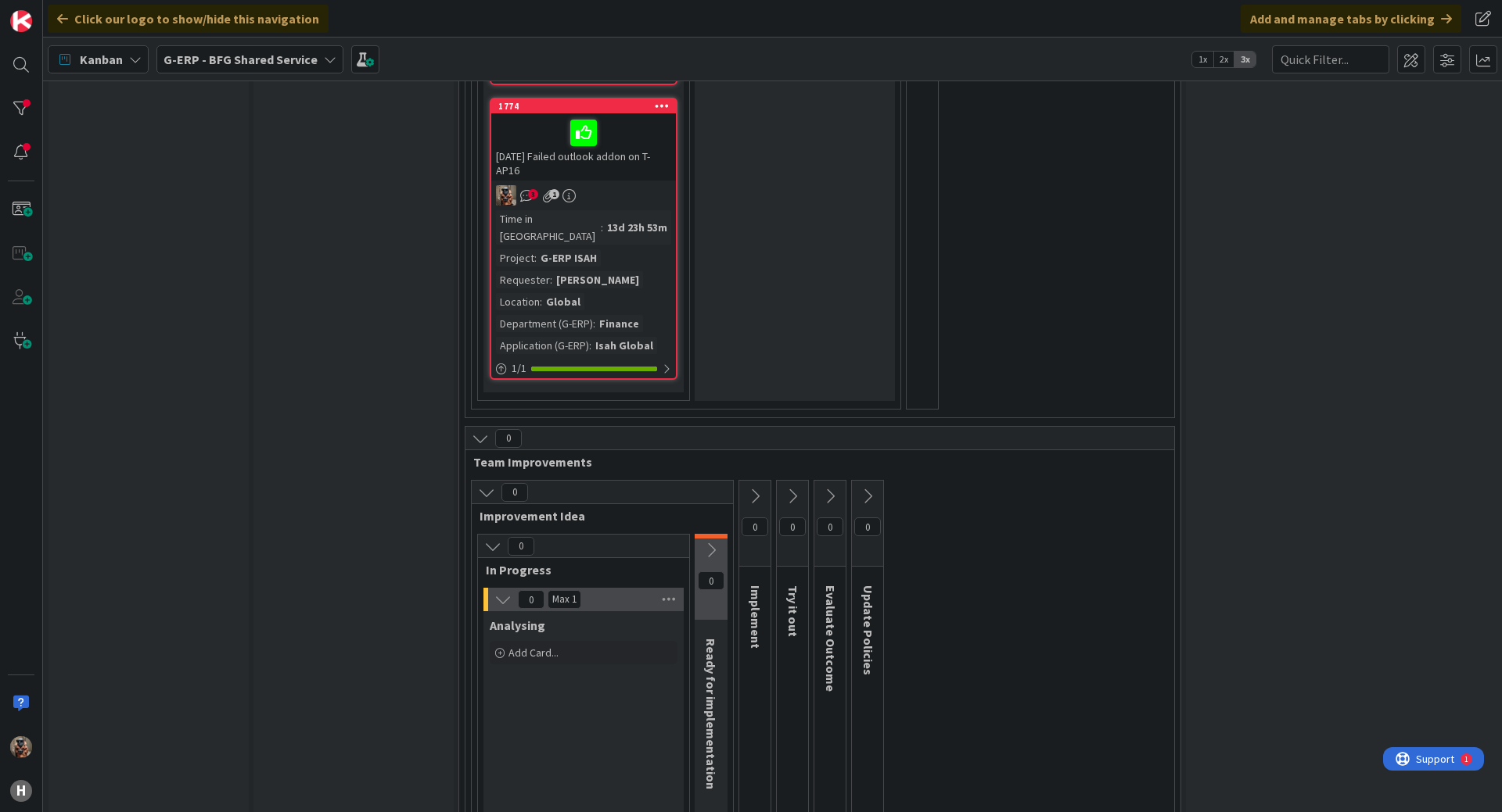
click at [481, 430] on icon at bounding box center [480, 438] width 17 height 17
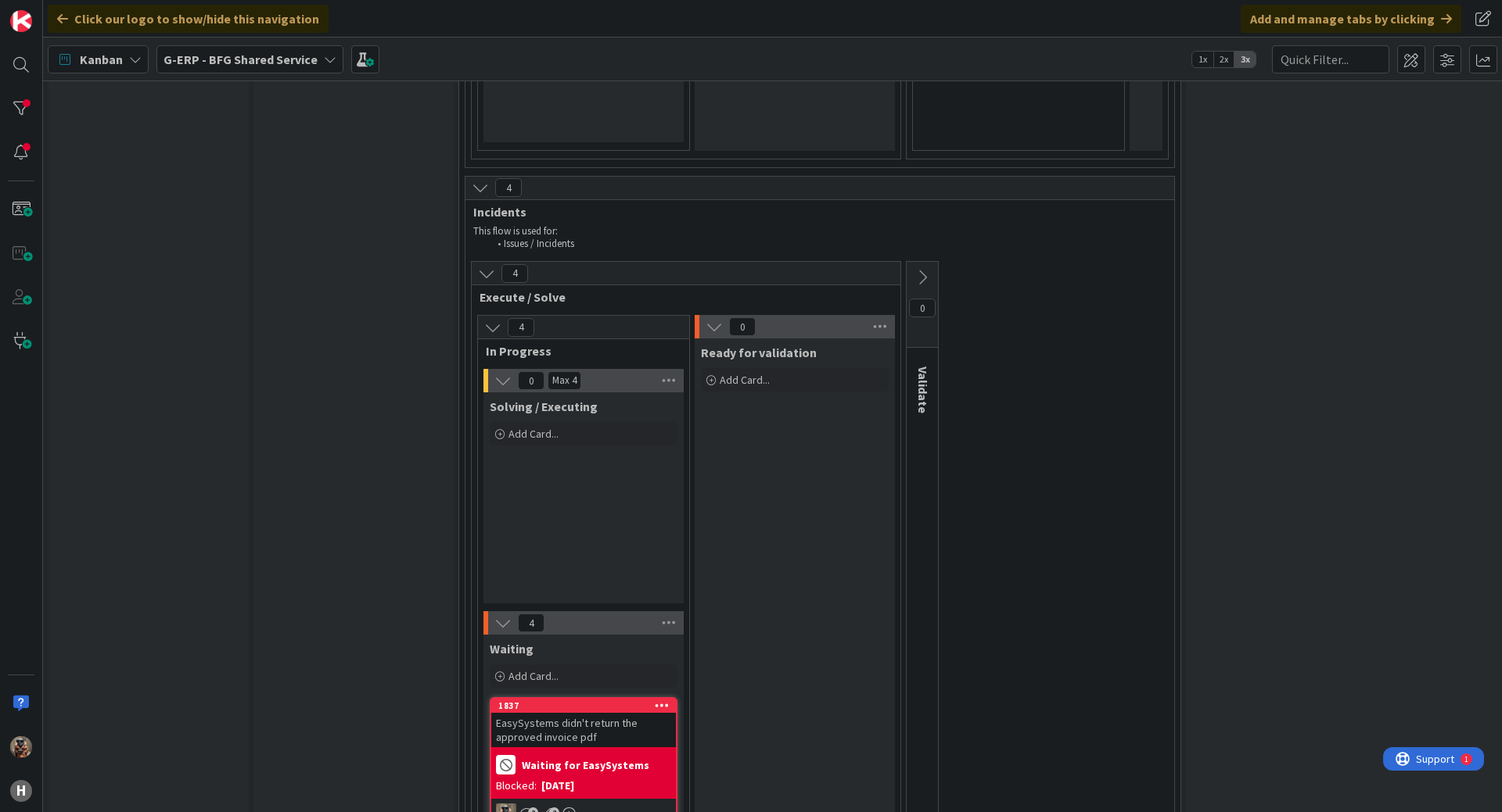
scroll to position [1869, 0]
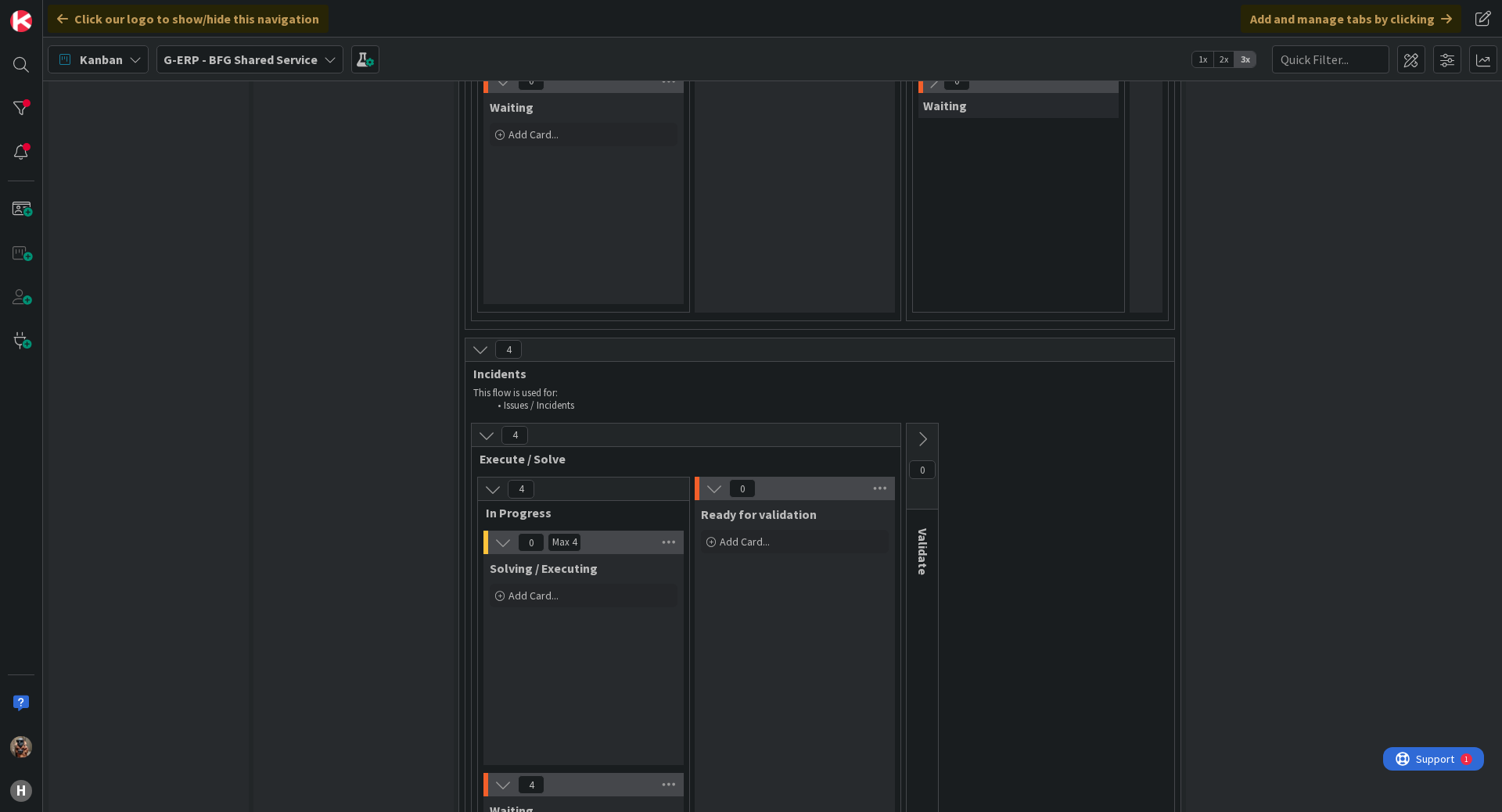
click at [711, 480] on icon at bounding box center [714, 488] width 17 height 17
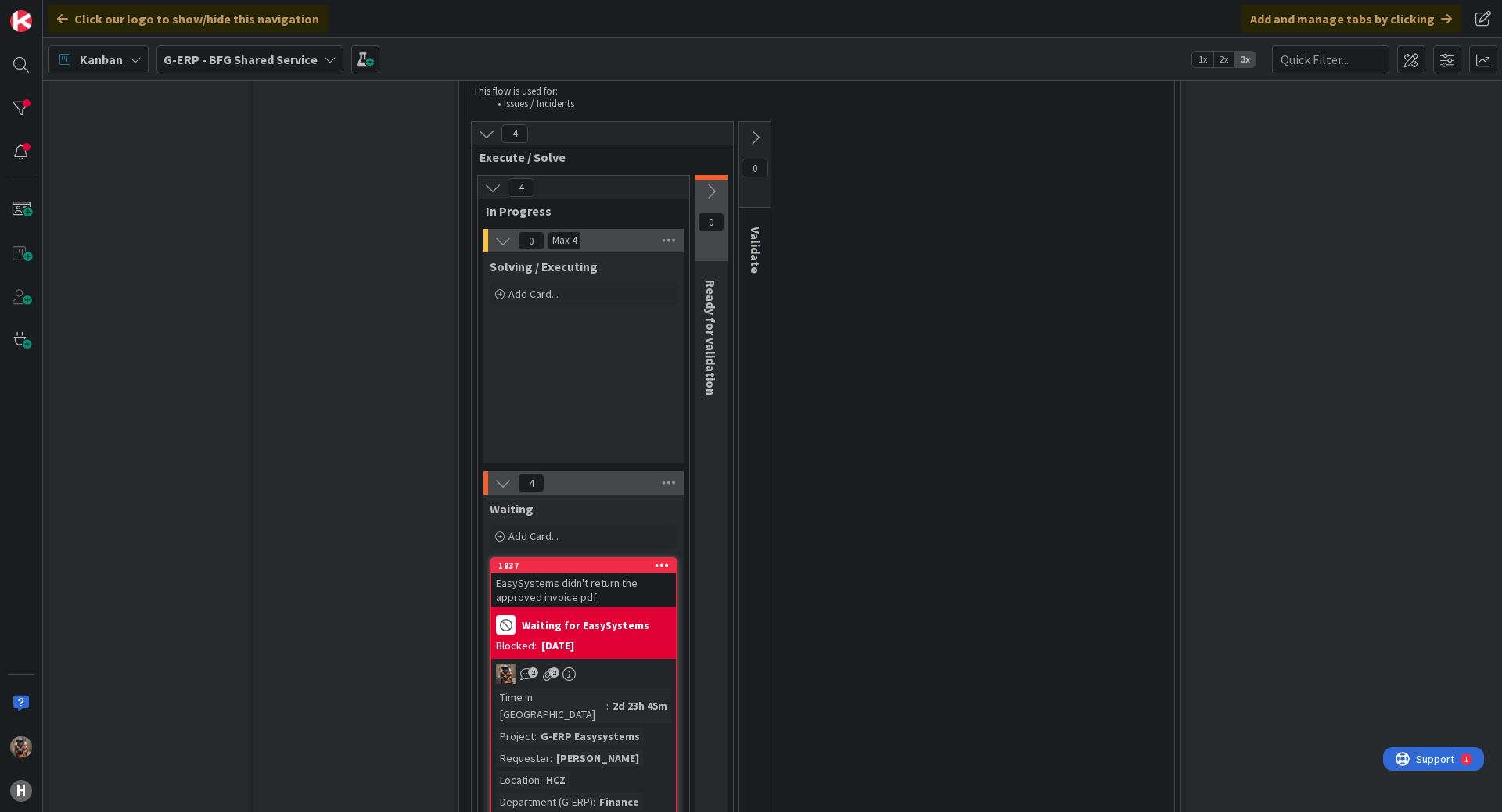
scroll to position [2182, 0]
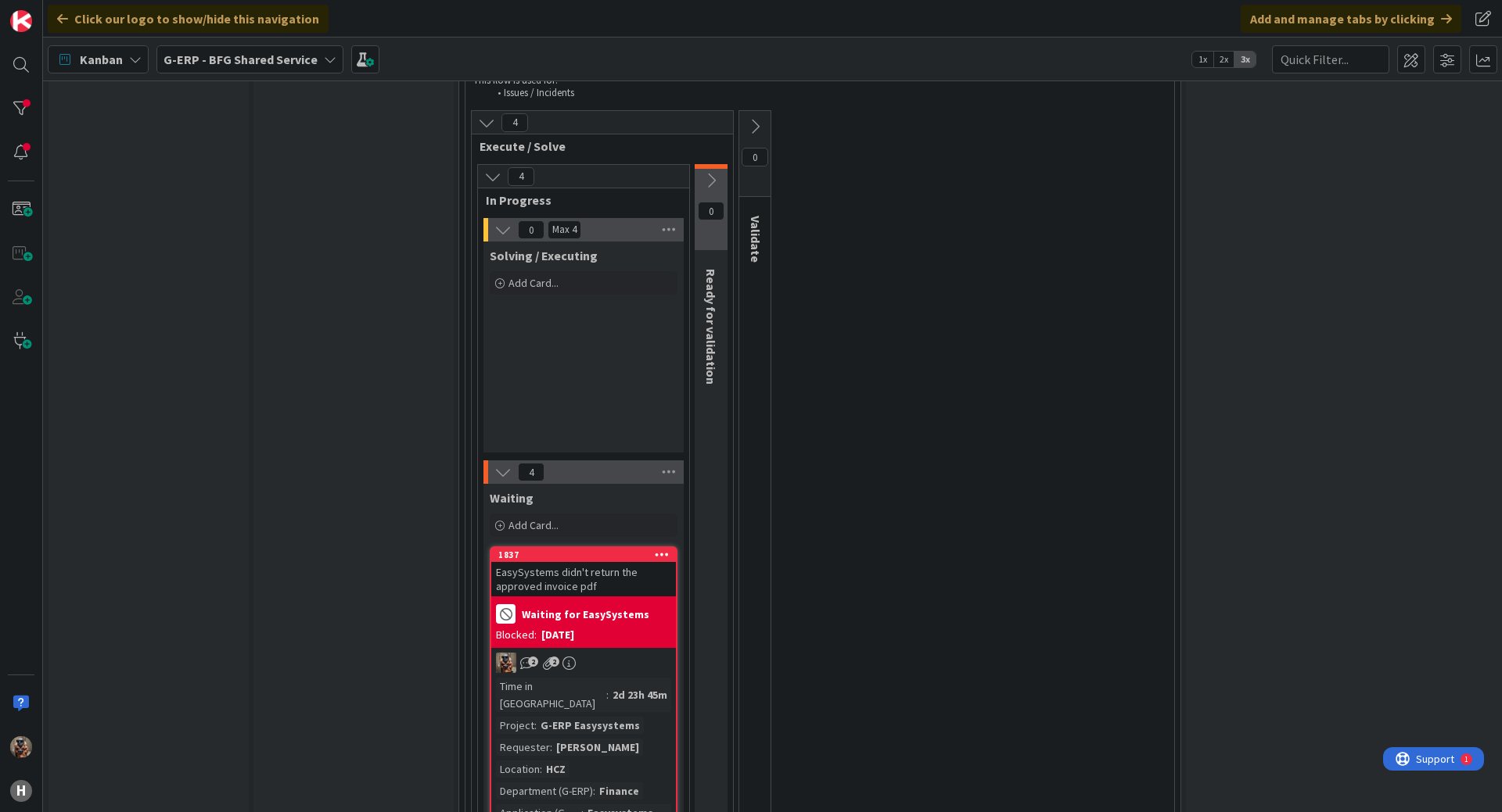
click at [504, 221] on icon at bounding box center [503, 229] width 17 height 17
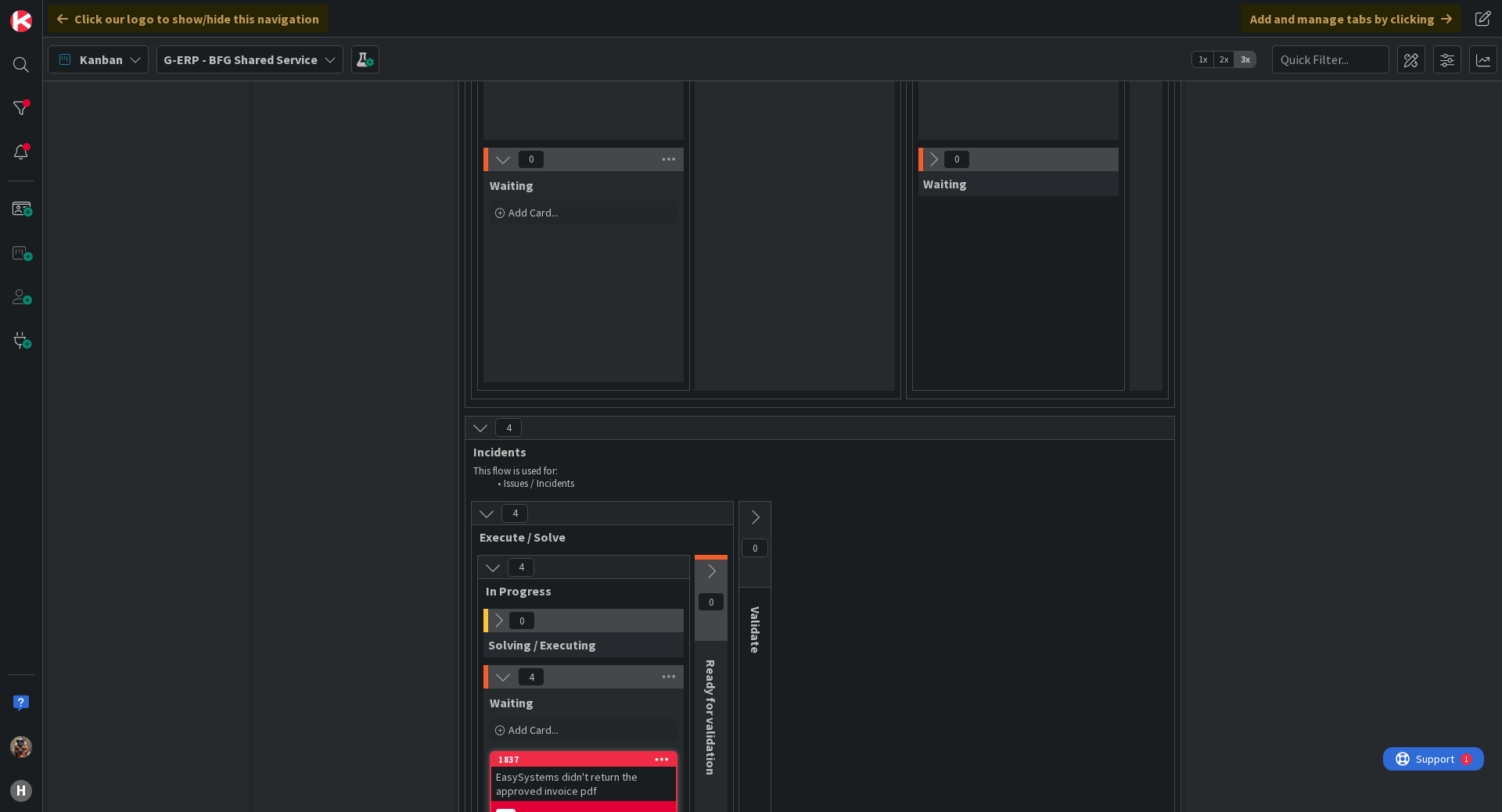
scroll to position [1322, 0]
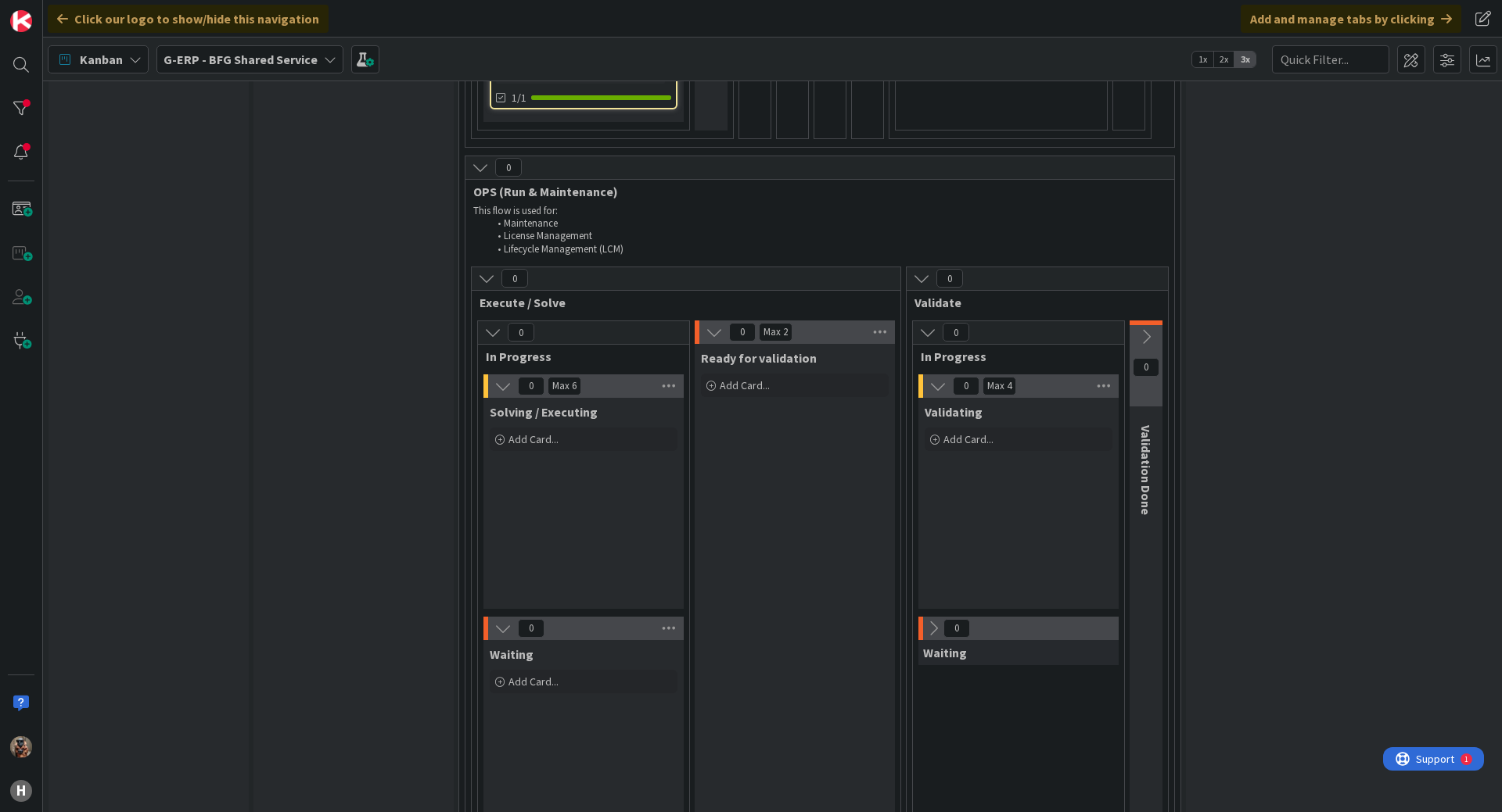
click at [471, 158] on button at bounding box center [480, 167] width 20 height 20
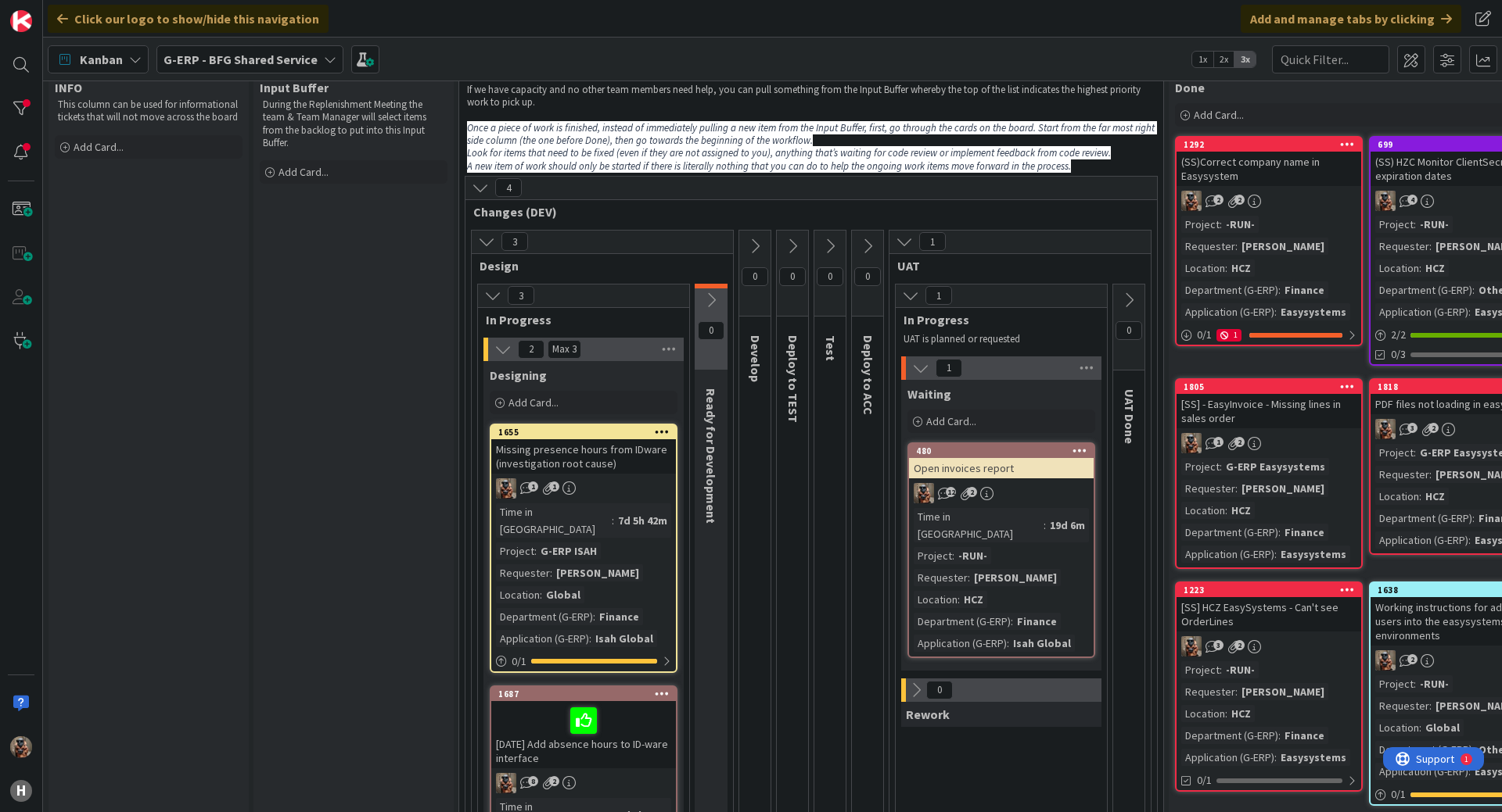
scroll to position [0, 0]
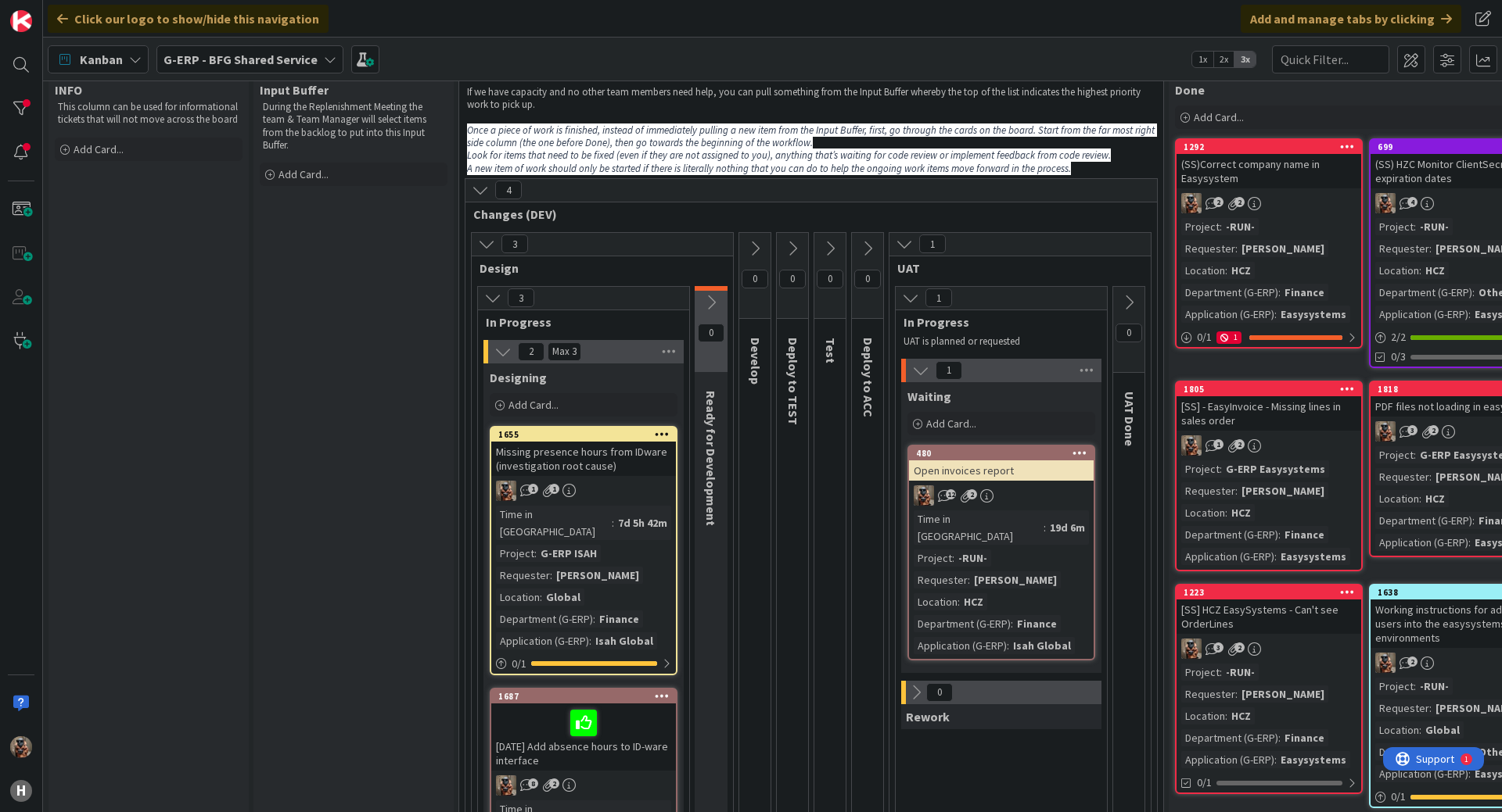
drag, startPoint x: 829, startPoint y: 439, endPoint x: 822, endPoint y: 461, distance: 23.1
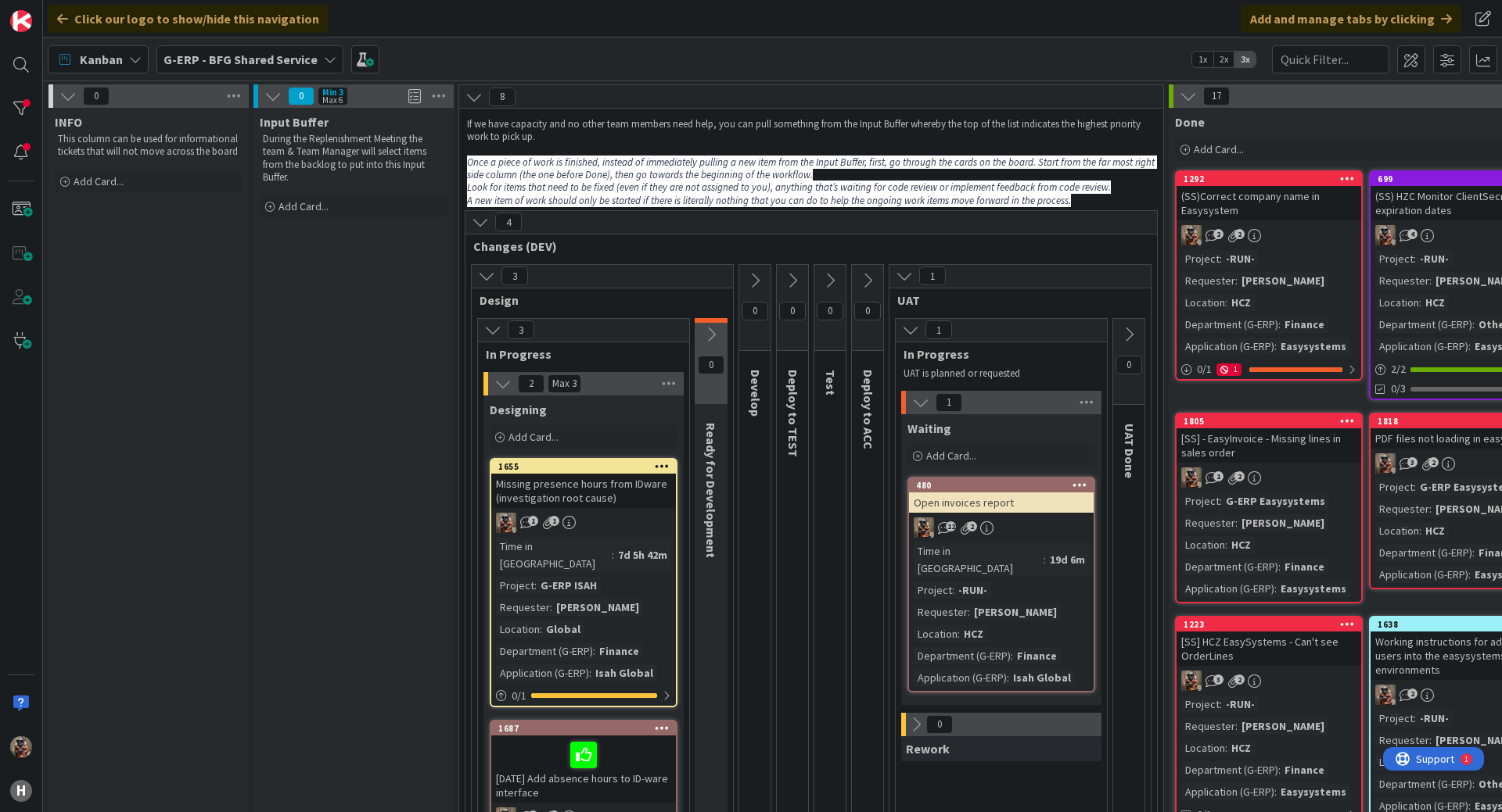
drag, startPoint x: 829, startPoint y: 432, endPoint x: 789, endPoint y: 425, distance: 40.6
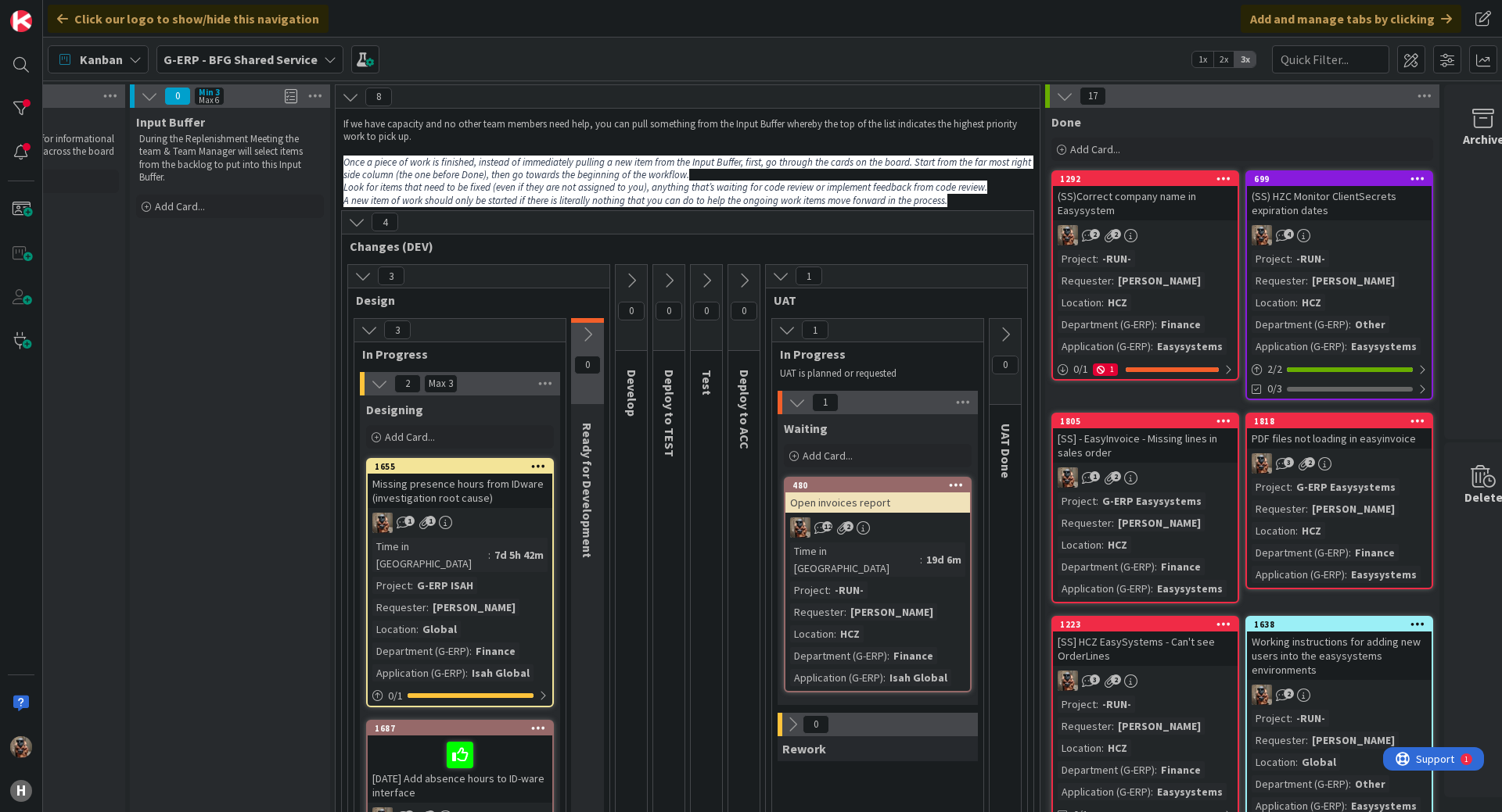
scroll to position [0, 161]
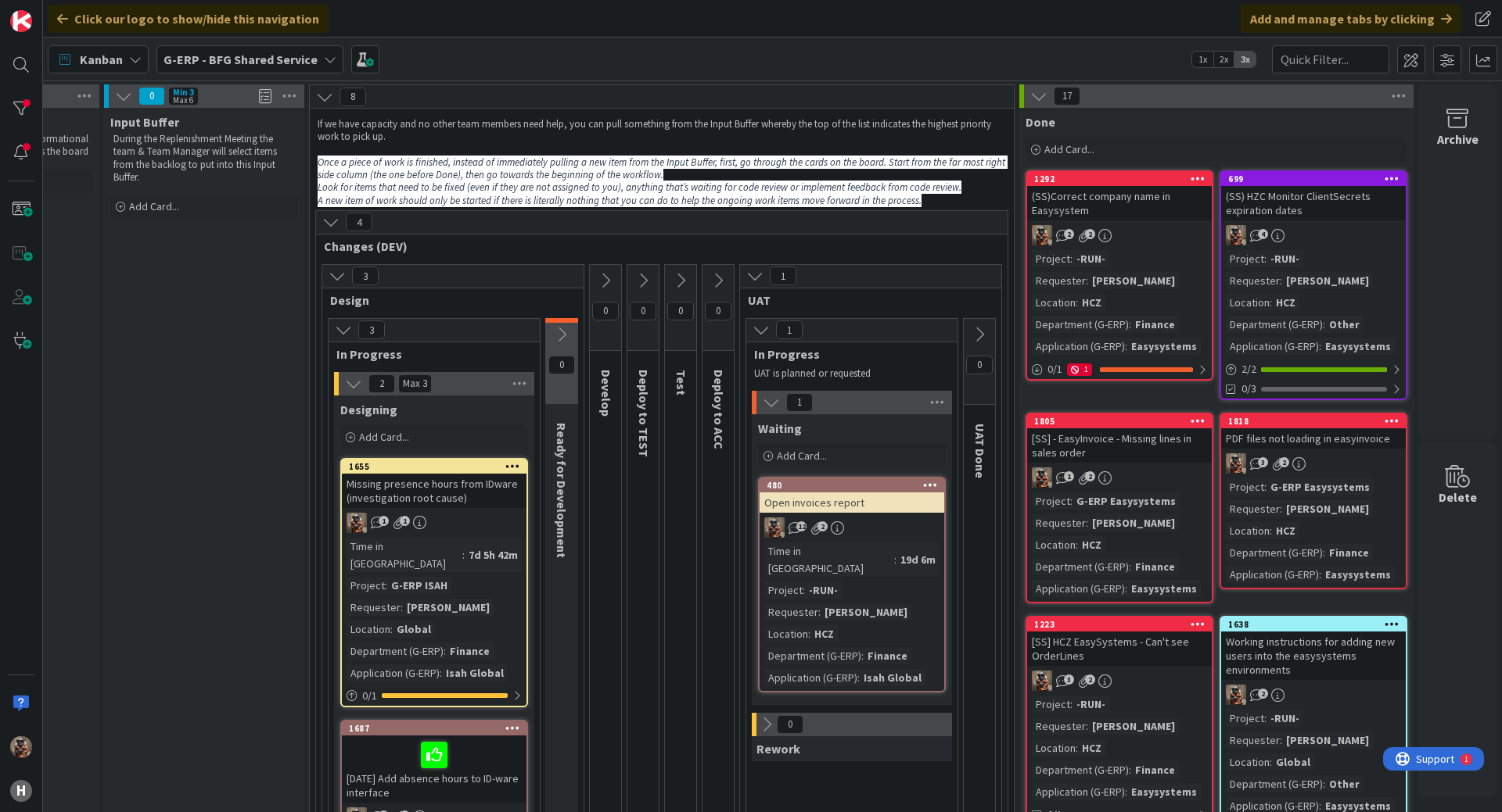
drag, startPoint x: 764, startPoint y: 600, endPoint x: 904, endPoint y: 600, distance: 140.0
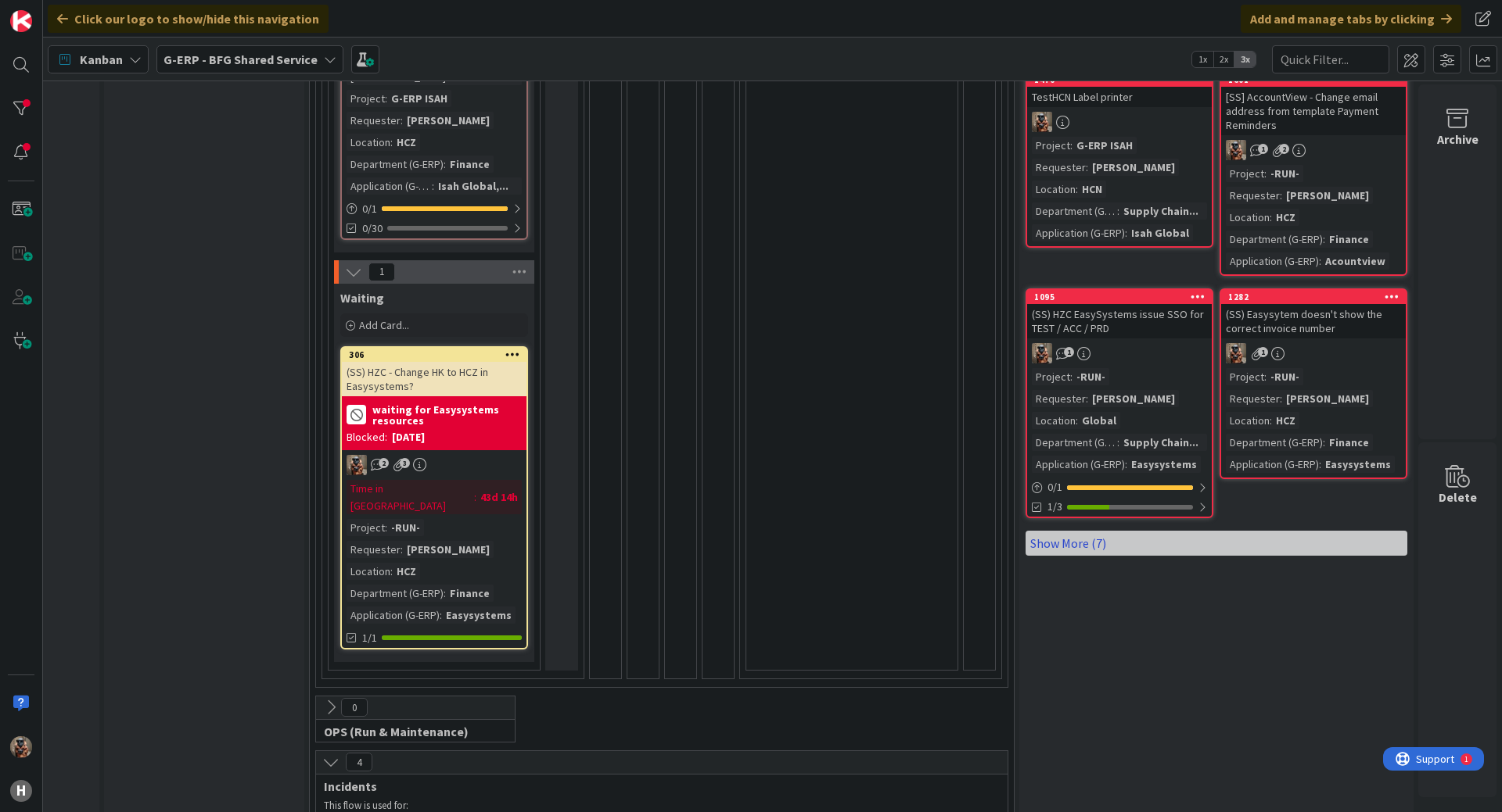
click at [1086, 542] on link "Show More (7)" at bounding box center [1216, 543] width 382 height 25
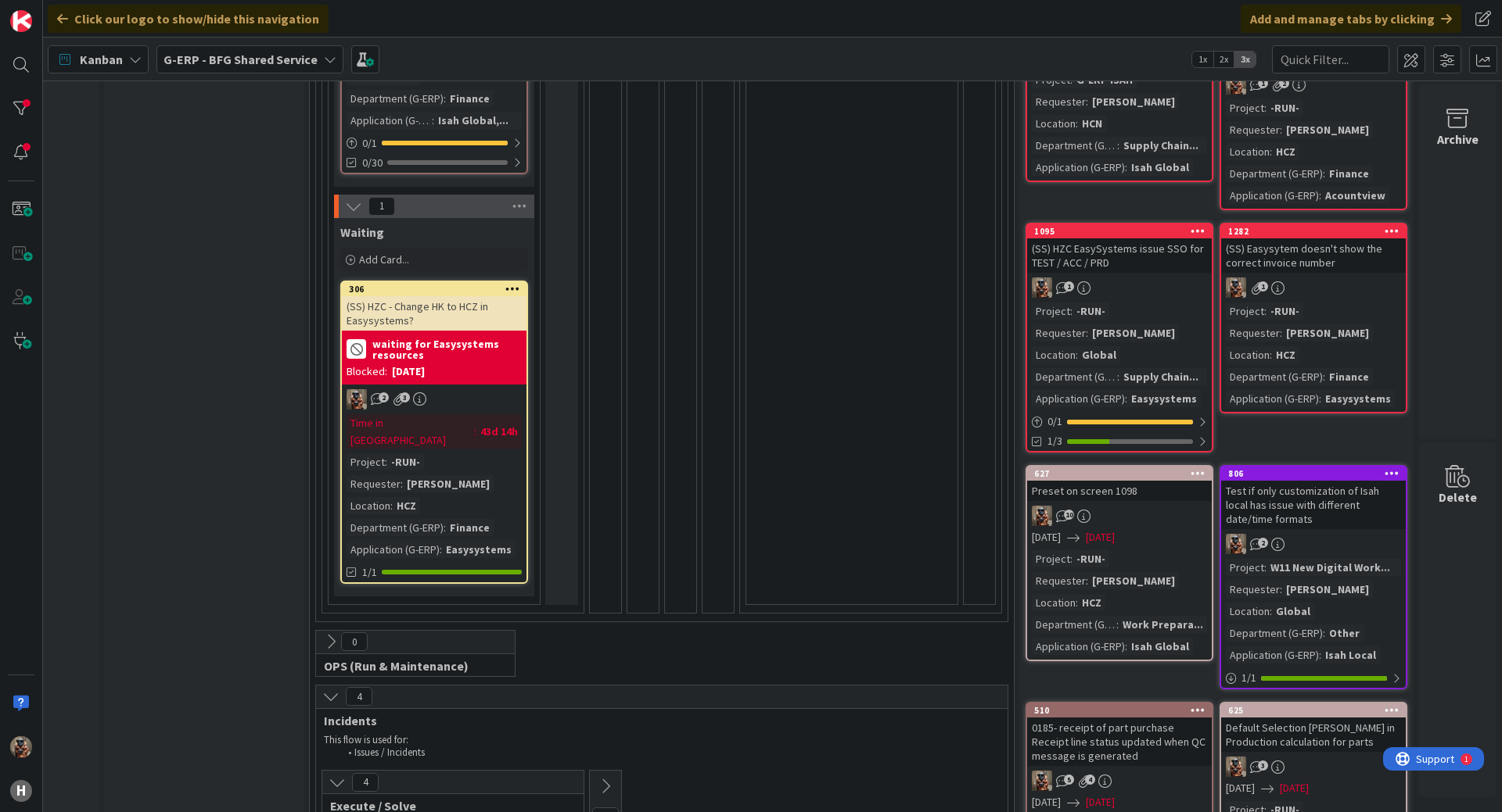
scroll to position [860, 161]
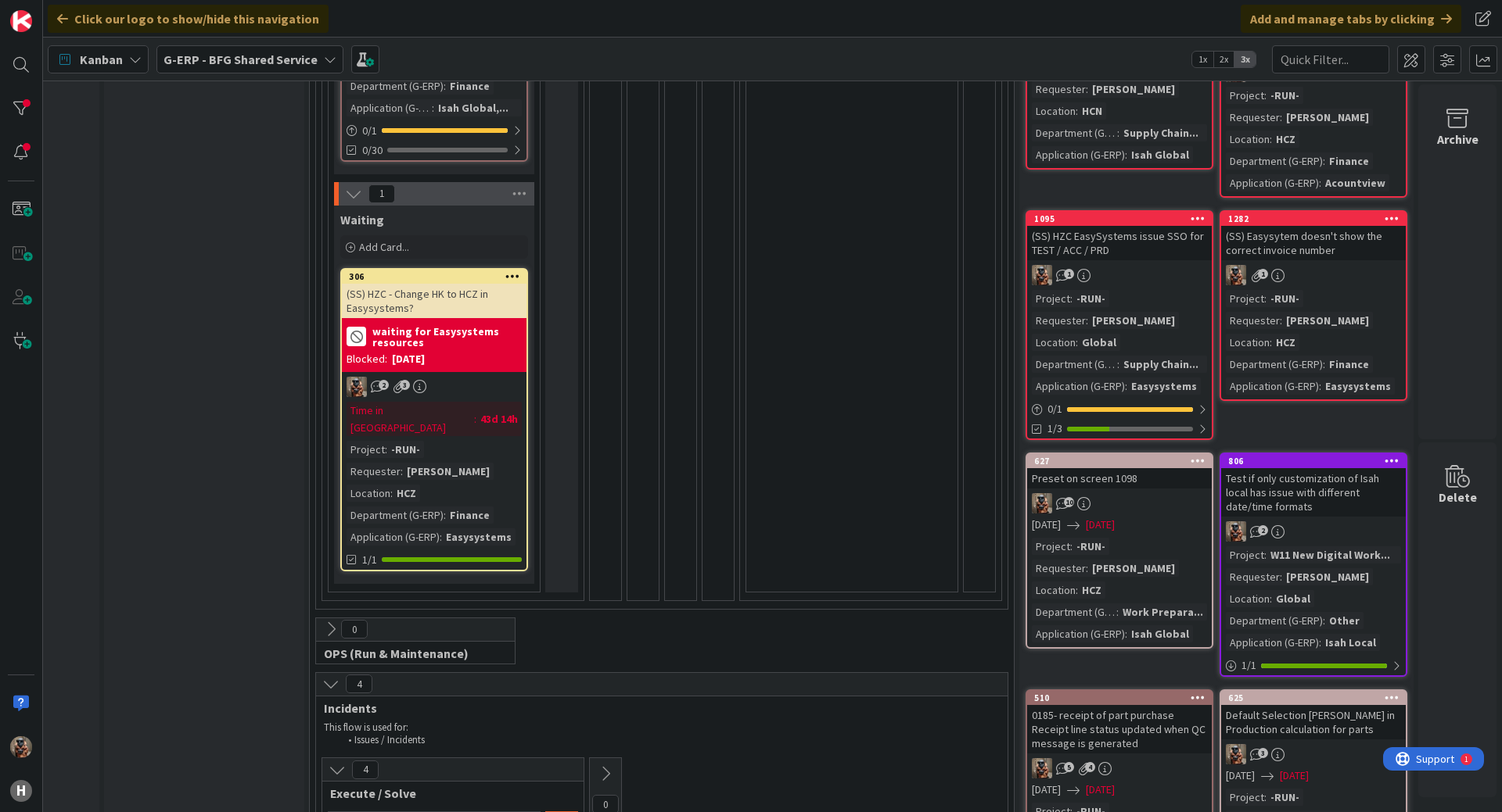
click at [504, 402] on div "Time in Column : 43d 14h Project : -RUN- Requester : [PERSON_NAME] Location : H…" at bounding box center [435, 473] width 175 height 144
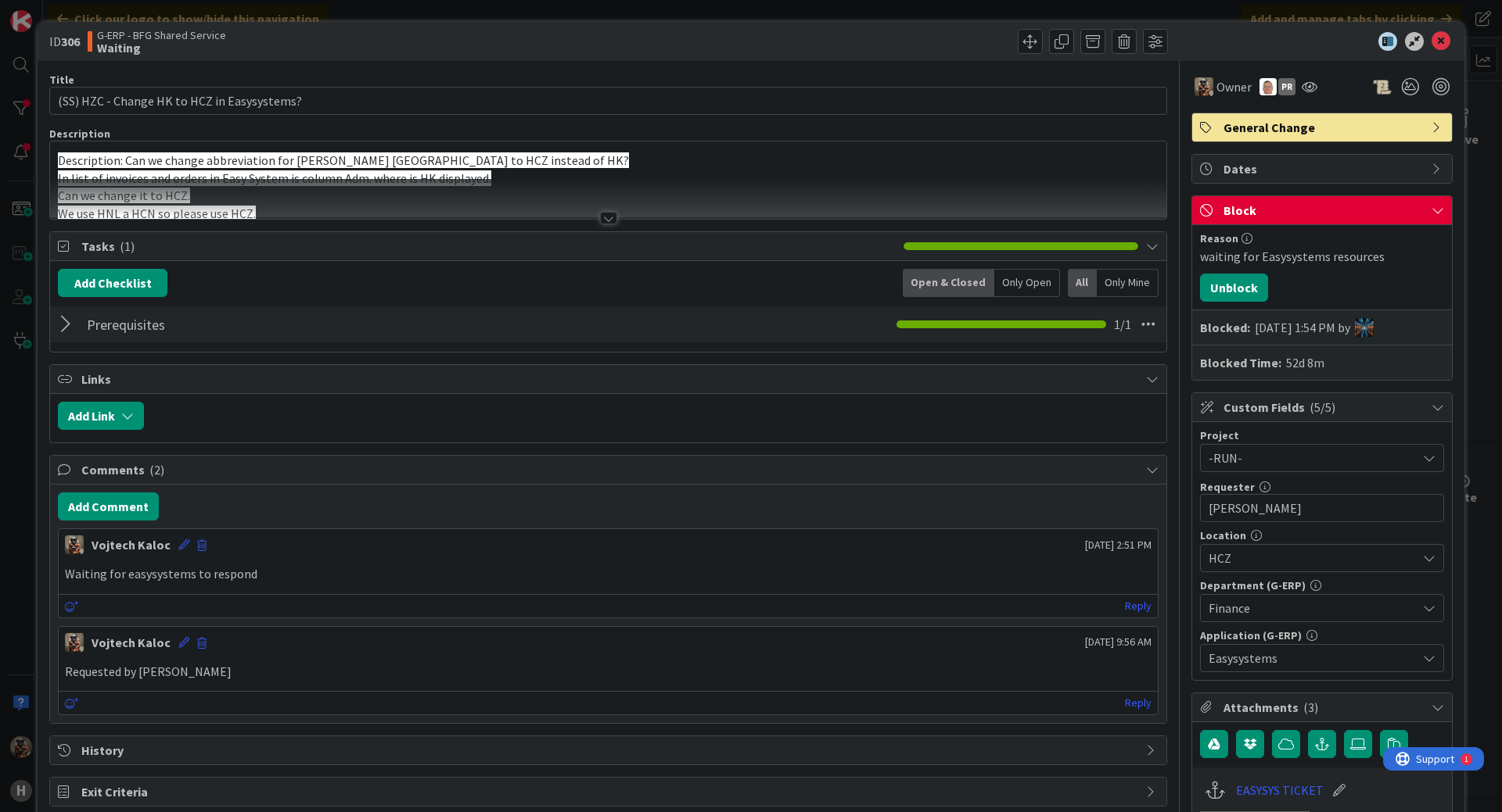
click at [774, 199] on div at bounding box center [608, 198] width 1116 height 40
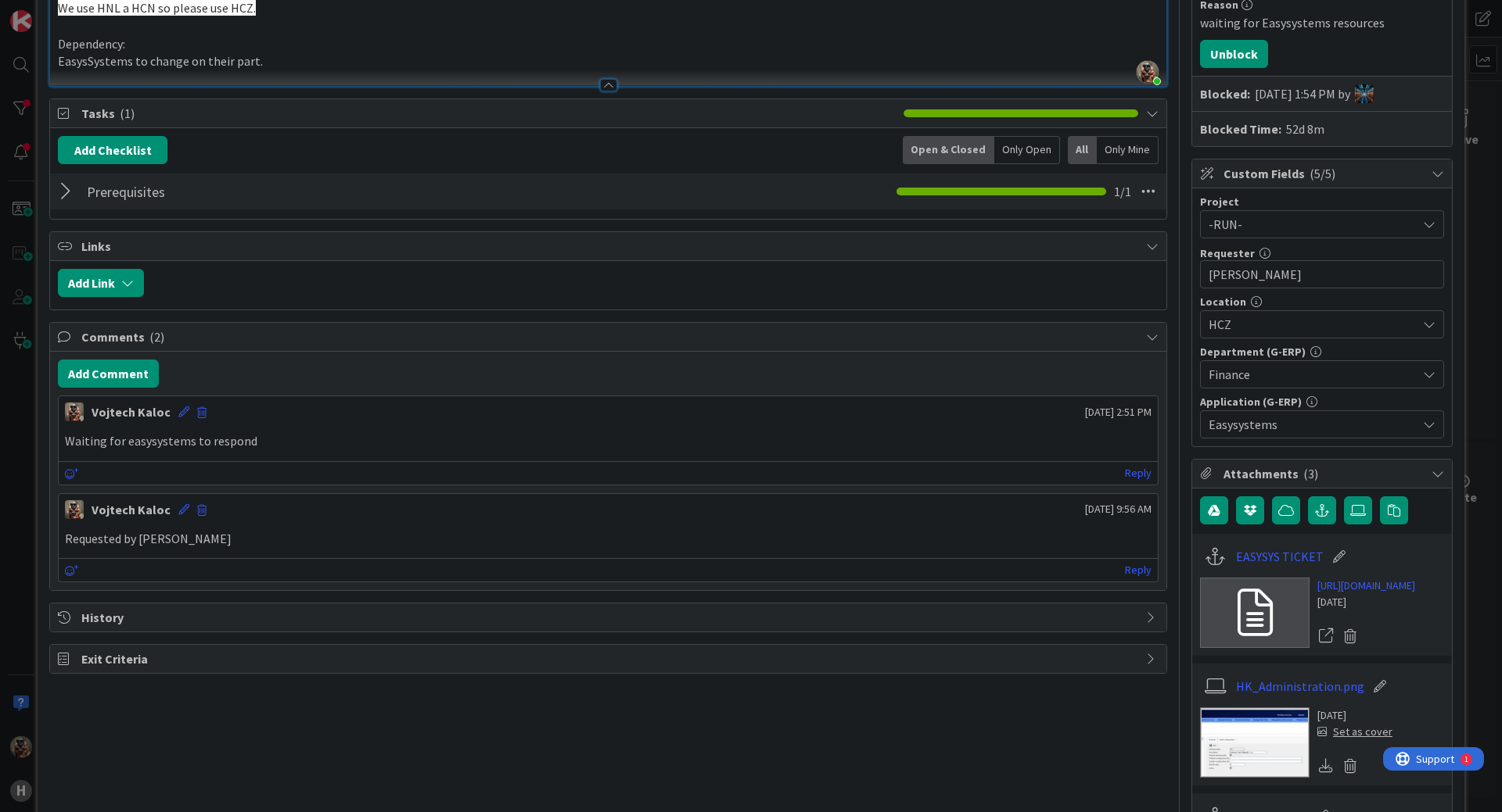
scroll to position [313, 0]
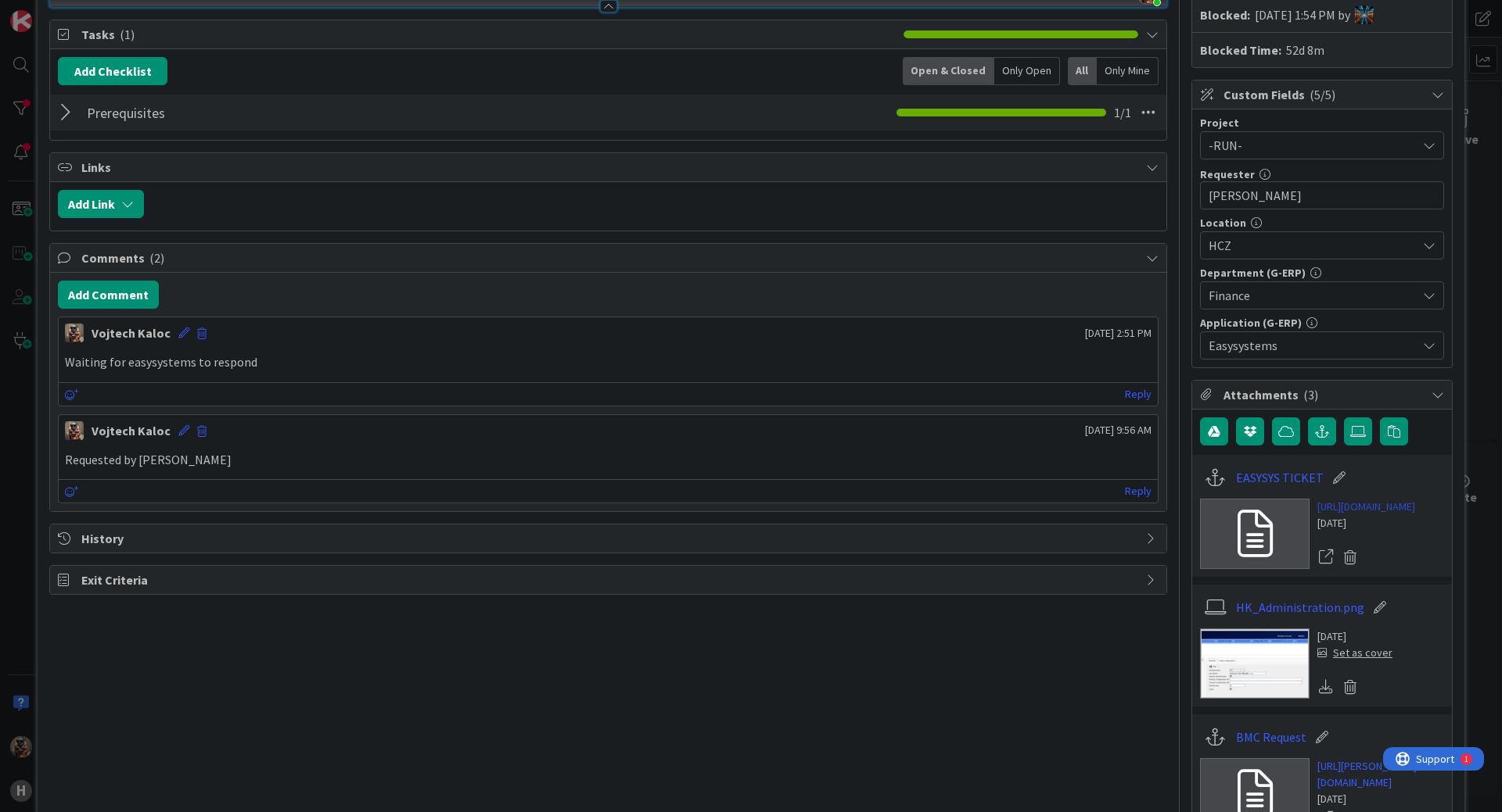
click at [1318, 516] on link "[URL][DOMAIN_NAME]" at bounding box center [1366, 507] width 97 height 16
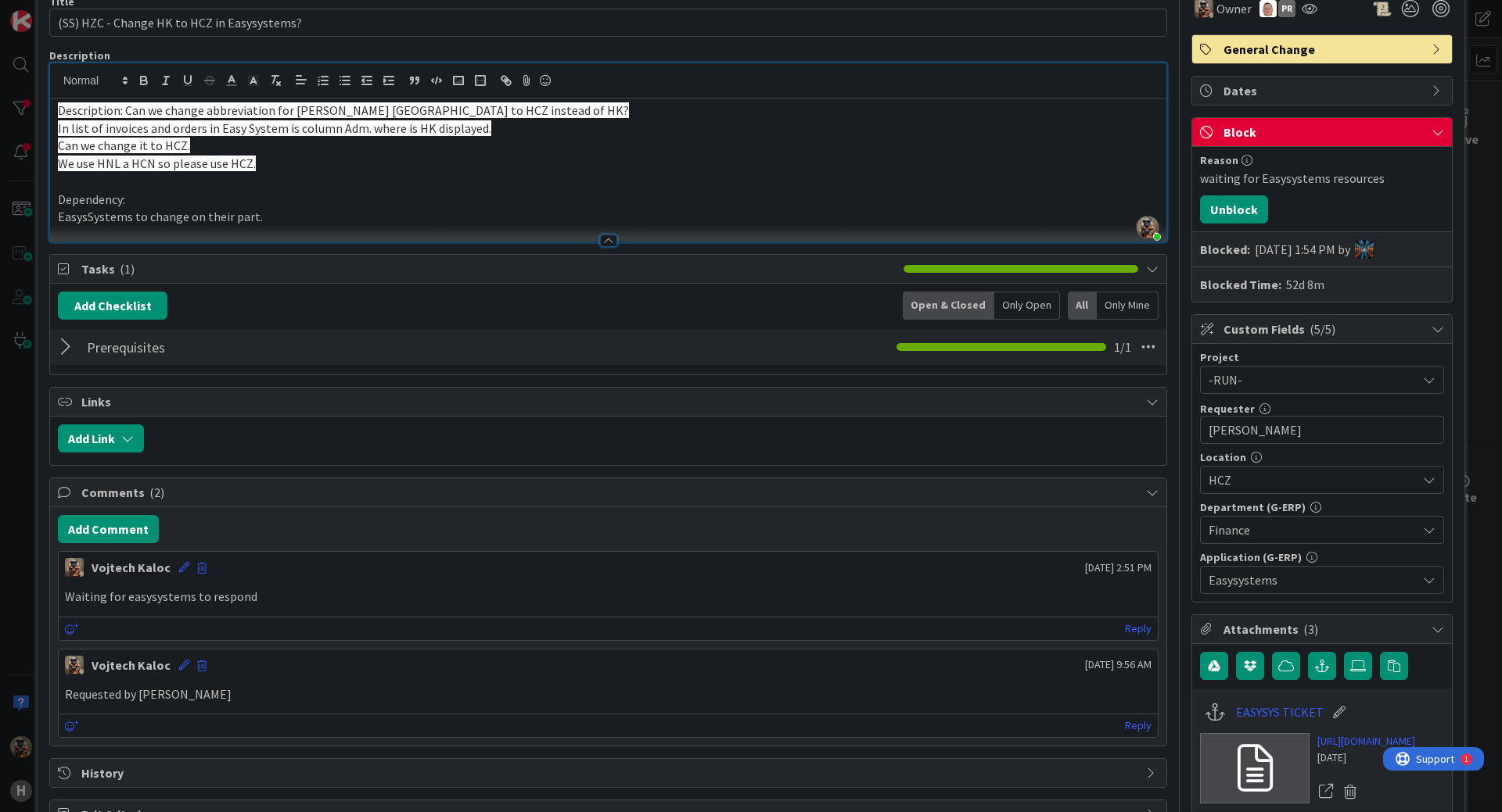
scroll to position [0, 0]
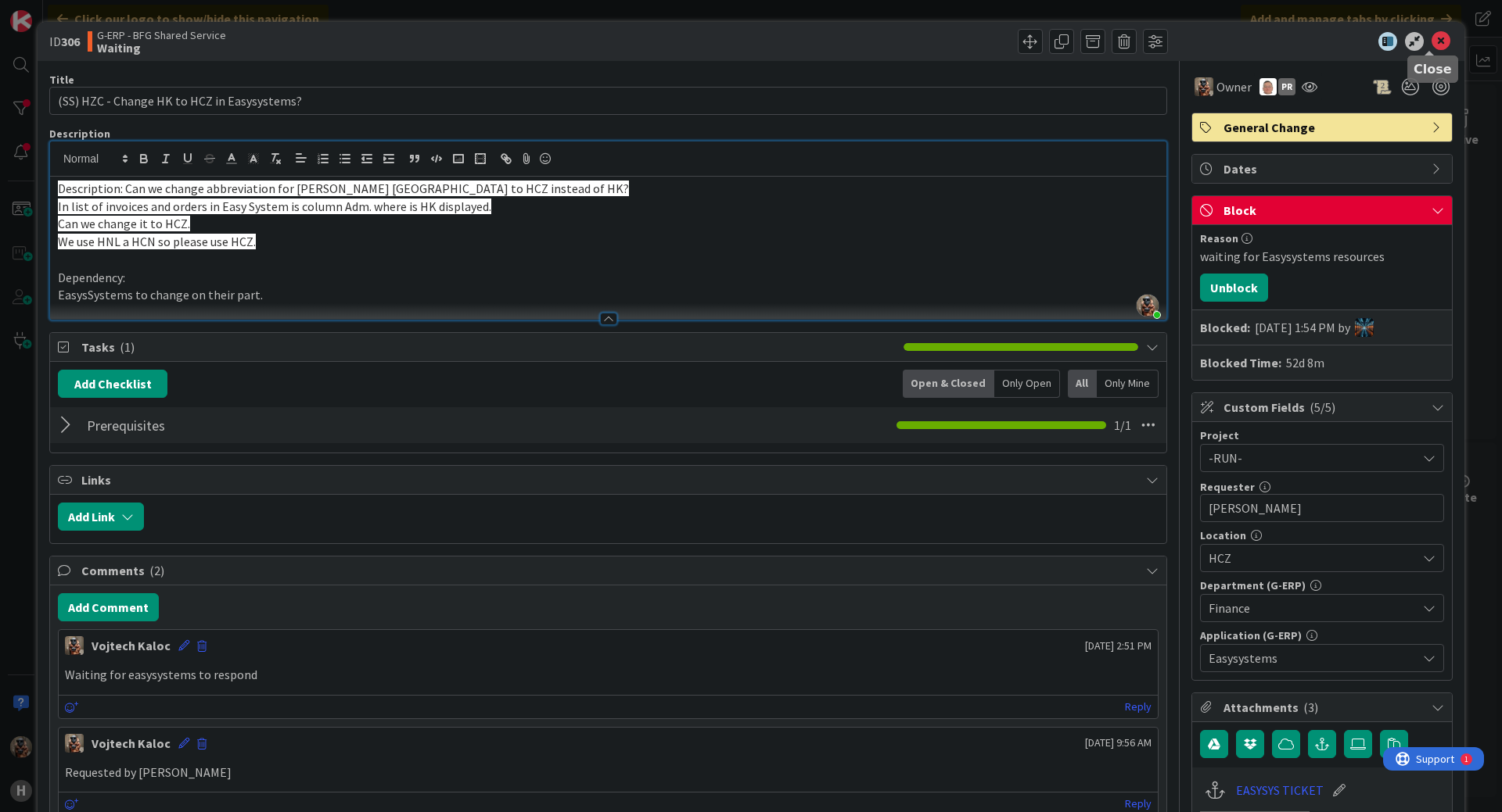
click at [1435, 43] on icon at bounding box center [1440, 41] width 19 height 19
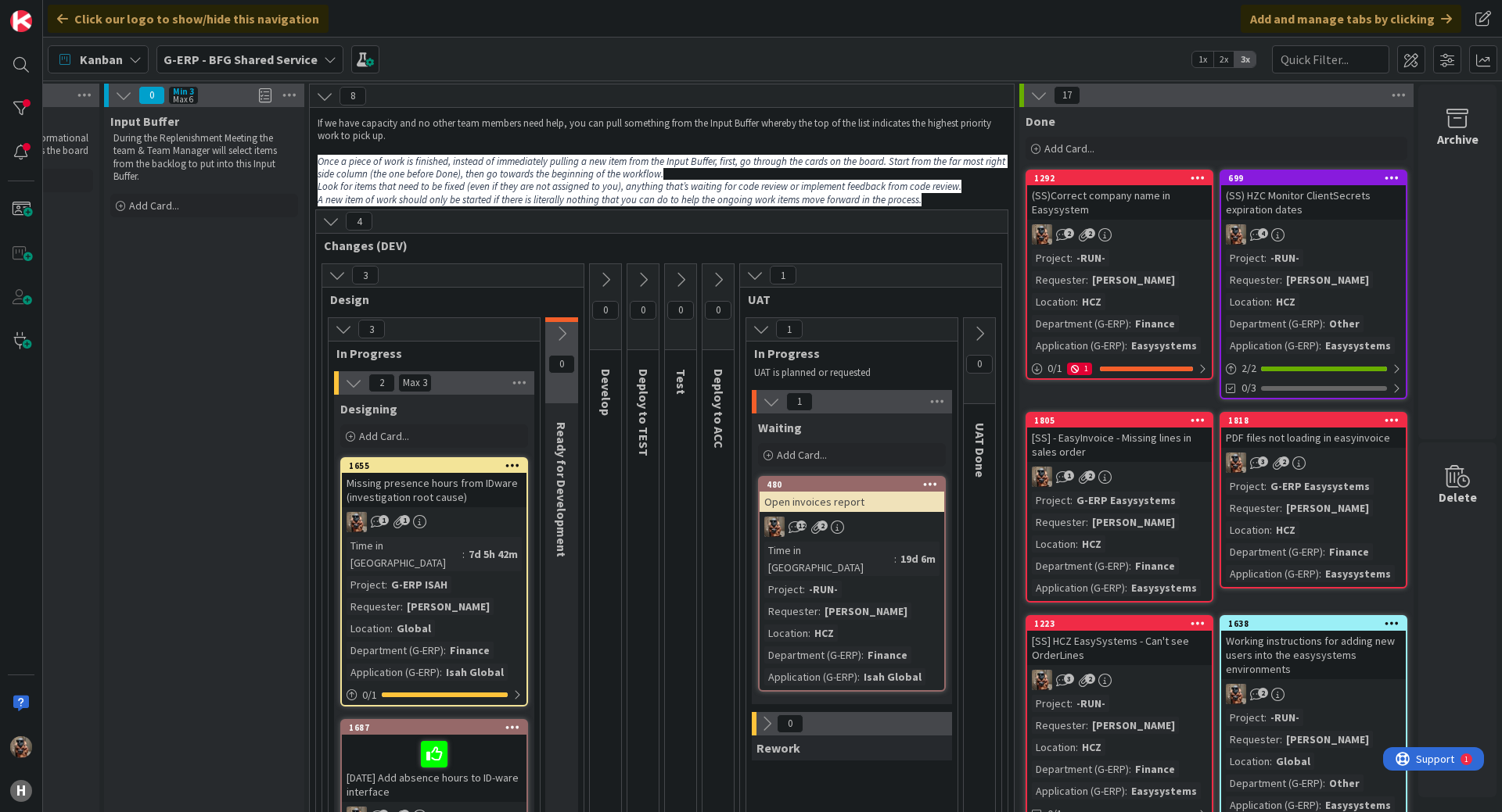
scroll to position [0, 161]
